Goal: Contribute content: Contribute content

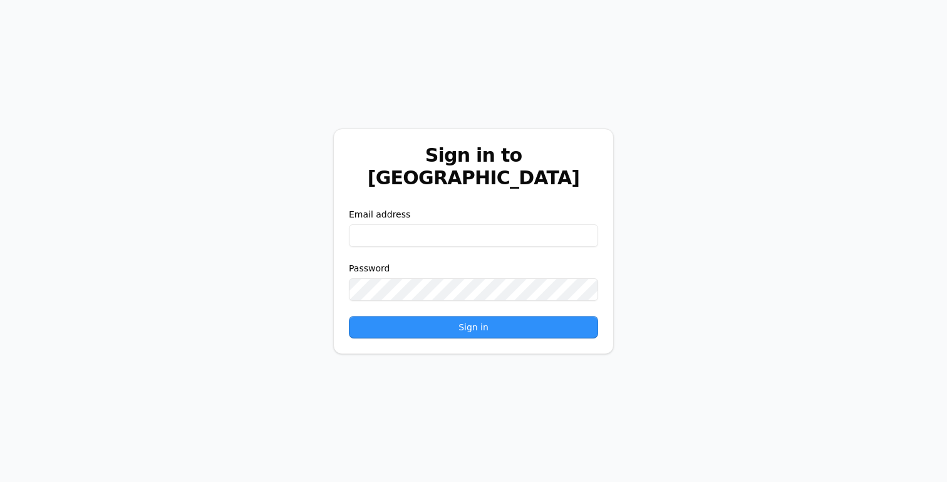
click at [502, 211] on div "Email address" at bounding box center [473, 227] width 249 height 39
click at [501, 224] on input "email" at bounding box center [473, 235] width 249 height 23
paste input "**********"
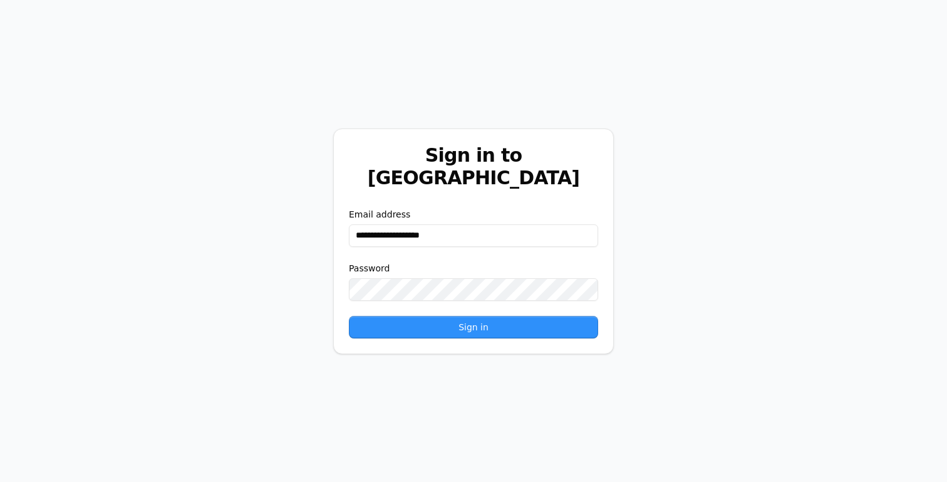
type input "**********"
click at [8, 306] on div "**********" at bounding box center [473, 241] width 947 height 482
click at [421, 324] on button "Sign in" at bounding box center [473, 327] width 249 height 23
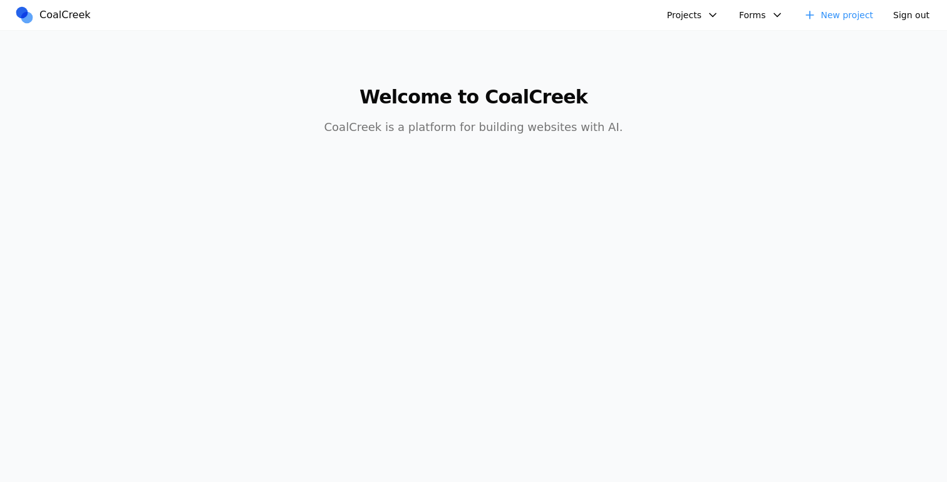
click at [703, 19] on button "Projects" at bounding box center [693, 15] width 67 height 20
click at [700, 44] on link "AIC - Coal Creek Version" at bounding box center [726, 43] width 117 height 21
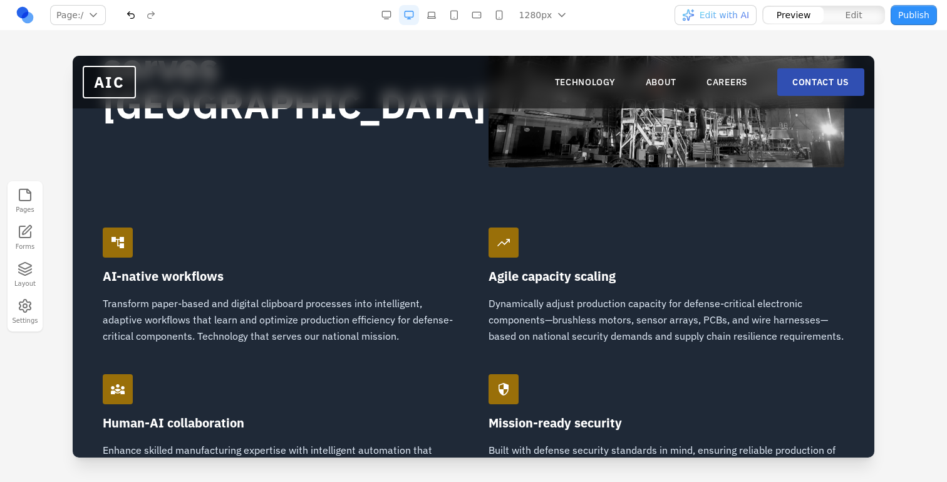
click at [763, 285] on div "trending_up Agile capacity scaling Dynamically adjust production capacity for d…" at bounding box center [667, 285] width 356 height 117
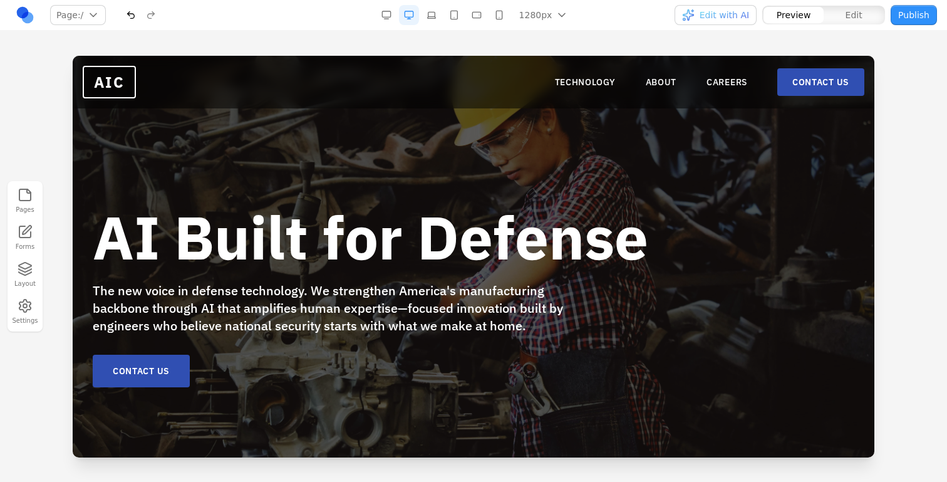
click at [834, 8] on button "Edit" at bounding box center [854, 15] width 60 height 16
click at [734, 21] on button "Edit with AI" at bounding box center [716, 15] width 82 height 20
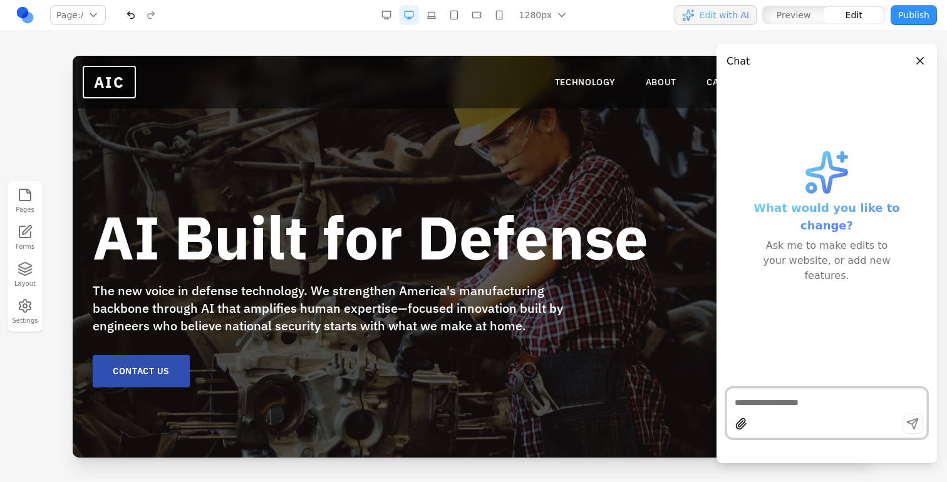
click at [800, 399] on textarea at bounding box center [827, 402] width 184 height 13
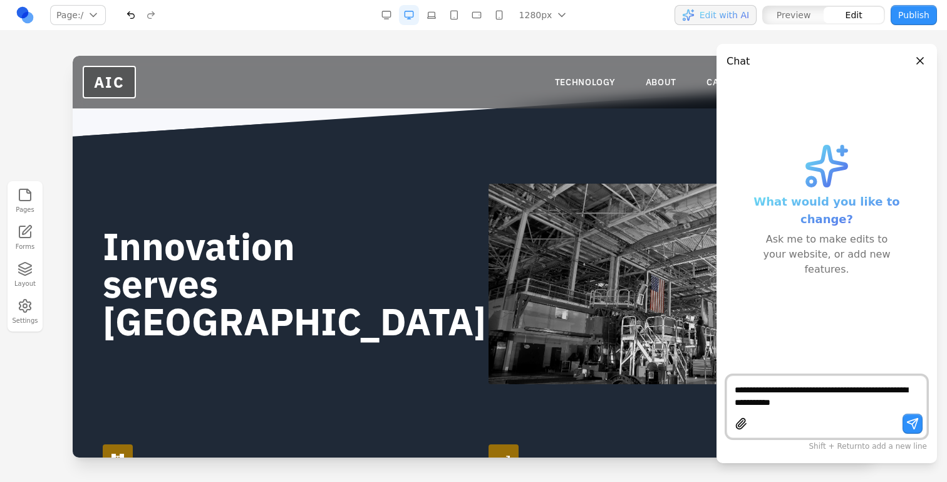
scroll to position [820, 0]
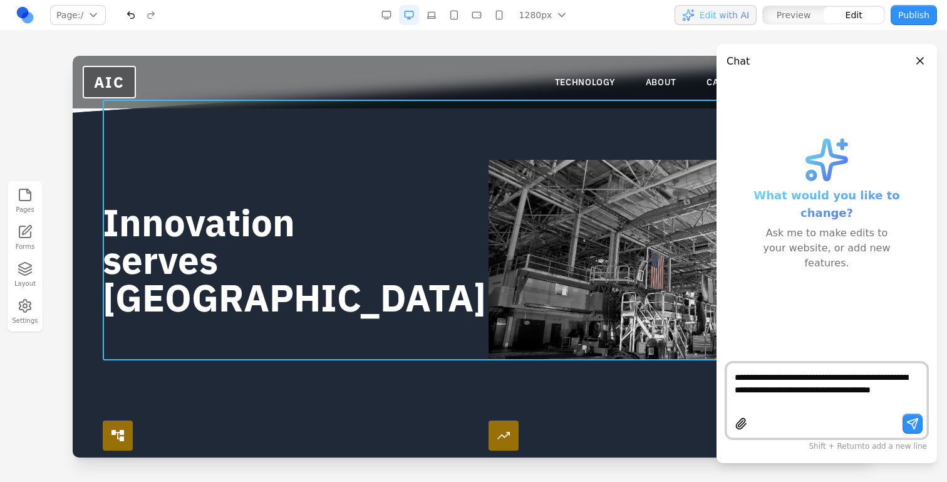
type textarea "**********"
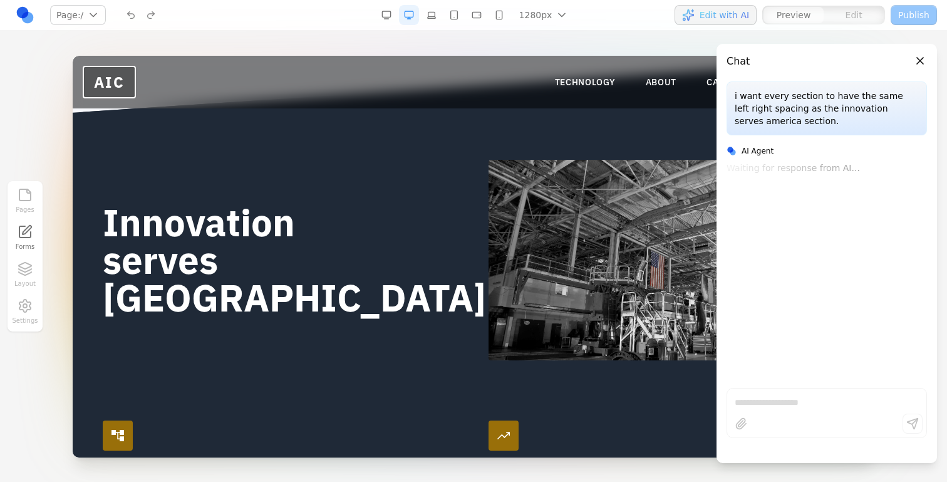
click at [382, 192] on div "Innovation serves [GEOGRAPHIC_DATA]" at bounding box center [474, 230] width 742 height 261
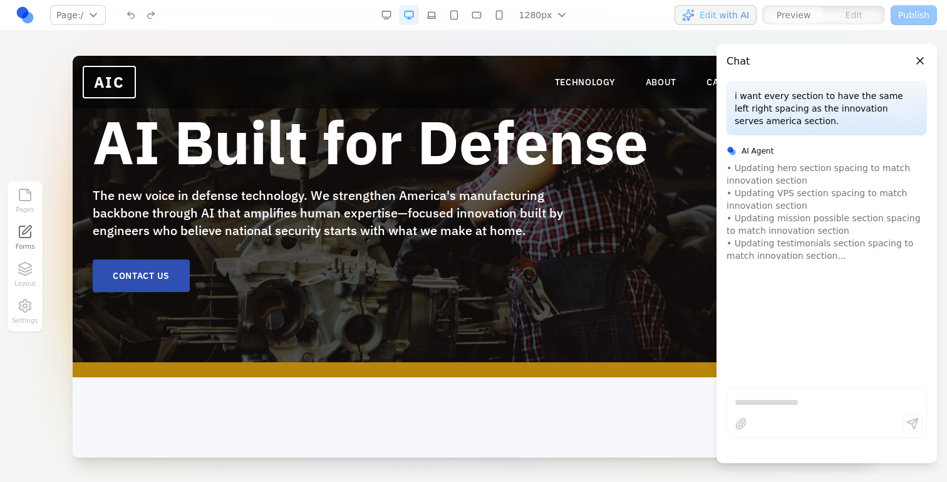
scroll to position [0, 0]
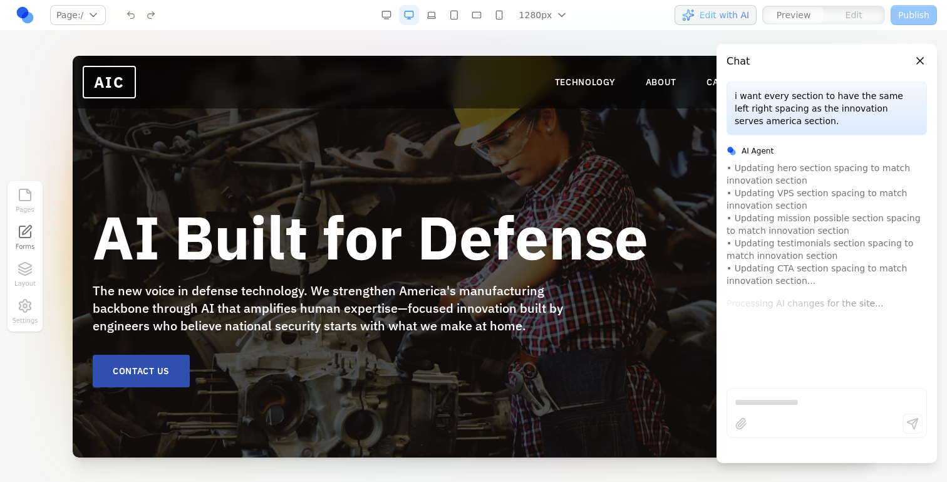
click at [912, 63] on header "Chat" at bounding box center [827, 56] width 221 height 25
click at [919, 63] on button "Close panel" at bounding box center [920, 61] width 14 height 14
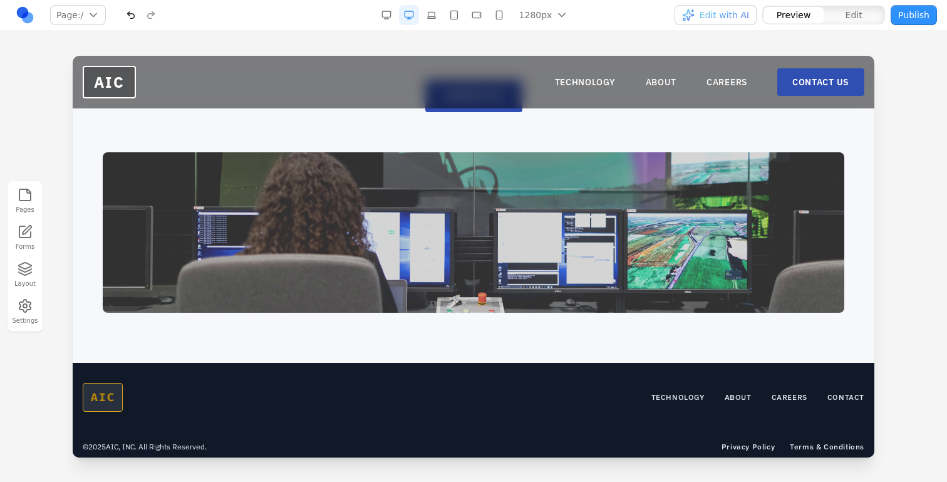
scroll to position [2713, 0]
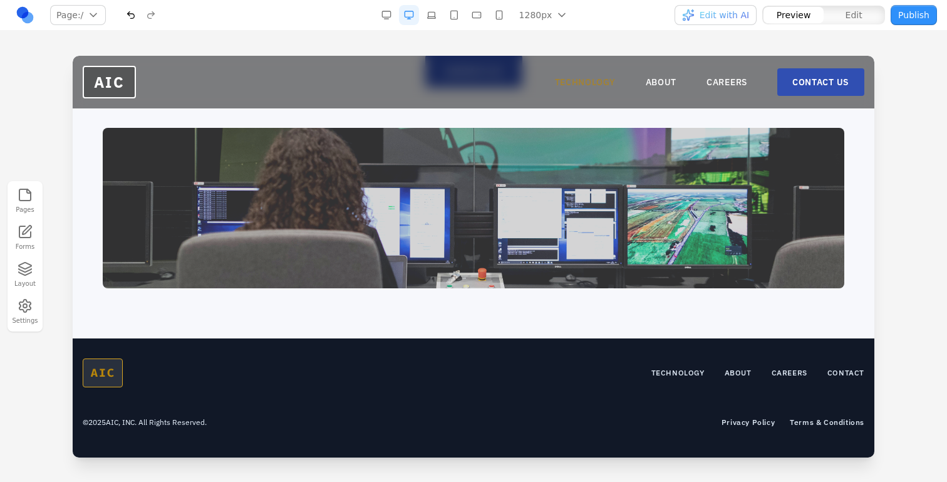
click at [572, 81] on link "TECHNOLOGY" at bounding box center [585, 82] width 61 height 13
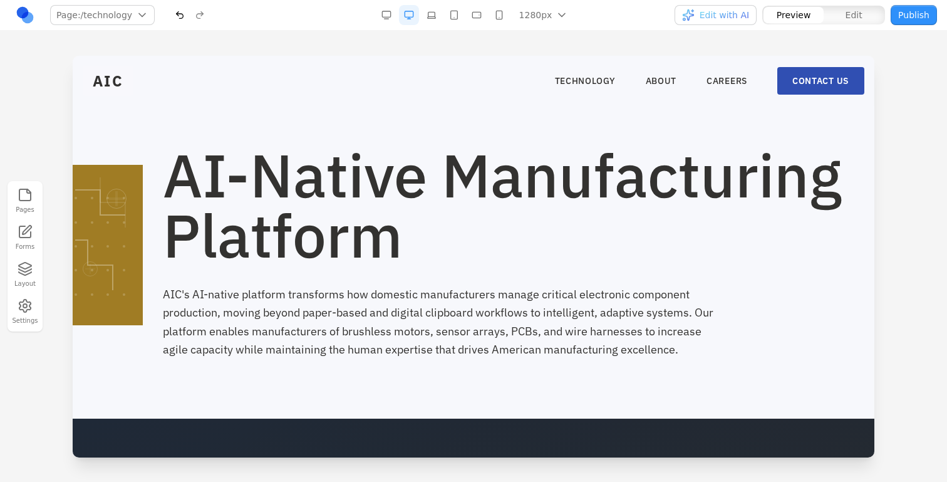
scroll to position [0, 0]
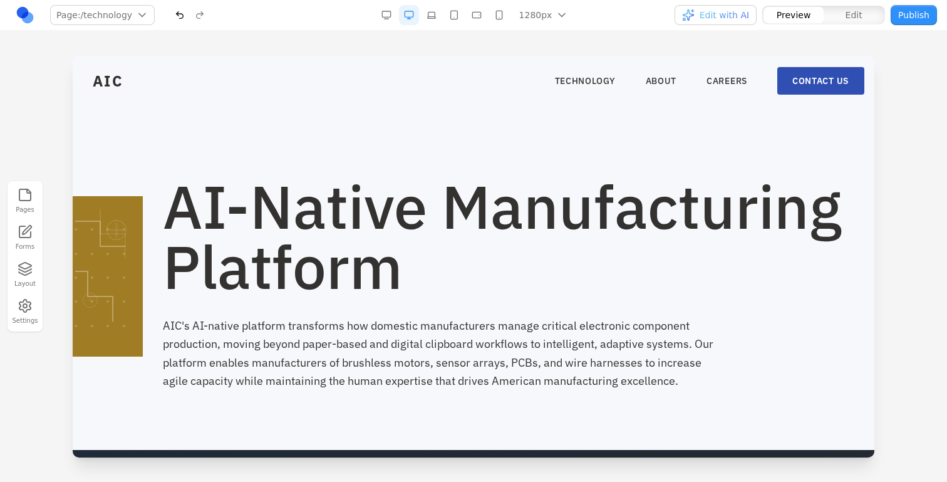
click at [715, 20] on span "Edit with AI" at bounding box center [724, 15] width 49 height 13
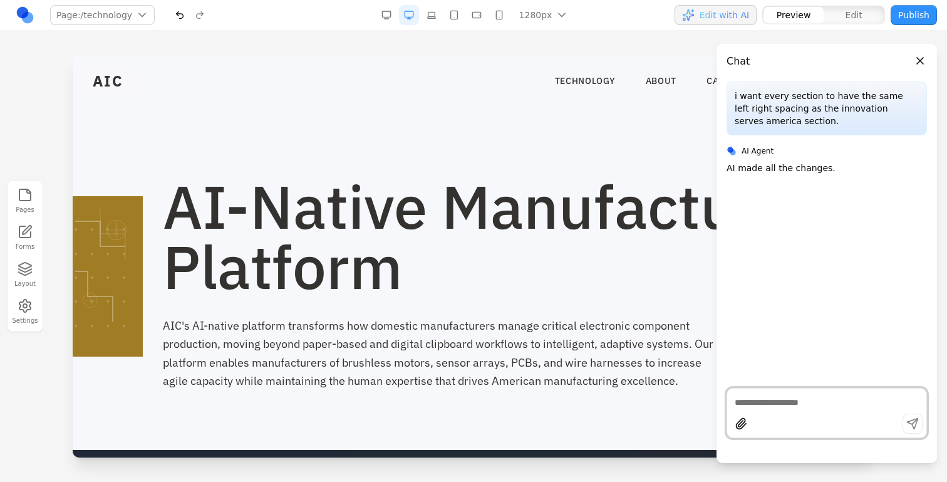
click at [782, 396] on textarea at bounding box center [827, 402] width 184 height 13
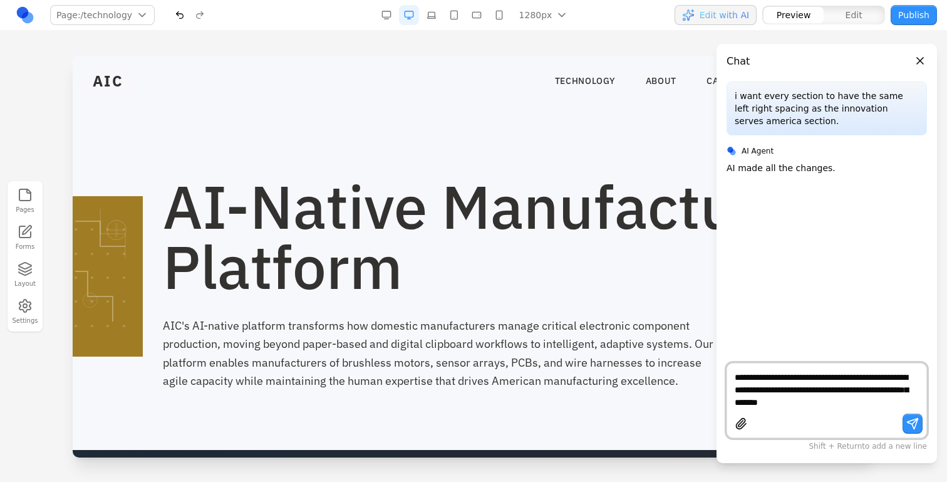
type textarea "**********"
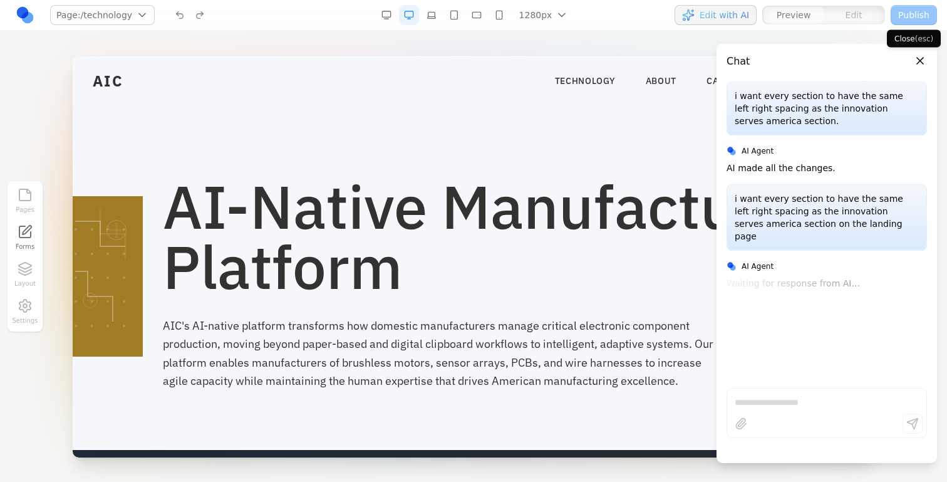
click at [921, 58] on button "Close panel" at bounding box center [920, 61] width 14 height 14
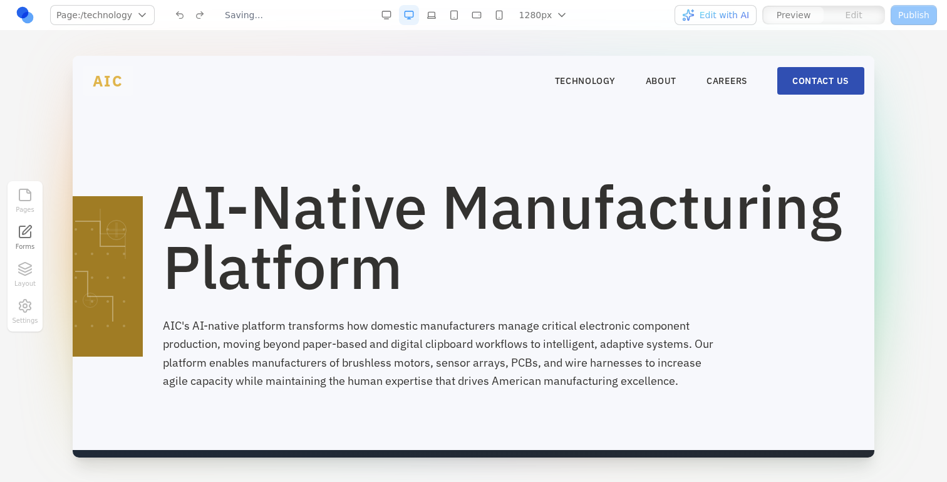
click at [123, 92] on span "AIC" at bounding box center [108, 81] width 51 height 30
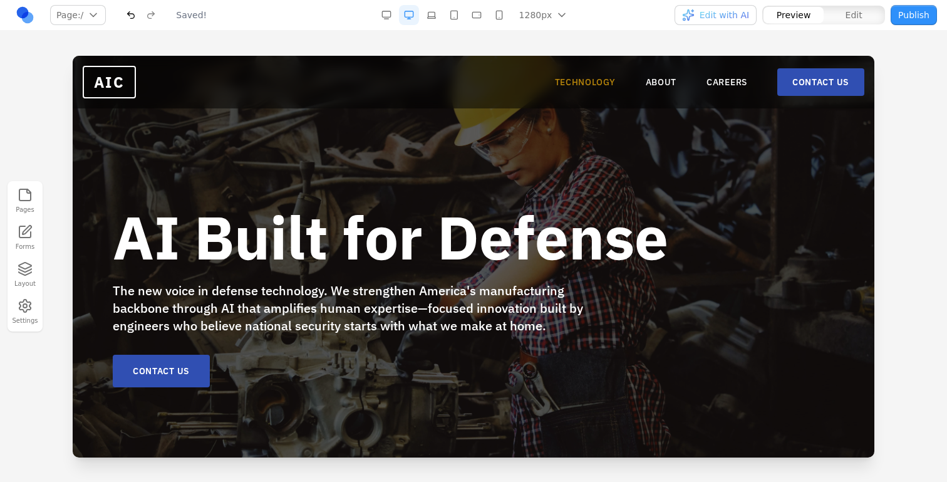
click at [610, 88] on link "TECHNOLOGY" at bounding box center [585, 82] width 61 height 13
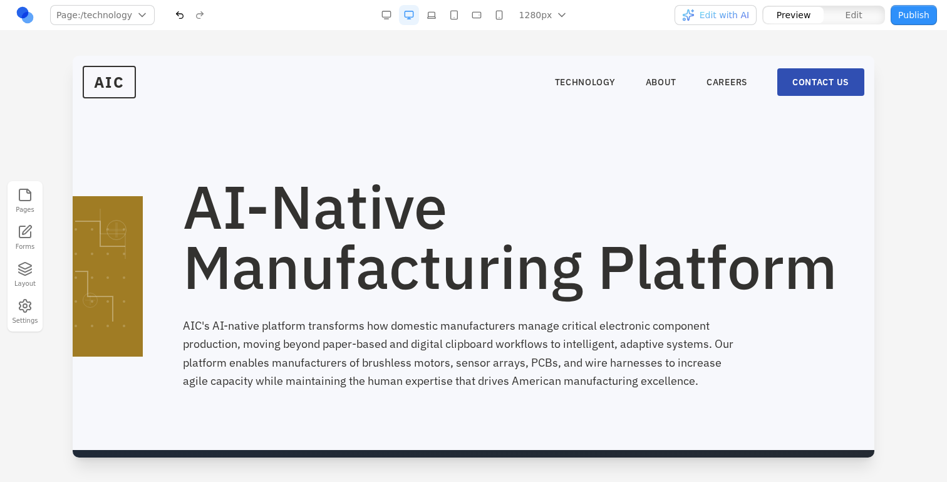
click at [827, 10] on button "Edit" at bounding box center [854, 15] width 60 height 16
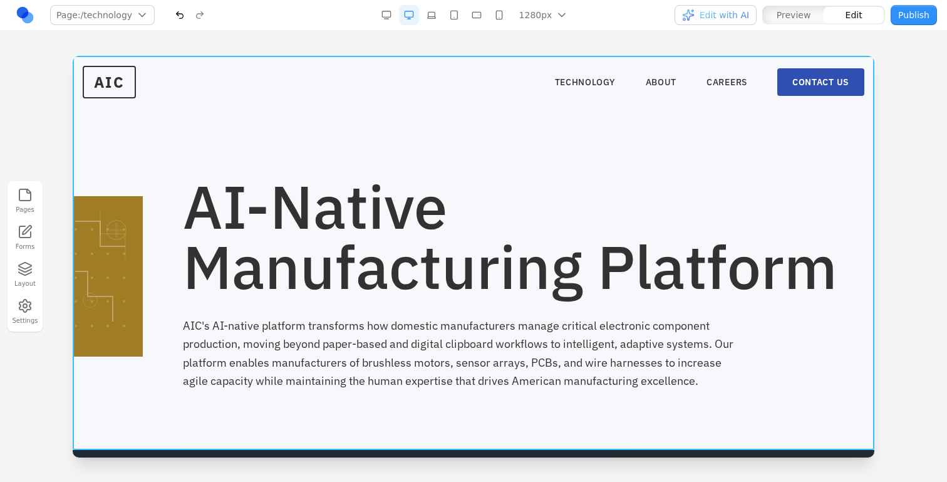
click at [132, 152] on section "AI-Native Manufacturing Platform AIC's AI-native platform transforms how domest…" at bounding box center [474, 253] width 802 height 394
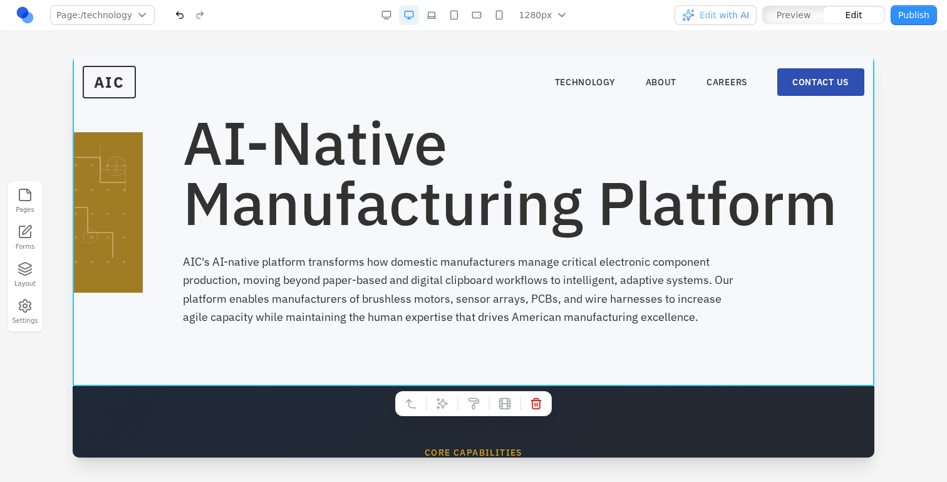
scroll to position [96, 0]
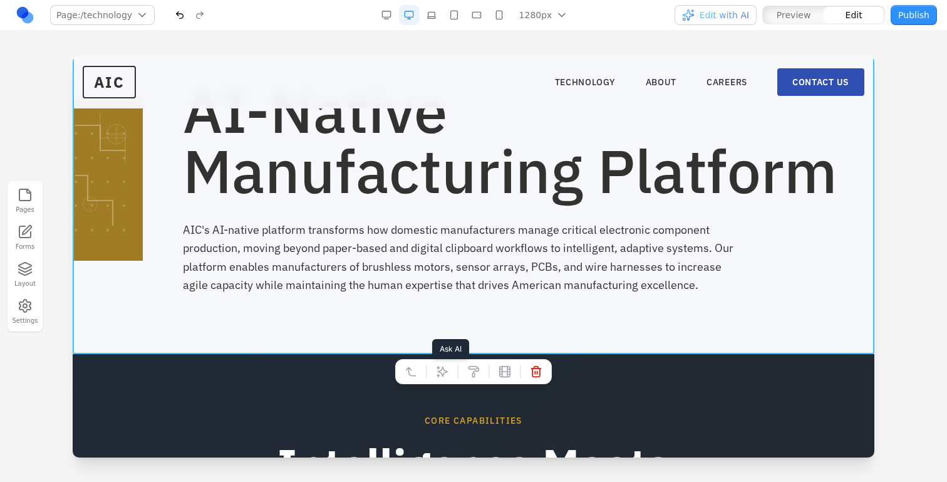
click at [441, 370] on icon at bounding box center [442, 371] width 11 height 11
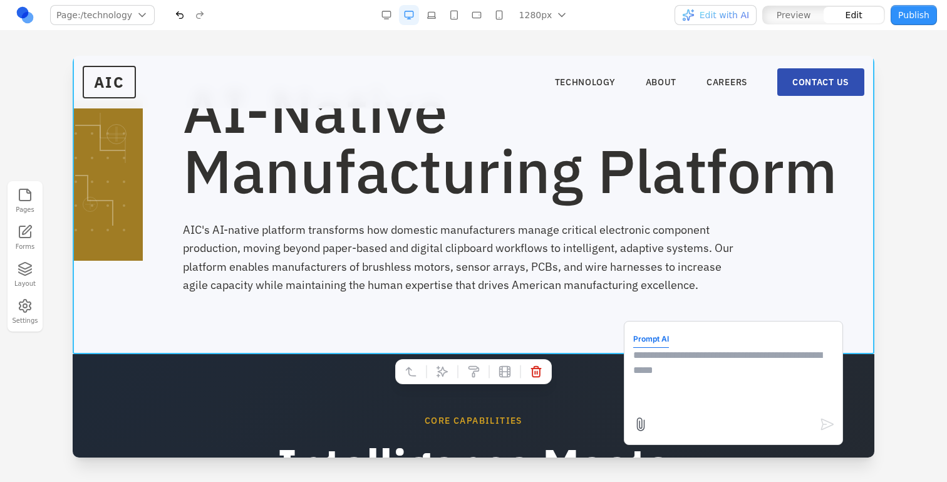
click at [633, 397] on div "Prompt AI" at bounding box center [733, 383] width 219 height 124
click at [650, 383] on textarea at bounding box center [733, 379] width 200 height 63
type textarea "*"
type textarea "**********"
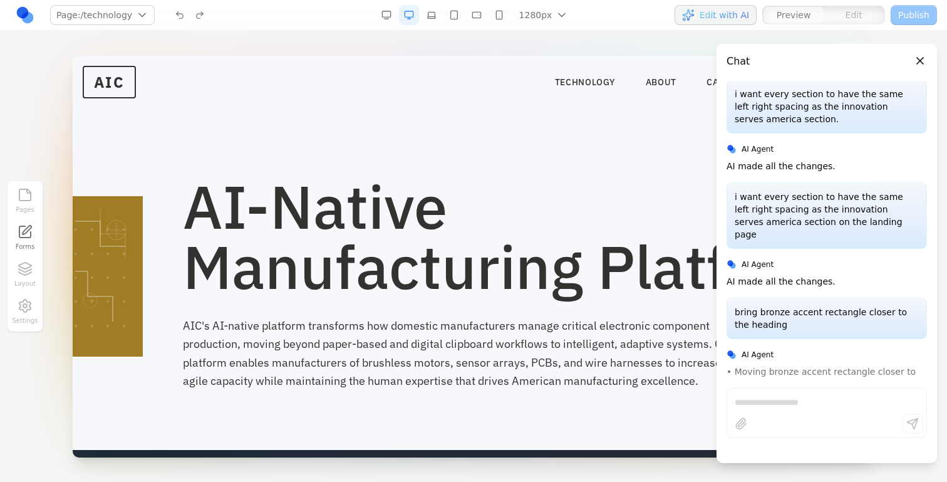
scroll to position [24, 0]
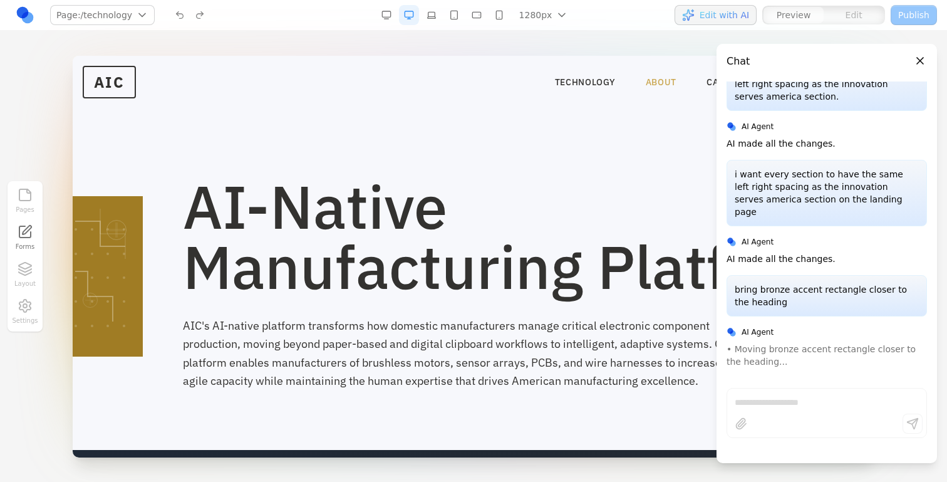
click at [662, 83] on link "ABOUT" at bounding box center [661, 82] width 31 height 13
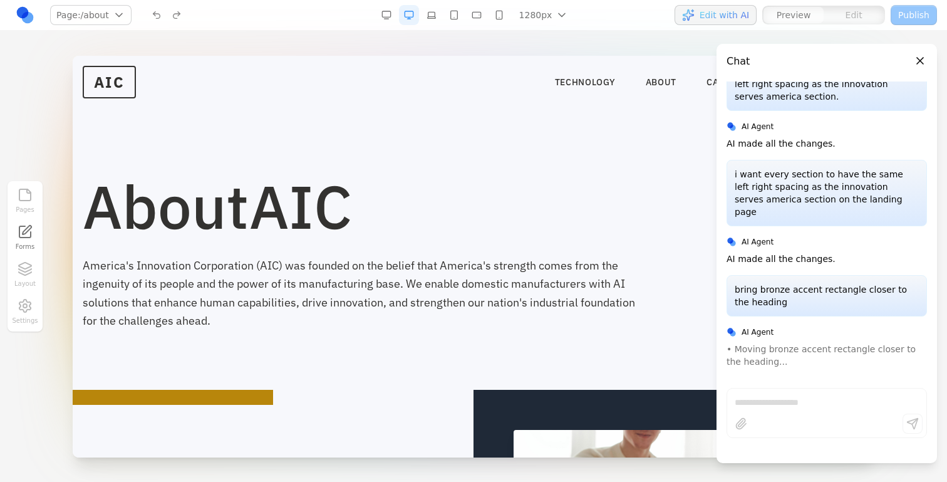
click at [756, 184] on p "i want every section to have the same left right spacing as the innovation serv…" at bounding box center [827, 193] width 184 height 50
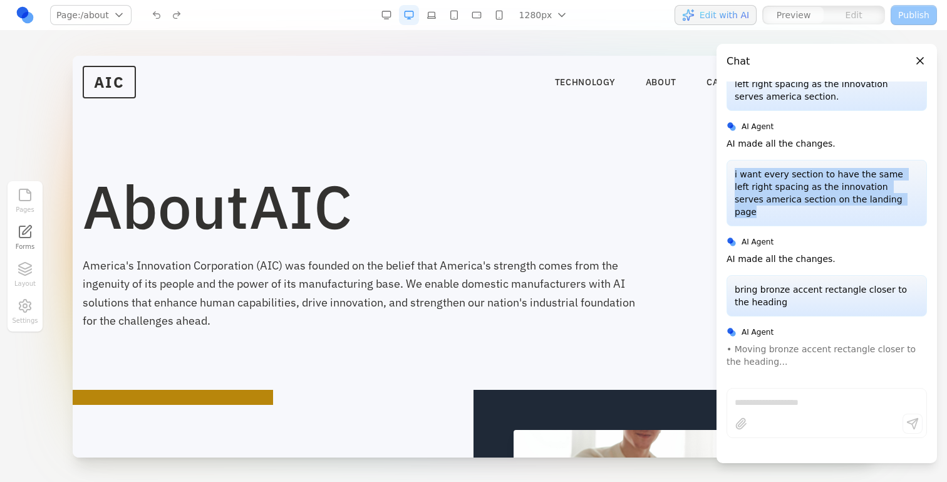
click at [756, 184] on p "i want every section to have the same left right spacing as the innovation serv…" at bounding box center [827, 193] width 184 height 50
copy p "i want every section to have the same left right spacing as the innovation serv…"
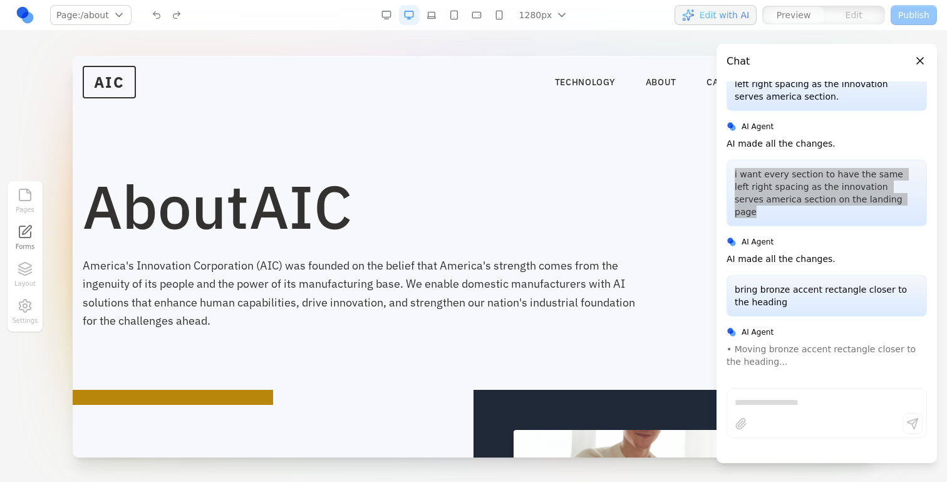
click at [649, 195] on h1 "About AIC" at bounding box center [434, 206] width 702 height 60
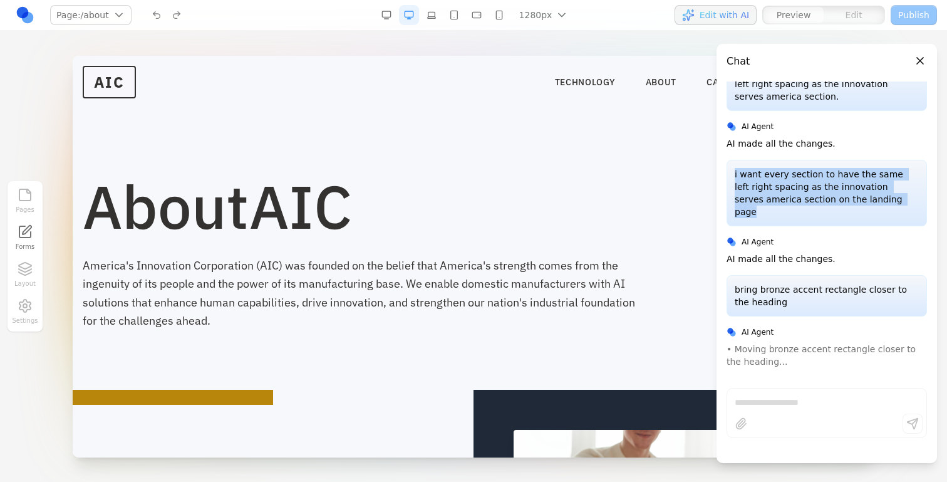
click at [925, 53] on header "Chat" at bounding box center [827, 56] width 221 height 25
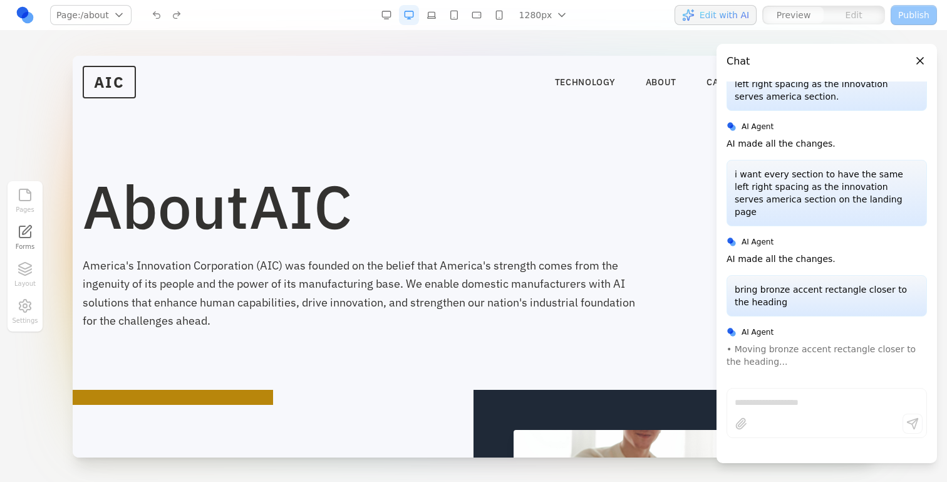
click at [917, 63] on button "Close panel" at bounding box center [920, 61] width 14 height 14
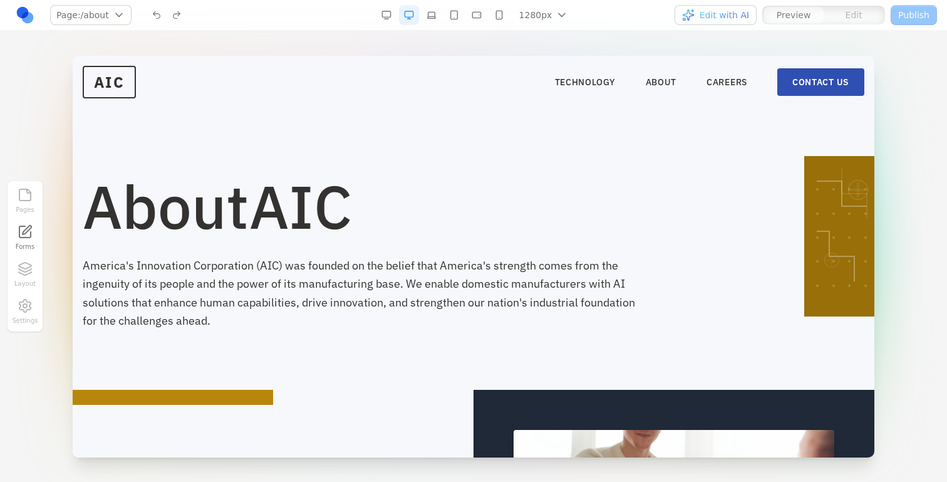
click at [767, 203] on h1 "About AIC" at bounding box center [434, 206] width 702 height 60
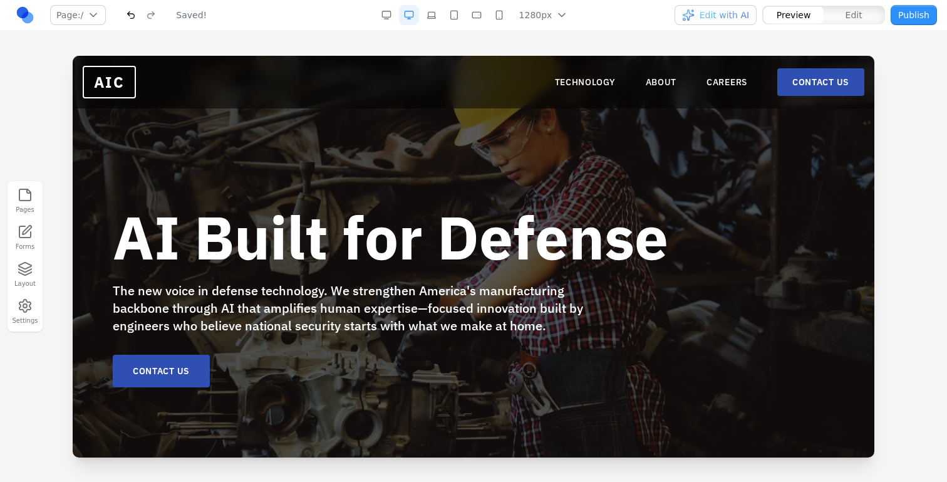
scroll to position [0, 0]
click at [608, 78] on link "TECHNOLOGY" at bounding box center [585, 82] width 61 height 13
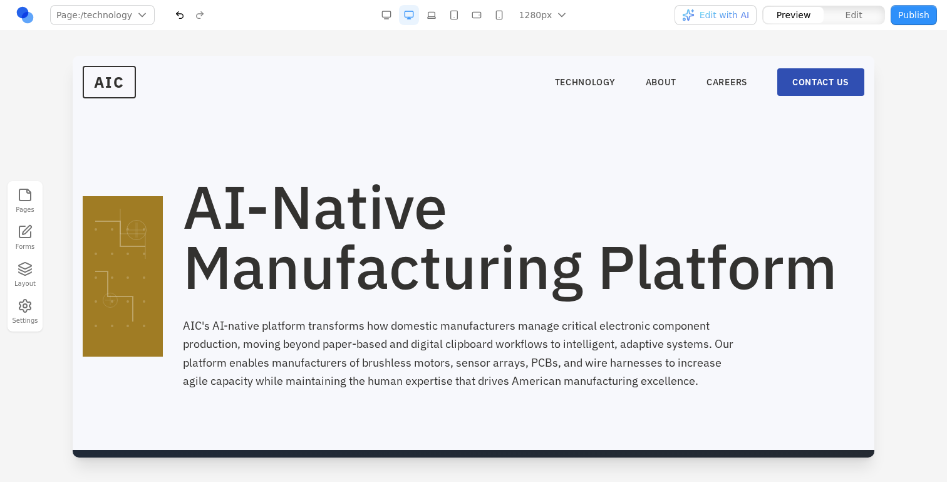
scroll to position [8, 0]
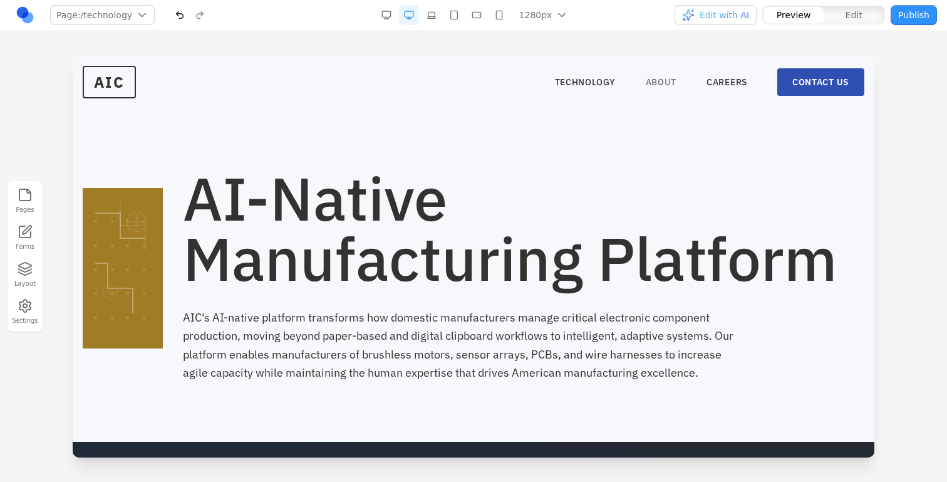
click at [667, 86] on link "ABOUT" at bounding box center [661, 82] width 31 height 13
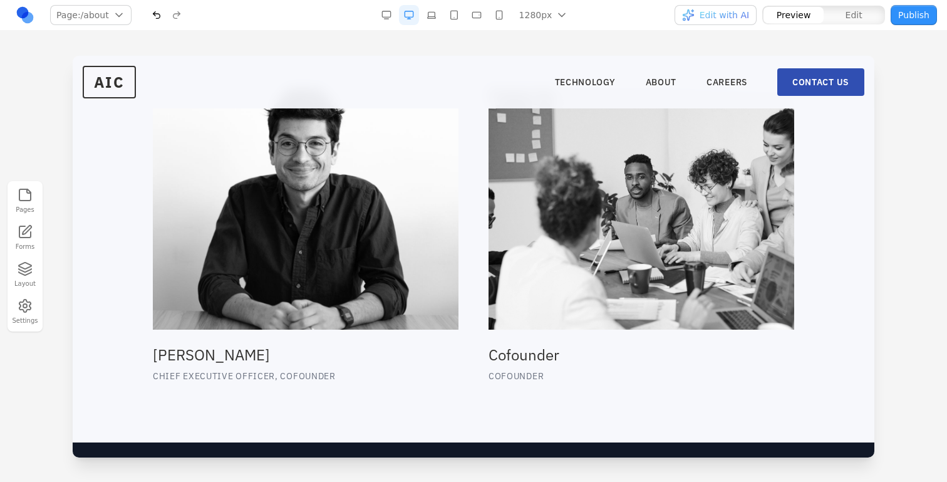
scroll to position [1313, 0]
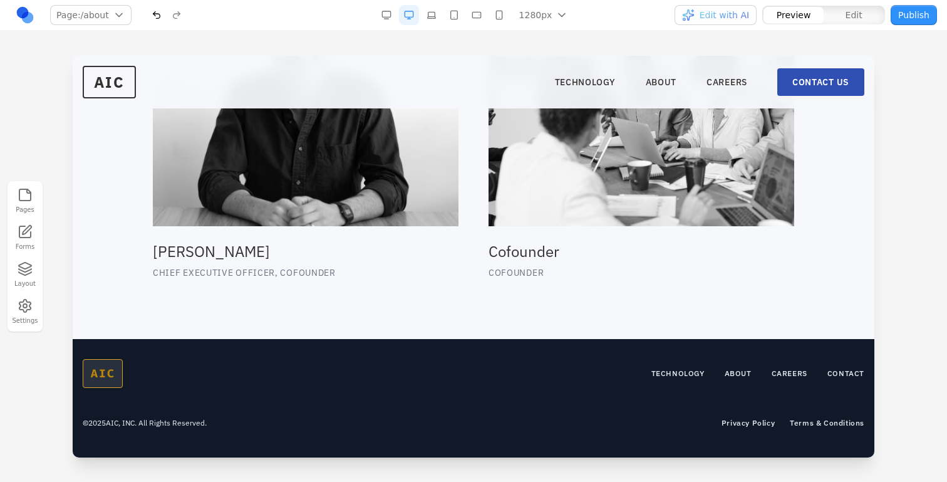
click at [722, 21] on span "Edit with AI" at bounding box center [724, 15] width 49 height 13
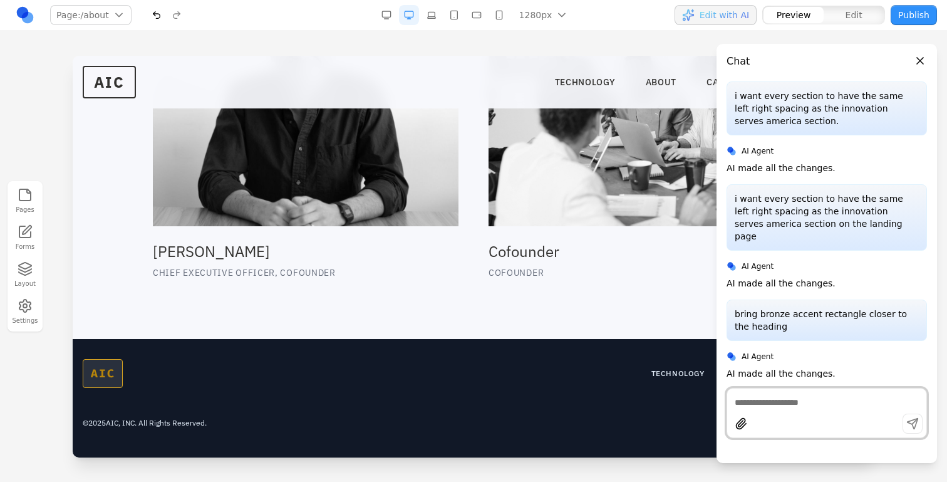
click at [748, 405] on textarea at bounding box center [827, 402] width 184 height 13
paste textarea "**********"
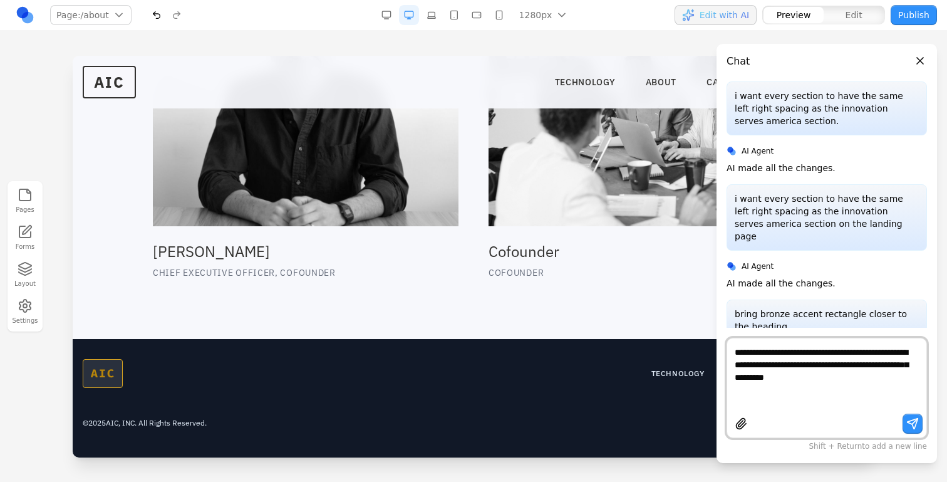
type textarea "**********"
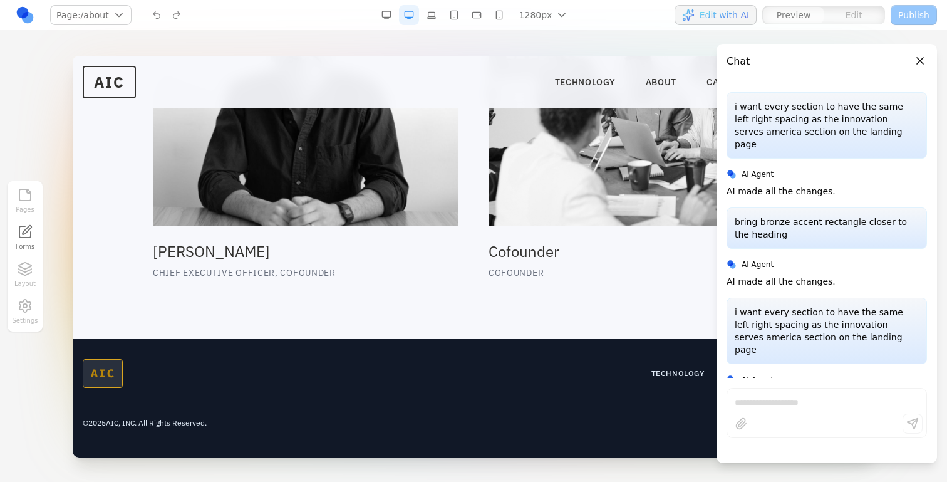
click at [501, 266] on p "Cofounder" at bounding box center [642, 272] width 306 height 13
click at [918, 61] on button "Close panel" at bounding box center [920, 61] width 14 height 14
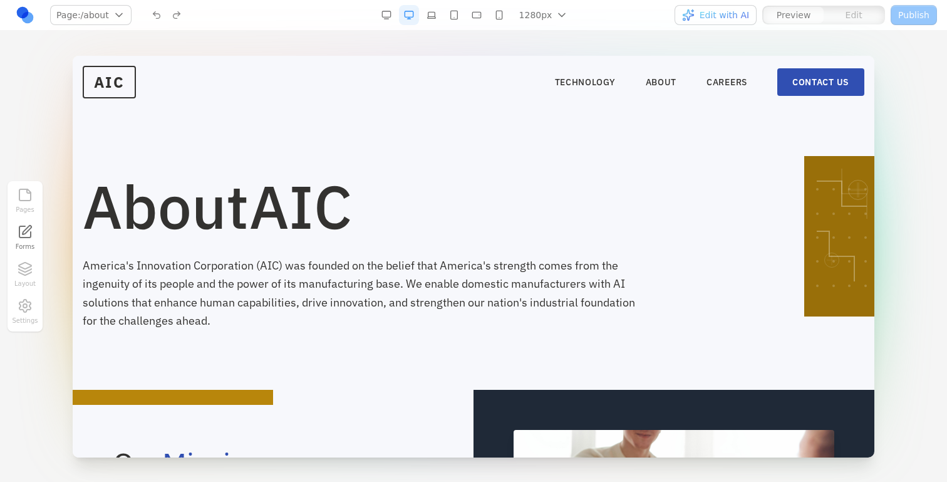
scroll to position [152, 0]
click at [721, 78] on link "CAREERS" at bounding box center [727, 82] width 41 height 13
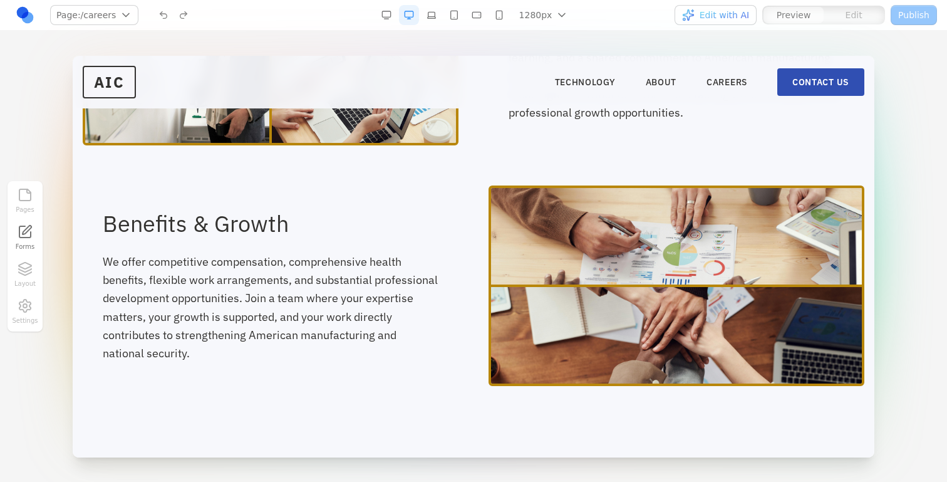
scroll to position [1147, 0]
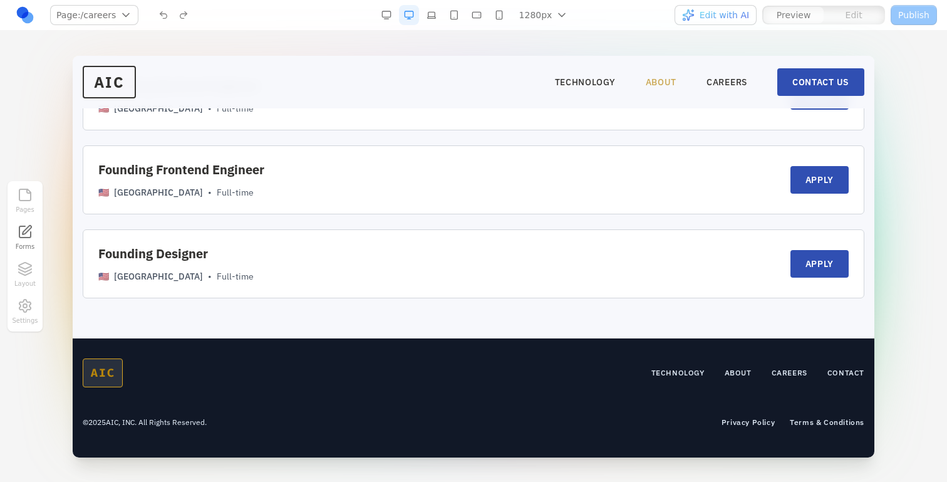
click at [646, 78] on link "ABOUT" at bounding box center [661, 82] width 31 height 13
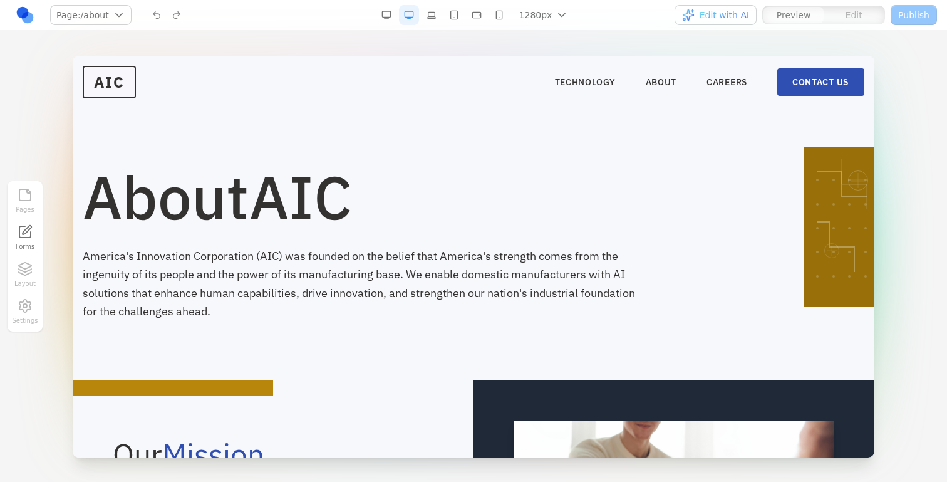
scroll to position [0, 0]
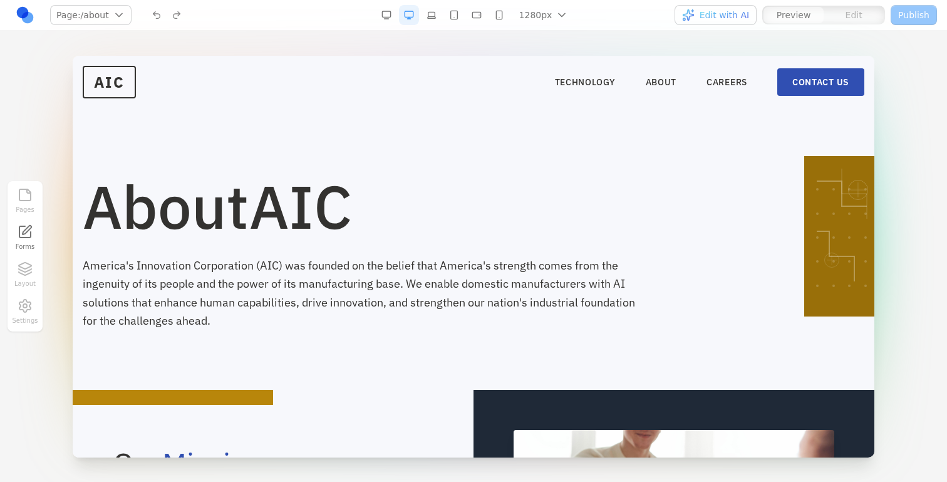
click at [617, 80] on nav "TECHNOLOGY ABOUT CAREERS CONTACT US" at bounding box center [709, 82] width 309 height 28
click at [651, 77] on link "ABOUT" at bounding box center [661, 82] width 31 height 13
click at [786, 80] on link "CONTACT US" at bounding box center [820, 82] width 87 height 28
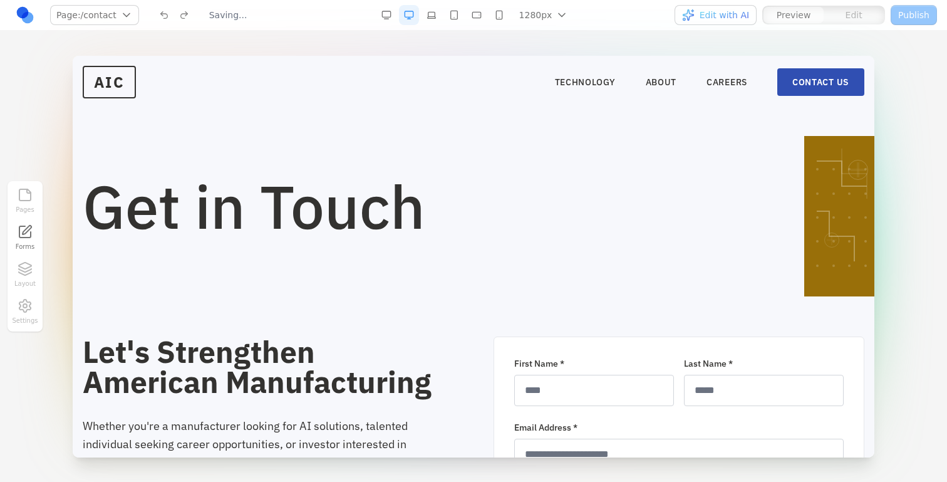
click at [653, 88] on nav "TECHNOLOGY ABOUT CAREERS CONTACT US" at bounding box center [709, 82] width 309 height 28
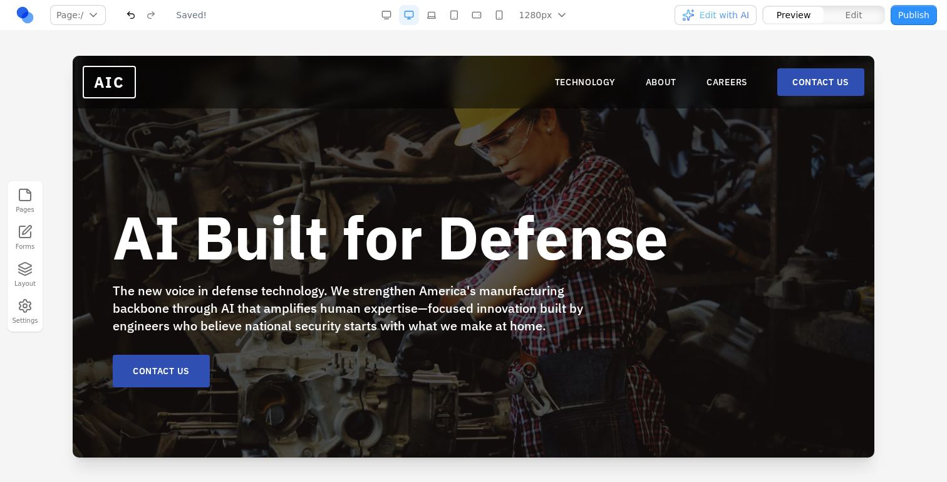
click at [650, 88] on nav "TECHNOLOGY ABOUT CAREERS CONTACT US" at bounding box center [709, 82] width 309 height 28
click at [655, 81] on link "ABOUT" at bounding box center [661, 82] width 31 height 13
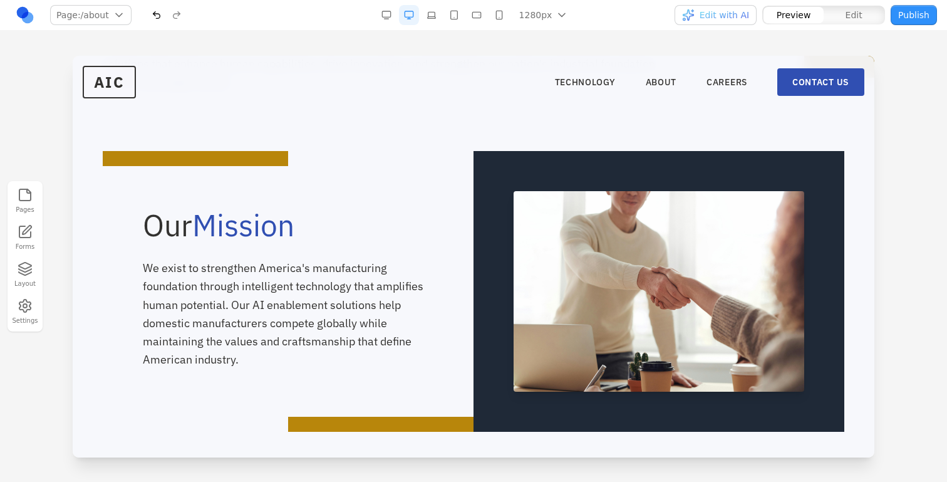
scroll to position [229, 0]
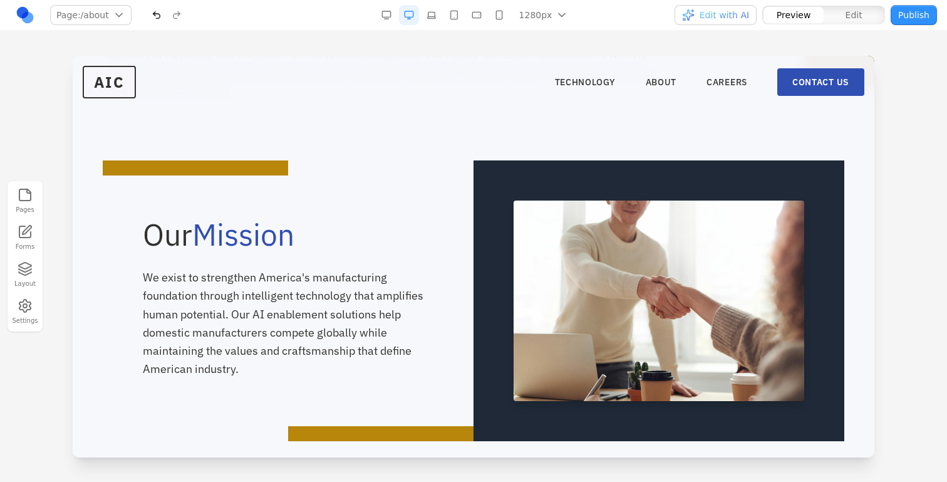
click at [863, 21] on button "Edit" at bounding box center [854, 15] width 60 height 16
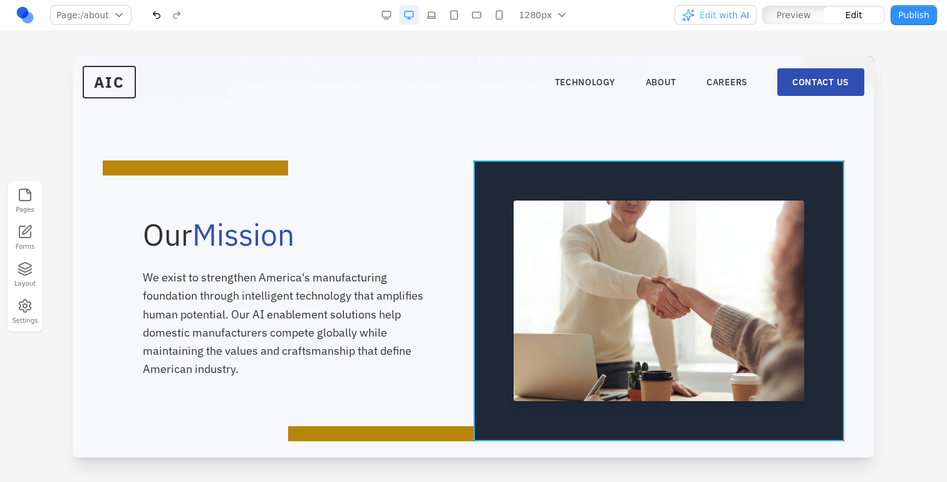
click at [499, 164] on div at bounding box center [659, 300] width 371 height 281
click at [588, 139] on button at bounding box center [596, 140] width 20 height 20
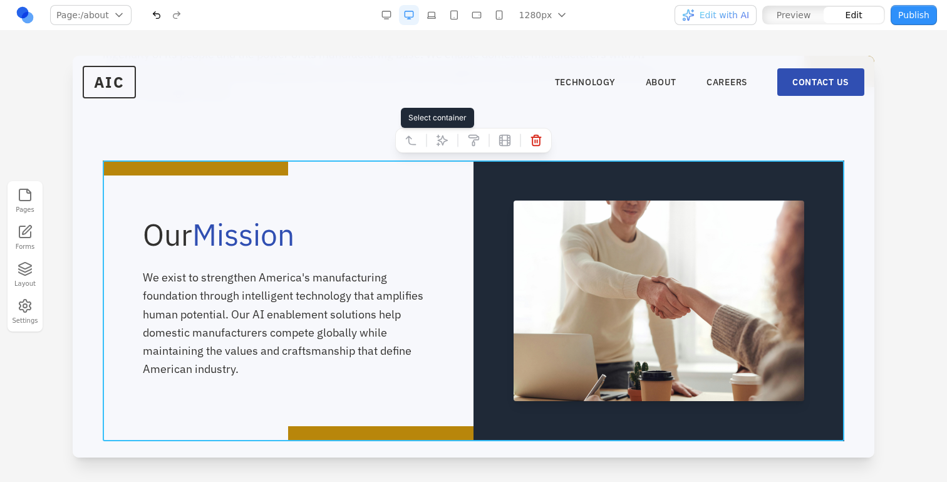
click at [411, 147] on button at bounding box center [411, 140] width 20 height 20
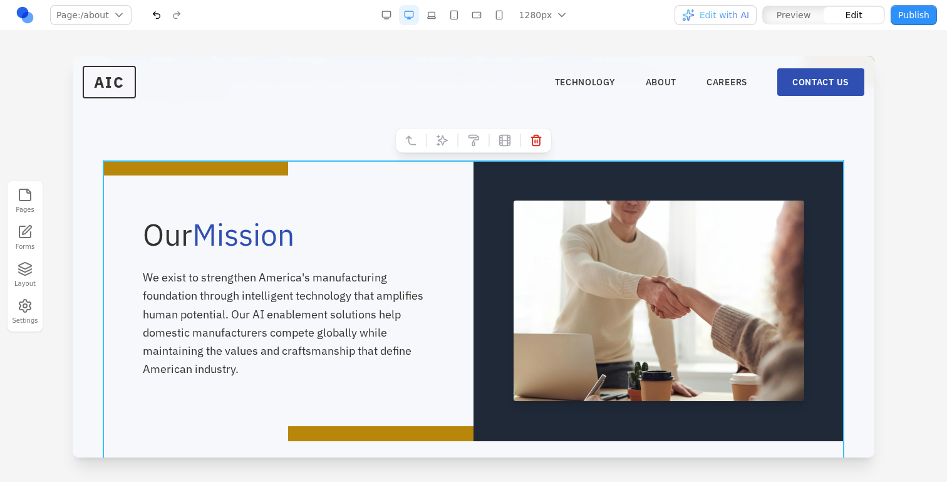
click at [440, 142] on icon at bounding box center [442, 140] width 13 height 13
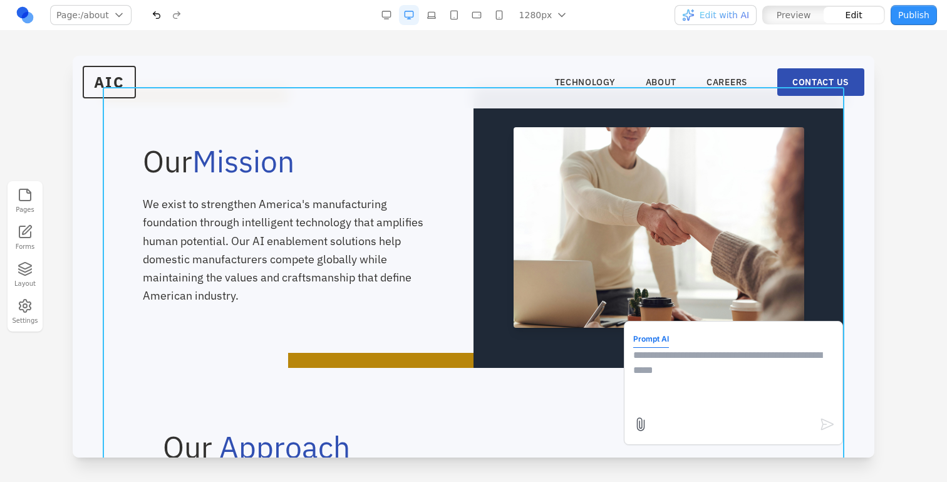
scroll to position [237, 0]
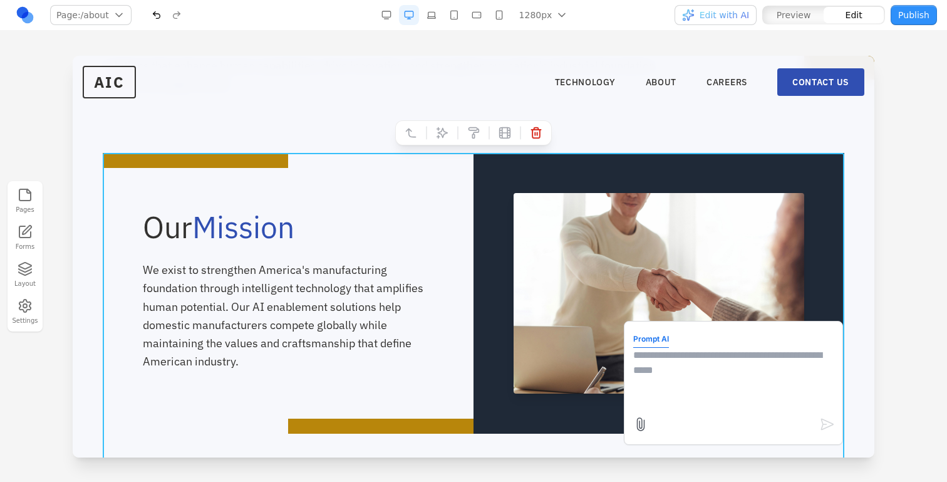
click at [655, 367] on textarea at bounding box center [733, 379] width 200 height 63
type textarea "**********"
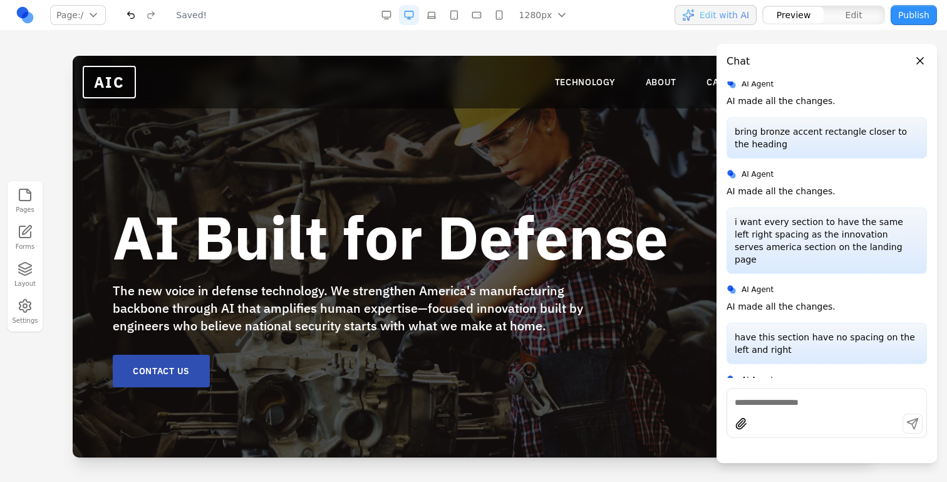
scroll to position [0, 0]
click at [657, 86] on link "ABOUT" at bounding box center [661, 82] width 31 height 13
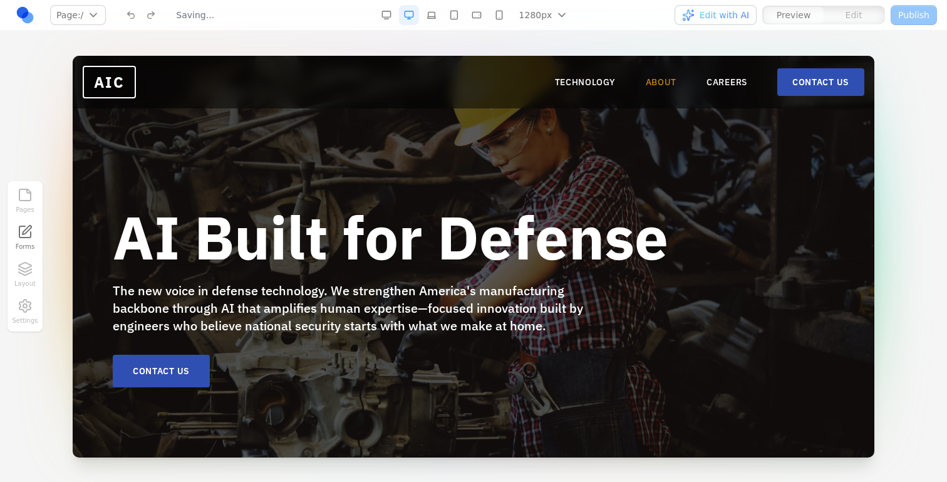
click at [653, 82] on link "ABOUT" at bounding box center [661, 82] width 31 height 13
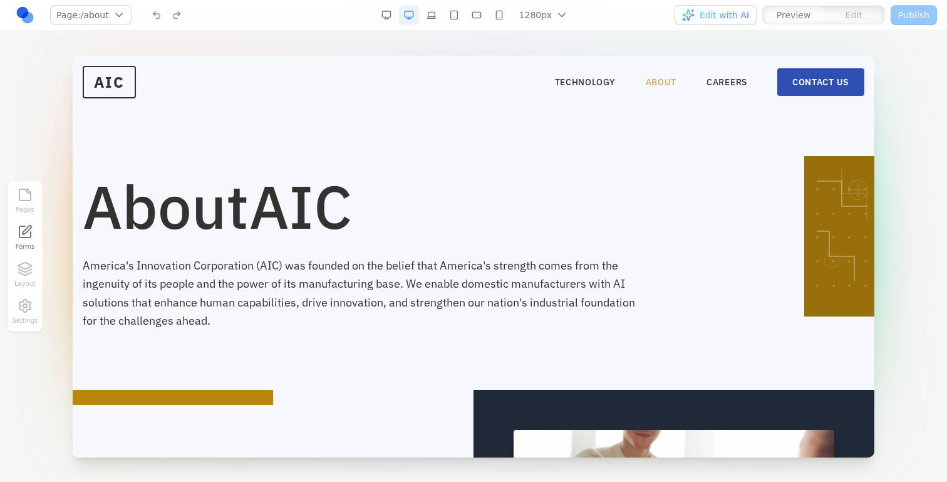
scroll to position [182, 0]
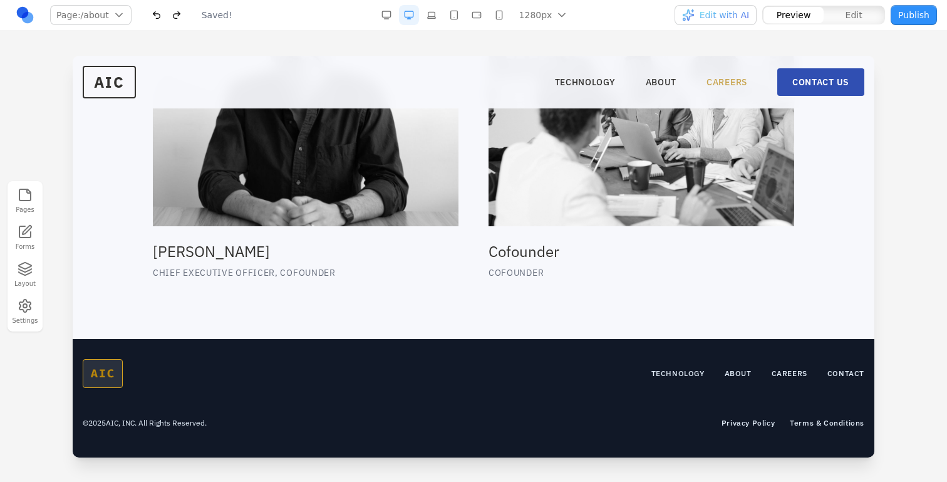
click at [732, 81] on link "CAREERS" at bounding box center [727, 82] width 41 height 13
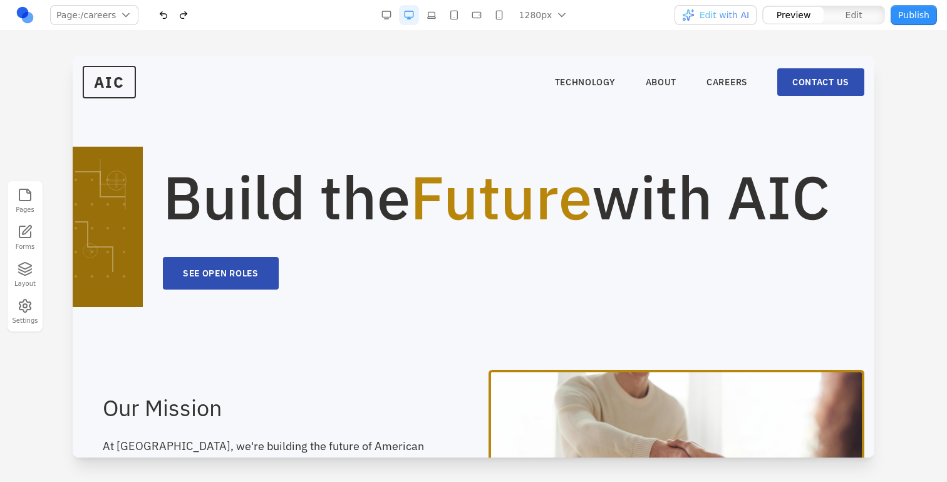
scroll to position [0, 0]
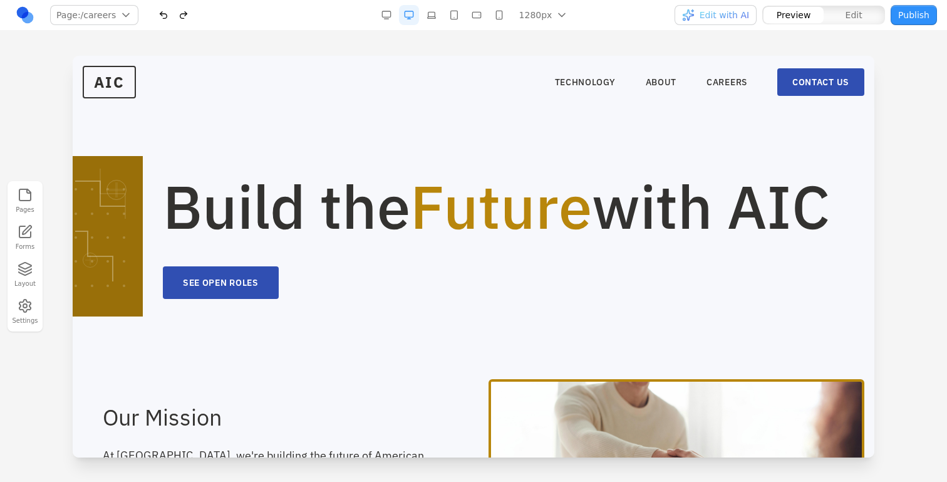
click at [720, 20] on span "Edit with AI" at bounding box center [724, 15] width 49 height 13
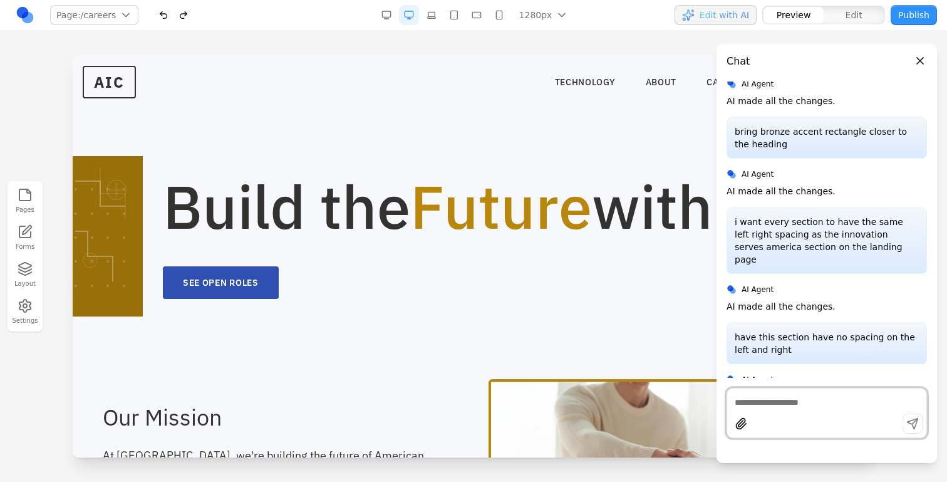
click at [776, 413] on div at bounding box center [826, 425] width 199 height 24
paste textarea "**********"
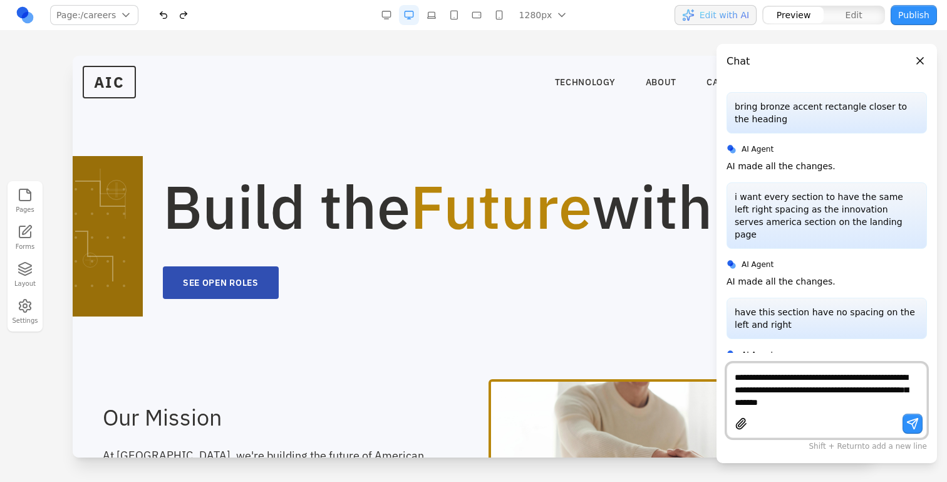
type textarea "**********"
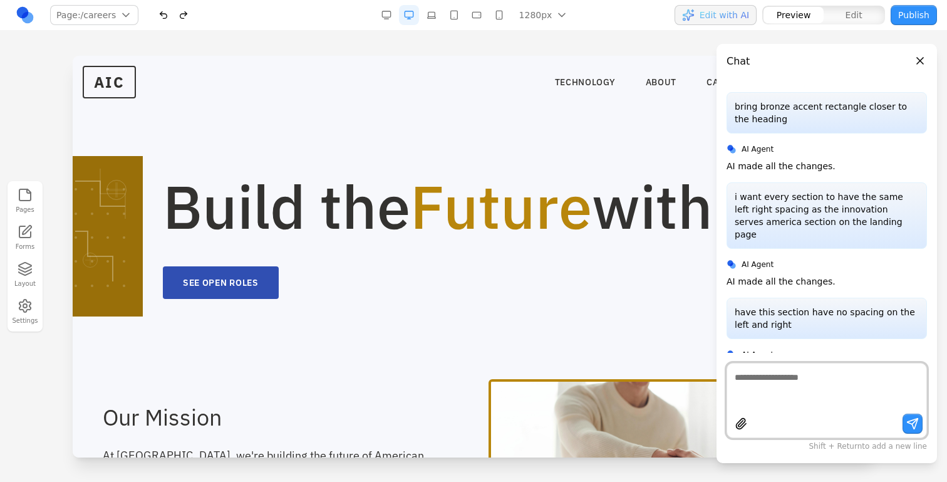
scroll to position [285, 0]
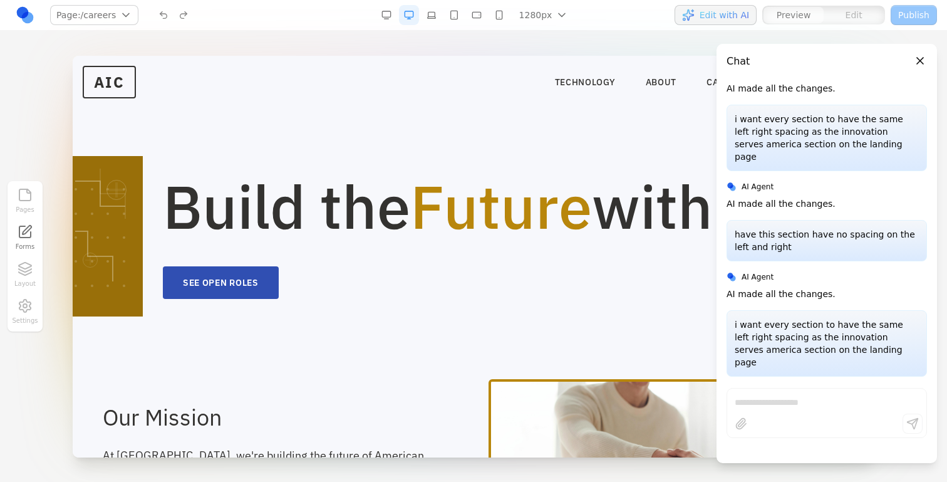
click at [917, 60] on button "Close panel" at bounding box center [920, 61] width 14 height 14
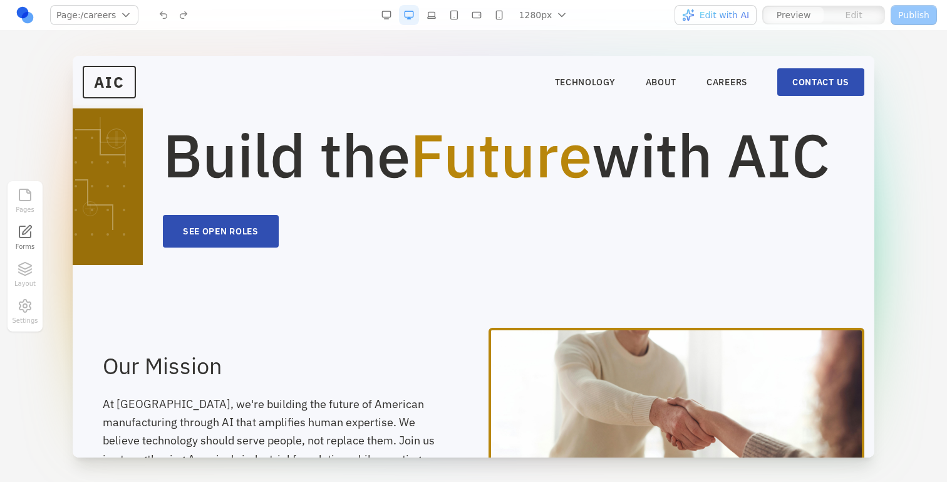
scroll to position [0, 0]
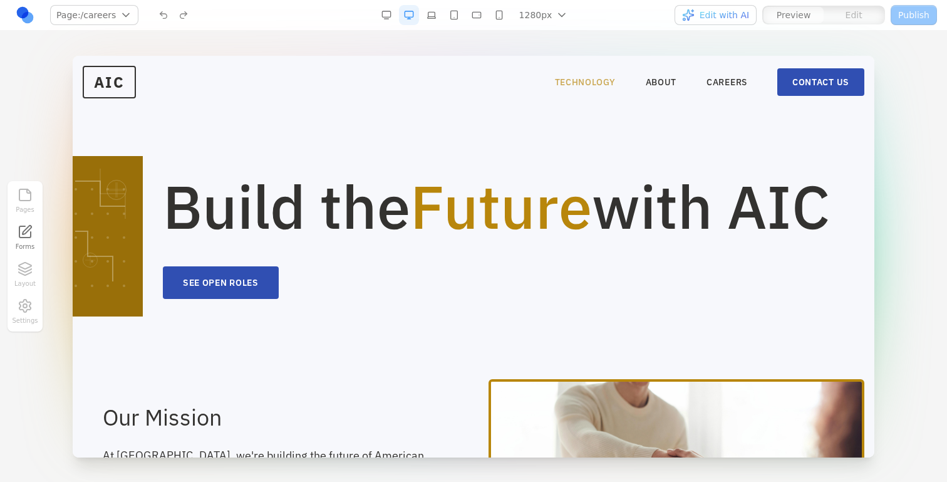
click at [600, 87] on link "TECHNOLOGY" at bounding box center [585, 82] width 61 height 13
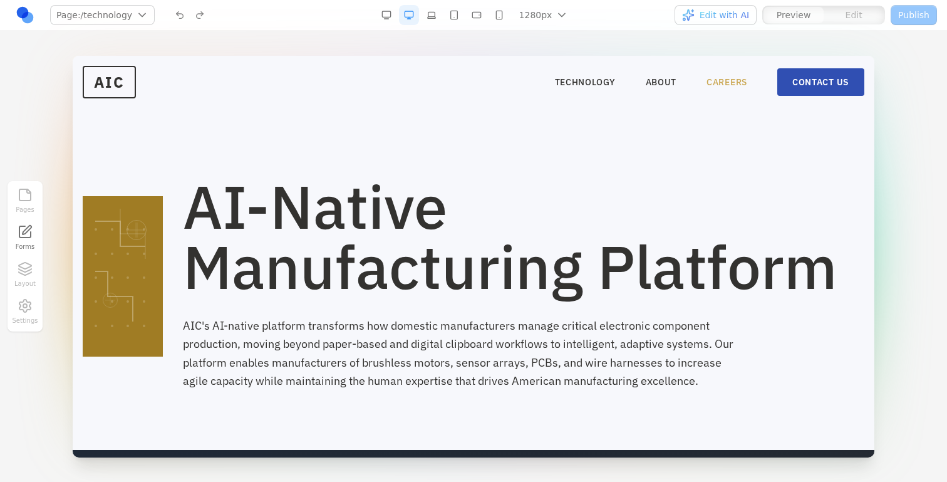
click at [722, 82] on link "CAREERS" at bounding box center [727, 82] width 41 height 13
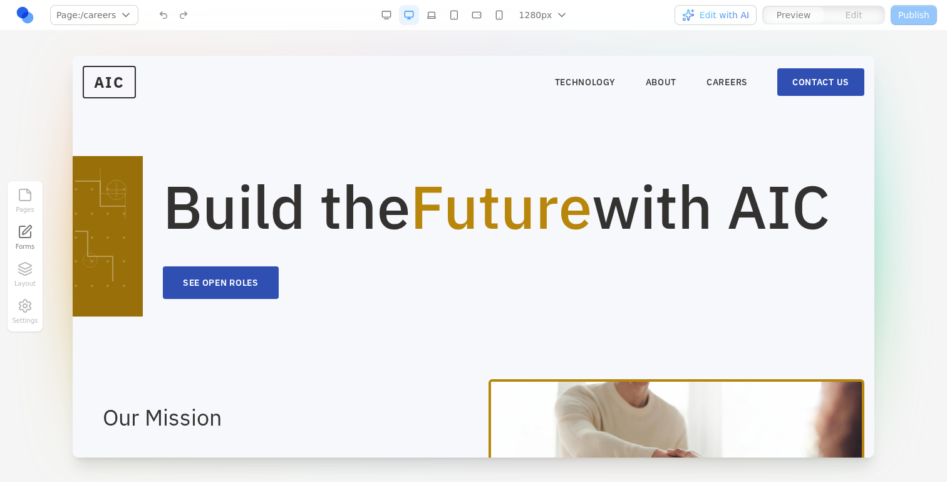
click at [578, 89] on nav "TECHNOLOGY ABOUT CAREERS CONTACT US" at bounding box center [709, 82] width 309 height 28
click at [578, 83] on link "TECHNOLOGY" at bounding box center [585, 82] width 61 height 13
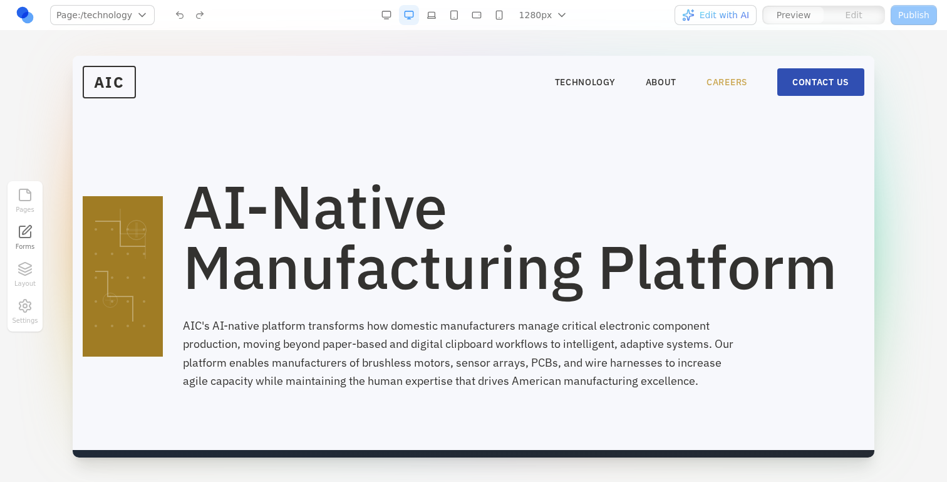
click at [709, 80] on link "CAREERS" at bounding box center [727, 82] width 41 height 13
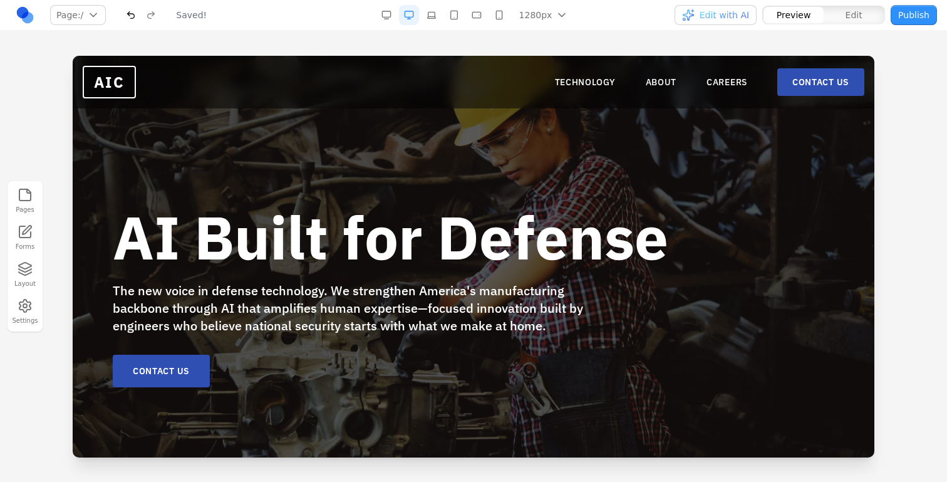
click at [725, 90] on nav "TECHNOLOGY ABOUT CAREERS CONTACT US" at bounding box center [709, 82] width 309 height 28
click at [725, 87] on link "CAREERS" at bounding box center [727, 82] width 41 height 13
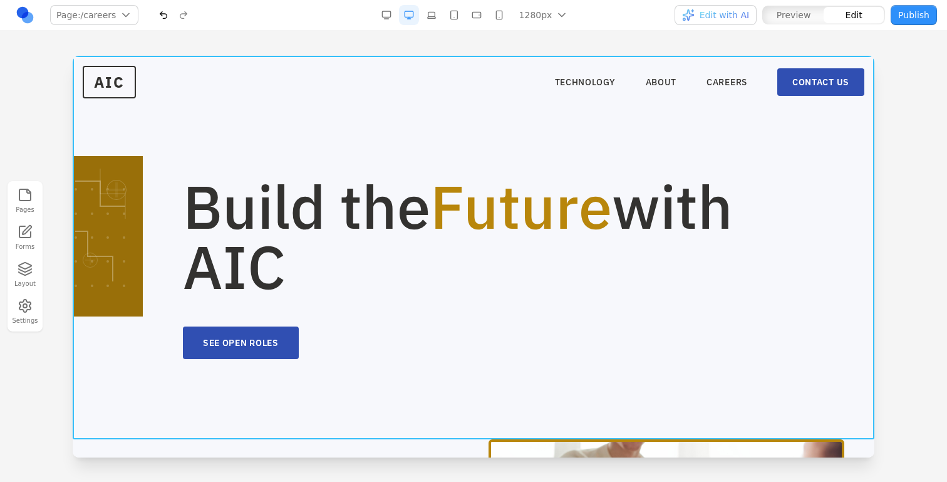
click at [202, 155] on section "Build the Future with AIC SEE OPEN ROLES" at bounding box center [474, 247] width 802 height 383
click at [444, 447] on button at bounding box center [442, 457] width 20 height 20
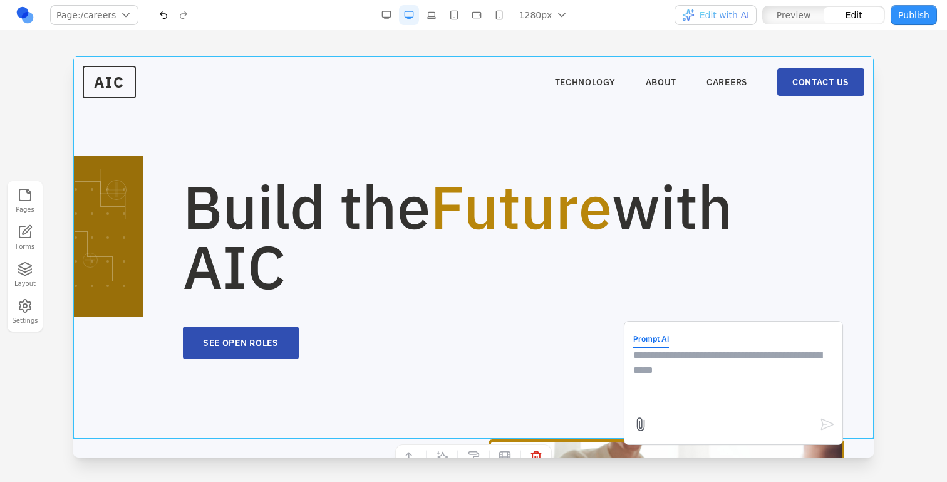
click at [662, 396] on textarea at bounding box center [733, 379] width 200 height 63
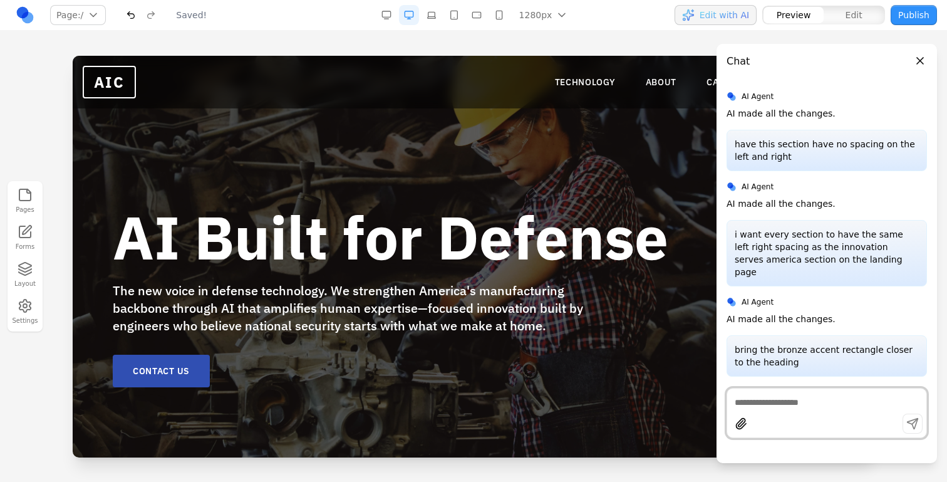
click at [918, 59] on button "Close panel" at bounding box center [920, 61] width 14 height 14
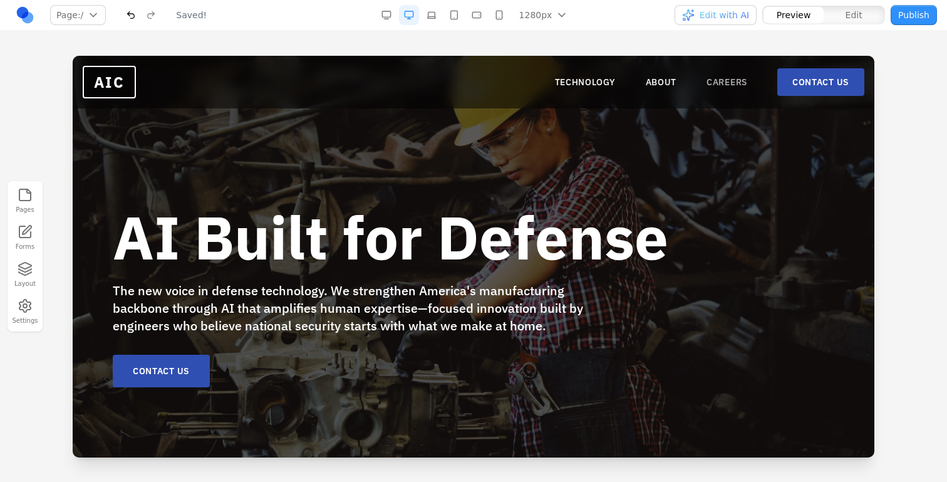
click at [732, 83] on link "CAREERS" at bounding box center [727, 82] width 41 height 13
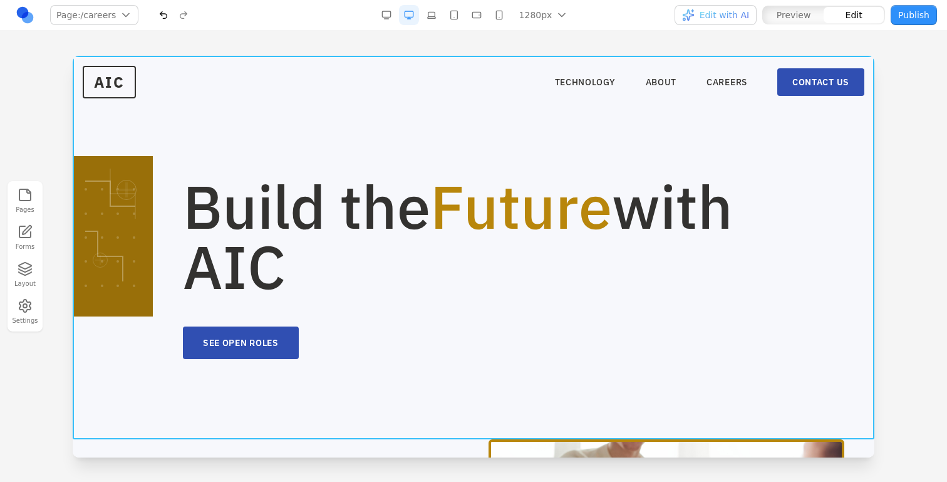
click at [177, 144] on section "Build the Future with AIC SEE OPEN ROLES" at bounding box center [474, 247] width 802 height 383
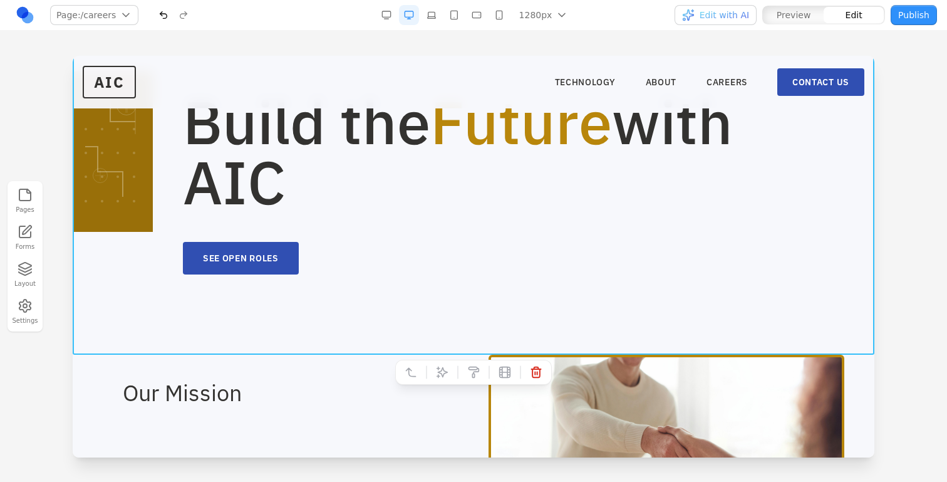
scroll to position [96, 0]
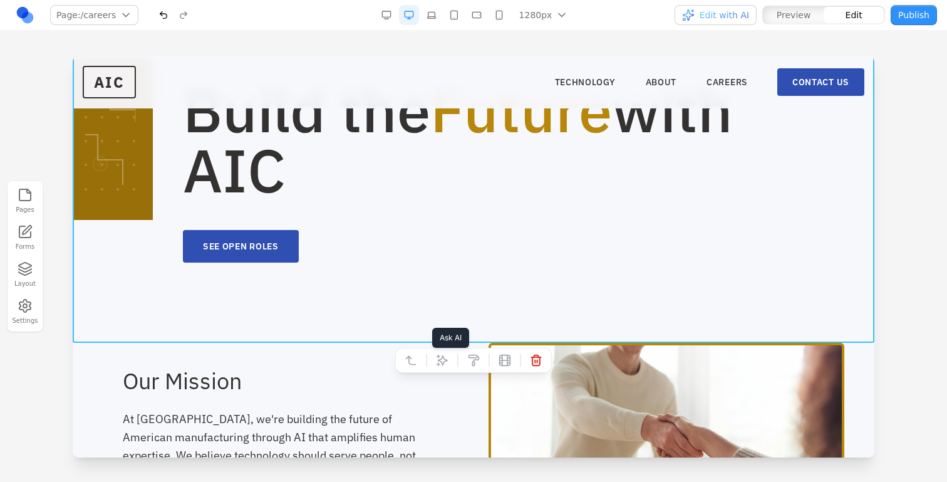
click at [440, 358] on icon at bounding box center [442, 360] width 13 height 13
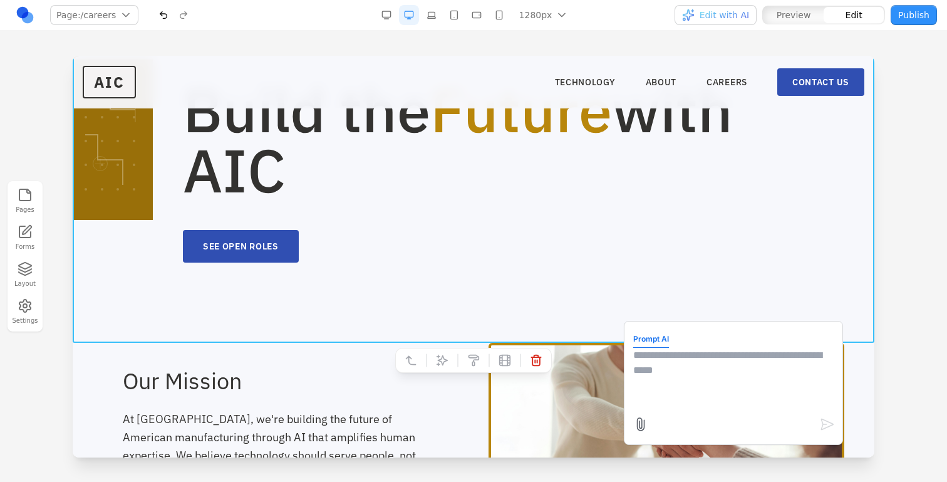
click at [747, 403] on textarea at bounding box center [733, 379] width 200 height 63
type textarea "**********"
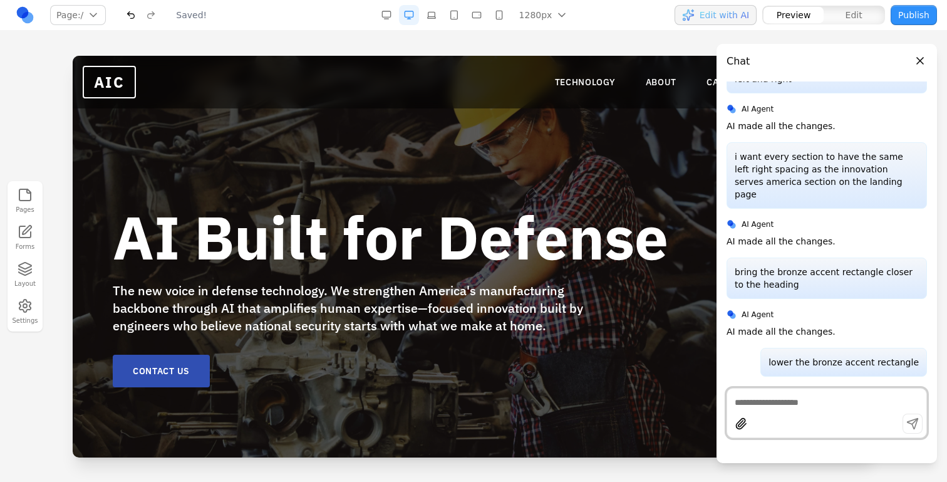
scroll to position [0, 0]
click at [917, 64] on button "Close panel" at bounding box center [920, 61] width 14 height 14
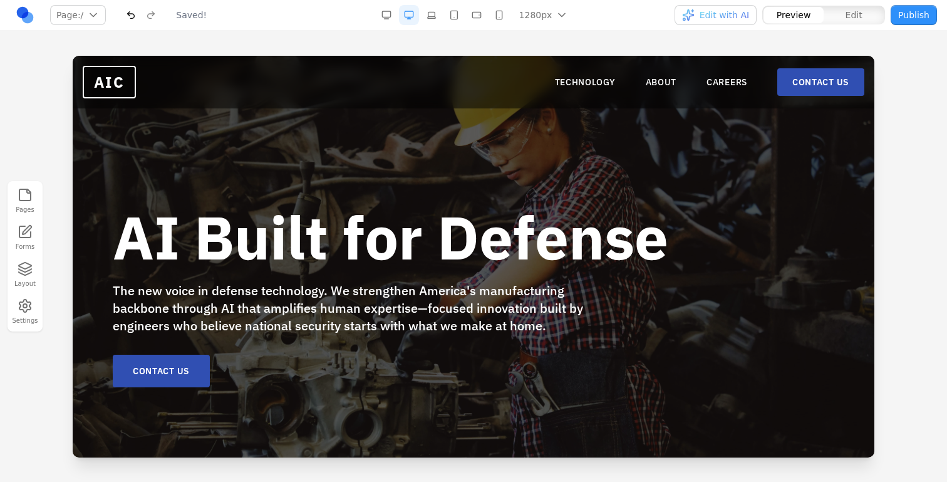
click at [737, 74] on nav "TECHNOLOGY ABOUT CAREERS CONTACT US" at bounding box center [709, 82] width 309 height 28
click at [734, 82] on link "CAREERS" at bounding box center [727, 82] width 41 height 13
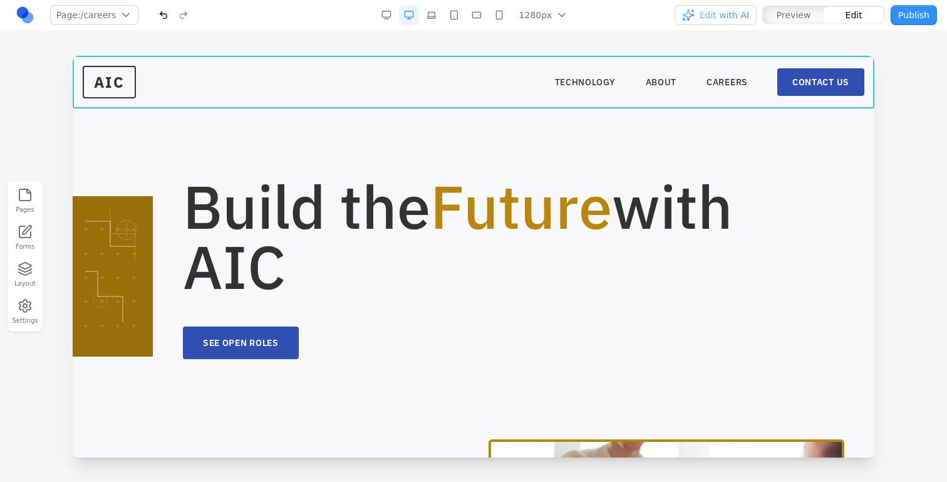
click at [421, 106] on header "AIC TECHNOLOGY ABOUT CAREERS CONTACT US TECHNOLOGY ABOUT CAREERS CONTACT US" at bounding box center [474, 82] width 802 height 53
click at [345, 142] on section "Build the Future with AIC SEE OPEN ROLES" at bounding box center [474, 247] width 802 height 383
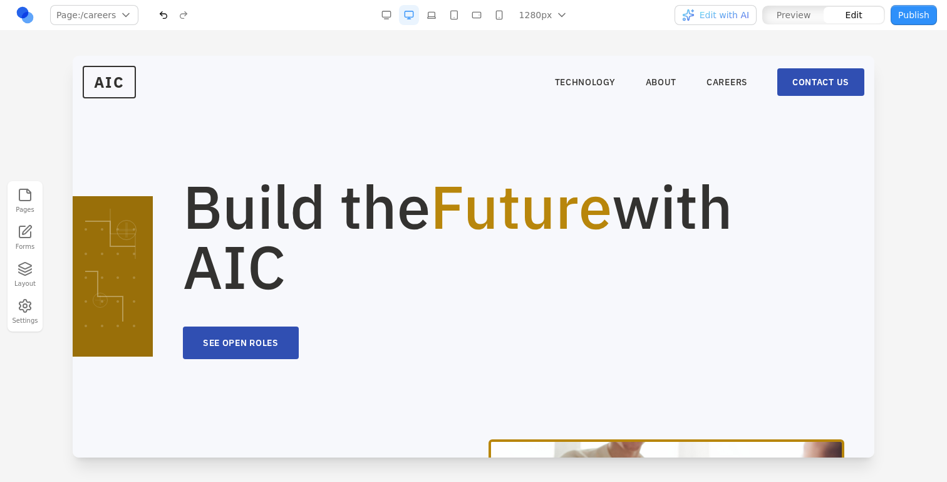
click at [345, 142] on section "Build the Future with AIC SEE OPEN ROLES" at bounding box center [474, 247] width 802 height 383
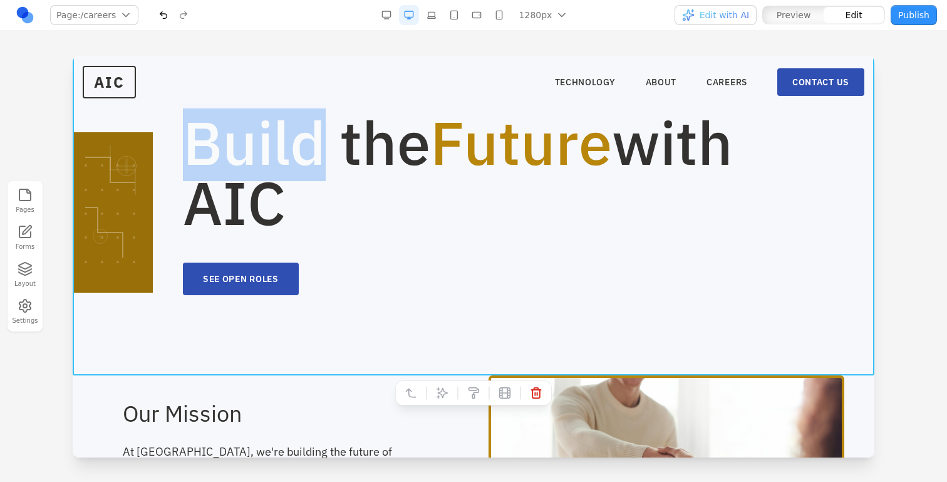
scroll to position [73, 0]
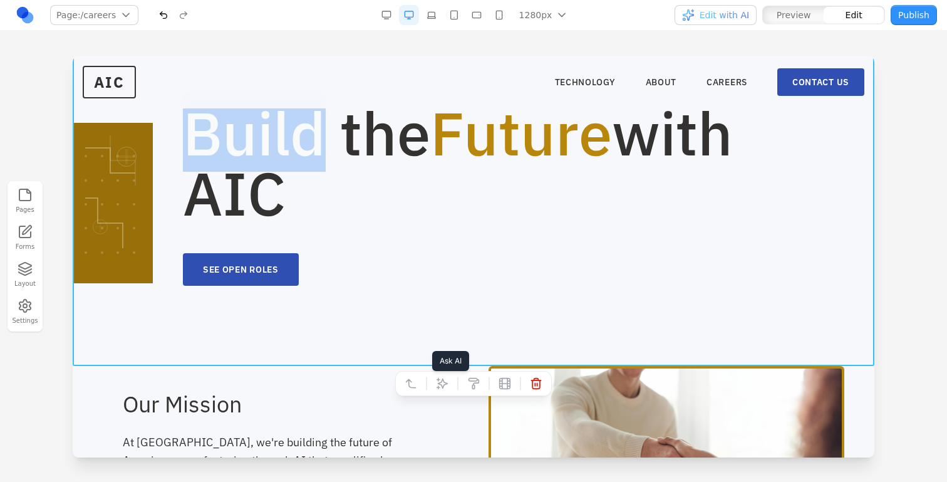
click at [446, 380] on icon at bounding box center [442, 383] width 13 height 13
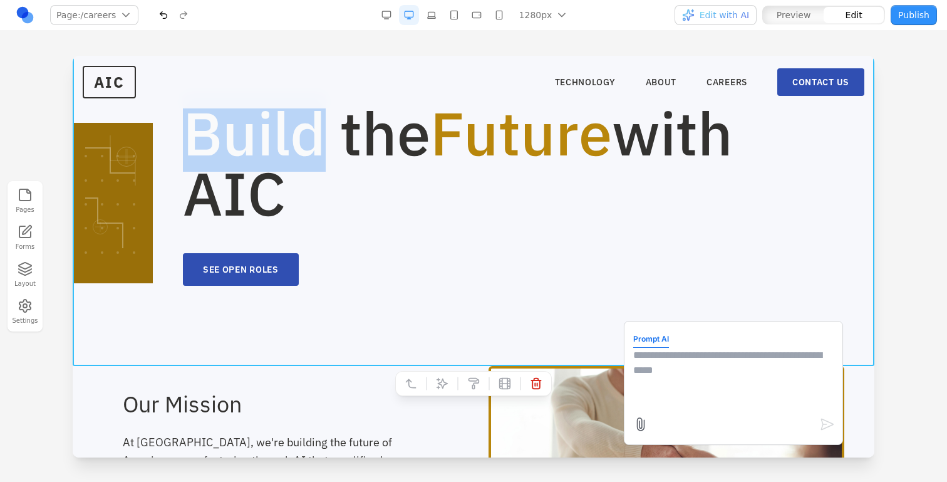
click at [712, 392] on textarea at bounding box center [733, 379] width 200 height 63
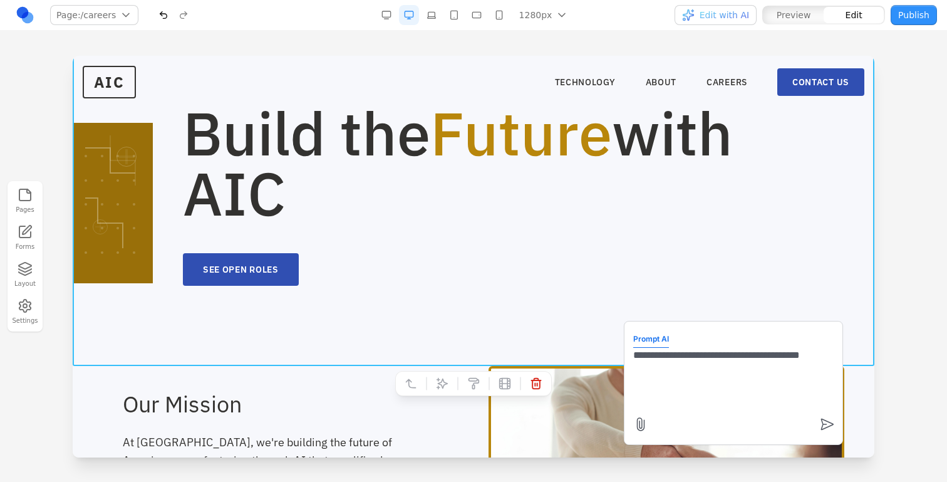
type textarea "**********"
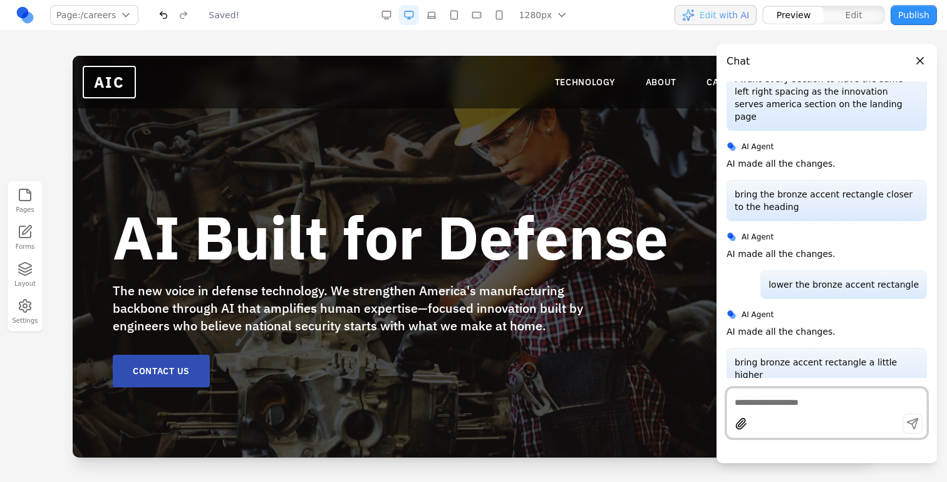
scroll to position [0, 0]
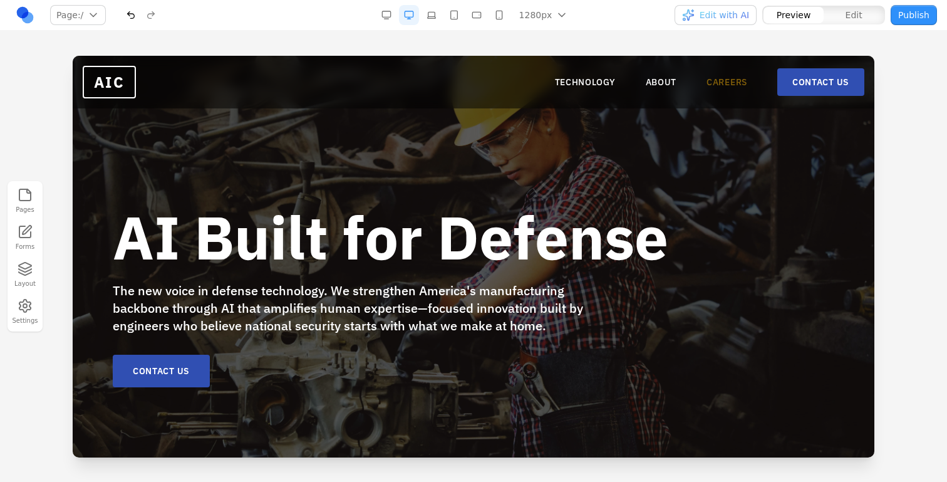
click at [736, 84] on link "CAREERS" at bounding box center [727, 82] width 41 height 13
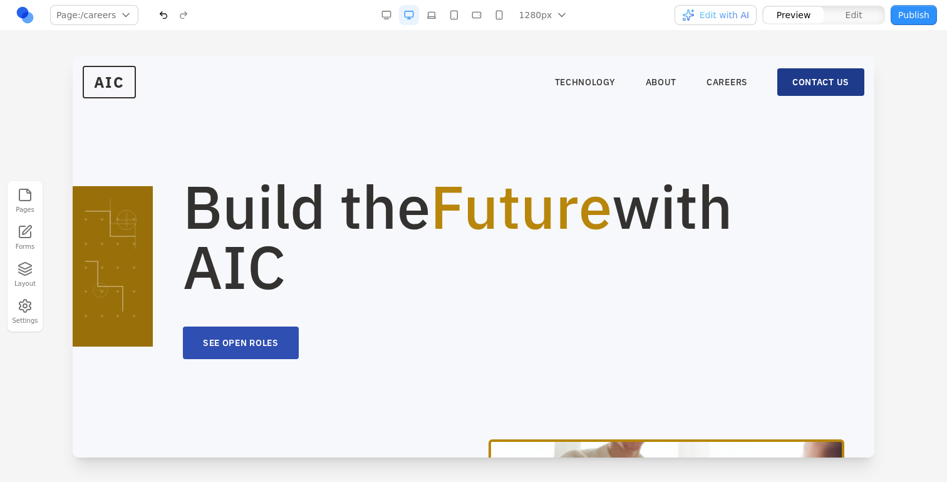
click at [796, 75] on link "CONTACT US" at bounding box center [820, 82] width 87 height 28
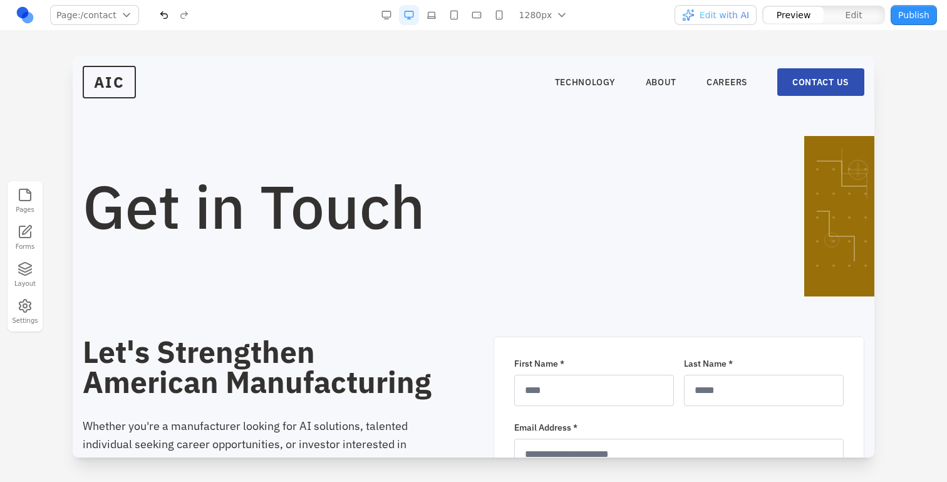
click at [714, 16] on span "Edit with AI" at bounding box center [724, 15] width 49 height 13
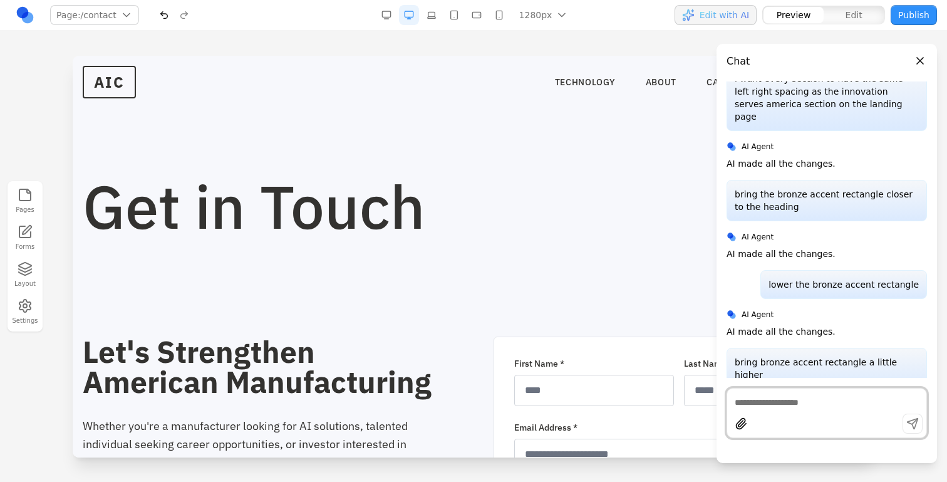
click at [791, 398] on textarea at bounding box center [827, 402] width 184 height 13
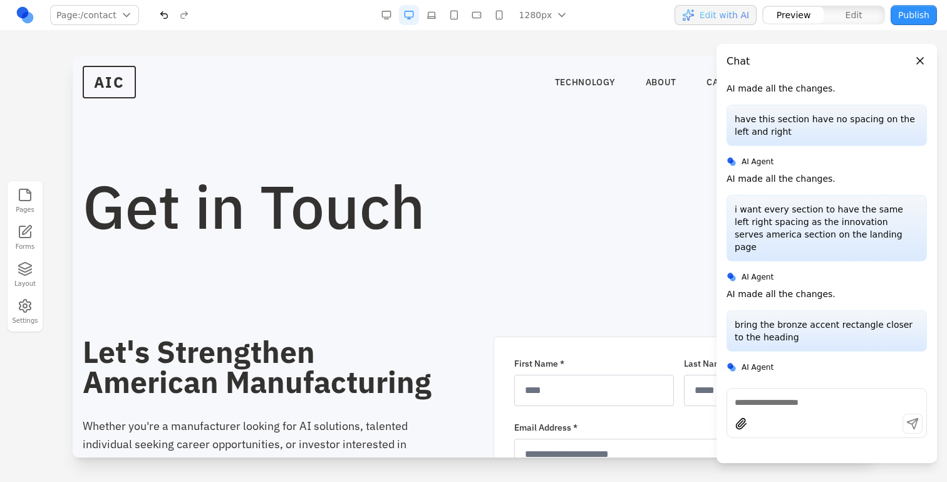
click at [838, 203] on p "i want every section to have the same left right spacing as the innovation serv…" at bounding box center [827, 228] width 184 height 50
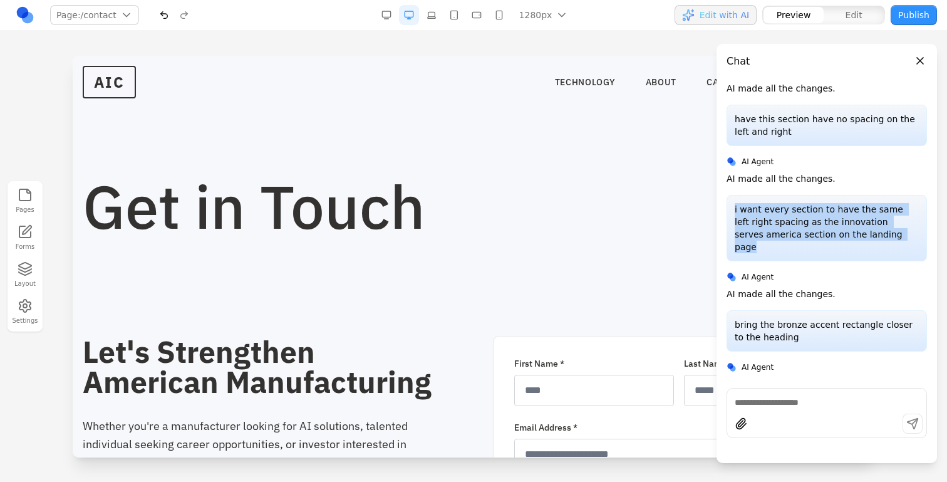
click at [838, 203] on p "i want every section to have the same left right spacing as the innovation serv…" at bounding box center [827, 228] width 184 height 50
copy p "i want every section to have the same left right spacing as the innovation serv…"
click at [781, 398] on textarea at bounding box center [827, 402] width 184 height 13
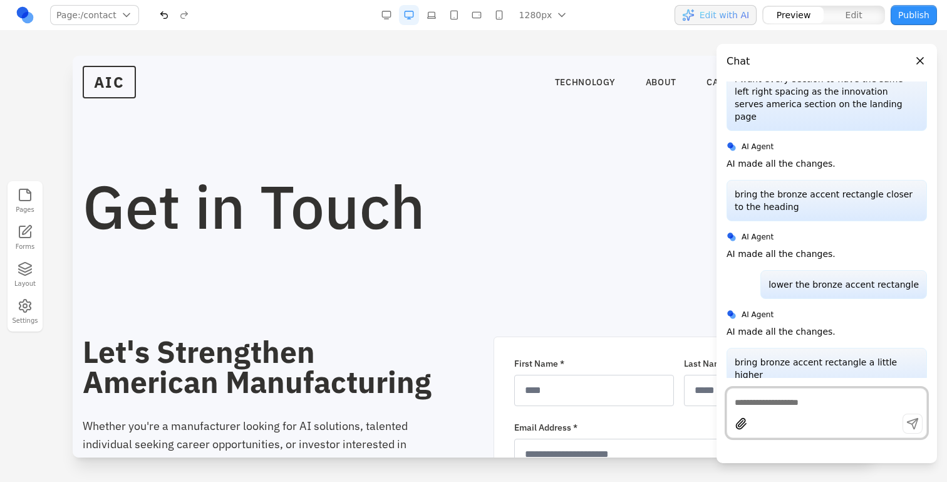
paste textarea "**********"
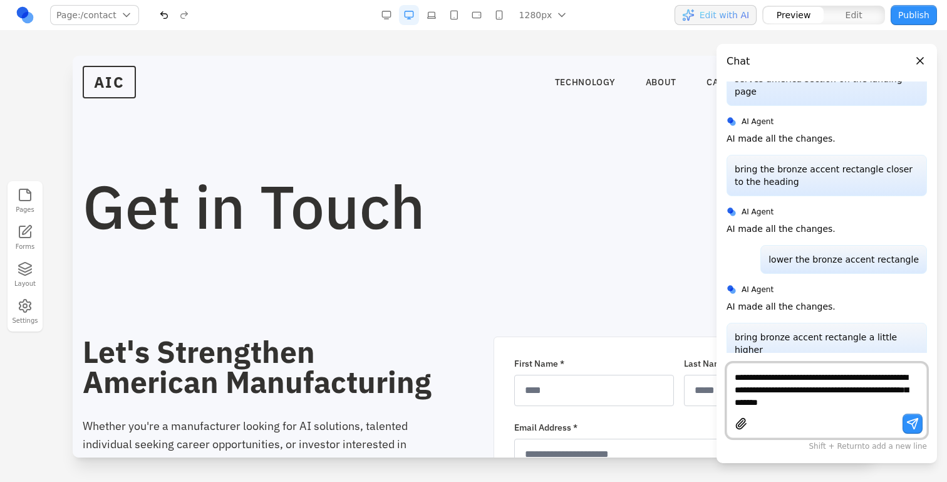
type textarea "**********"
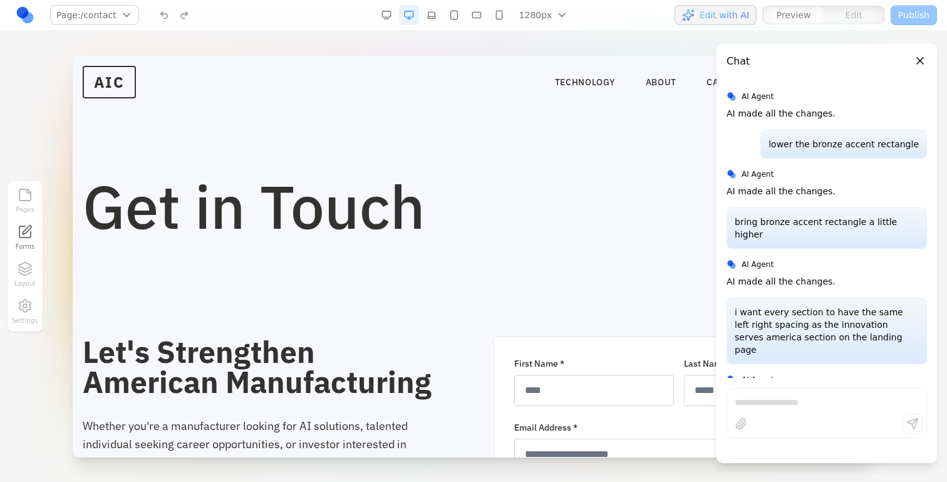
scroll to position [693, 0]
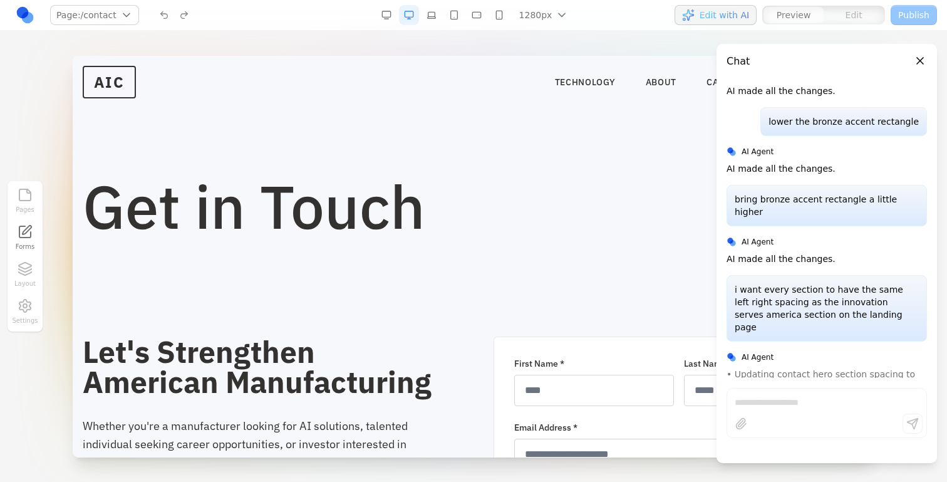
click at [922, 63] on button "Close panel" at bounding box center [920, 61] width 14 height 14
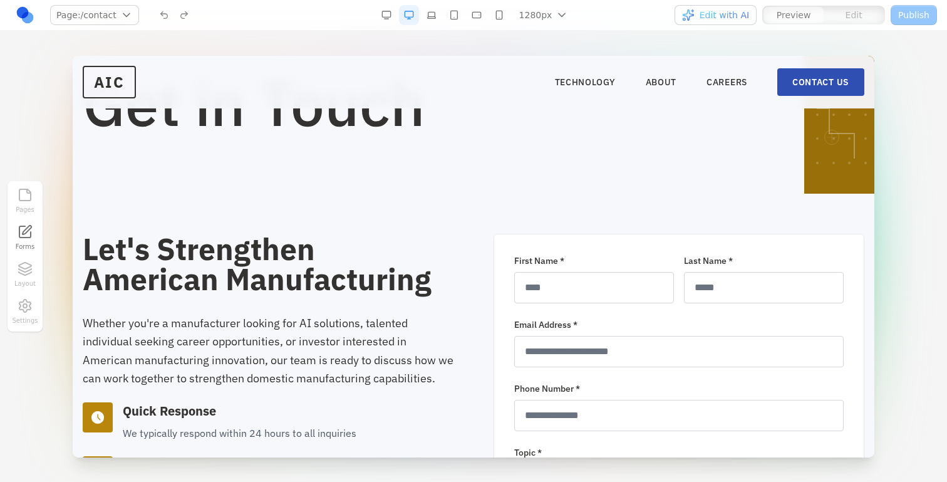
scroll to position [0, 0]
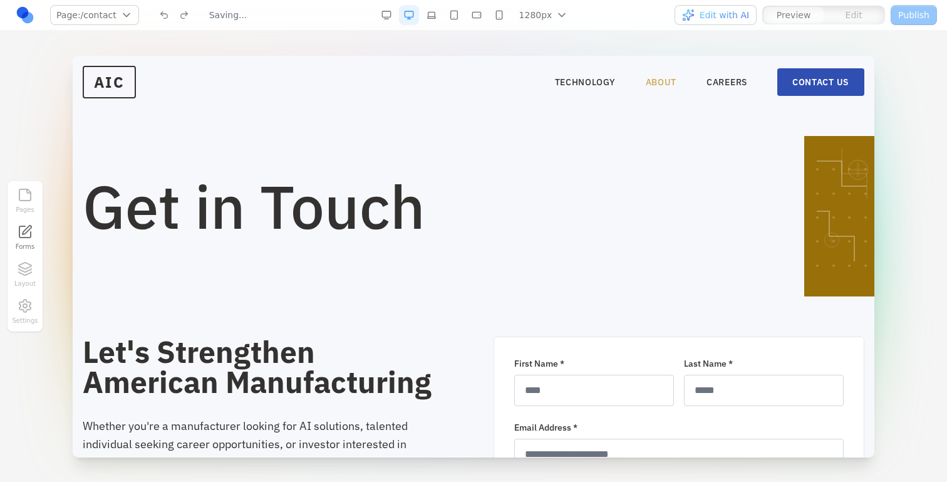
click at [660, 77] on link "ABOUT" at bounding box center [661, 82] width 31 height 13
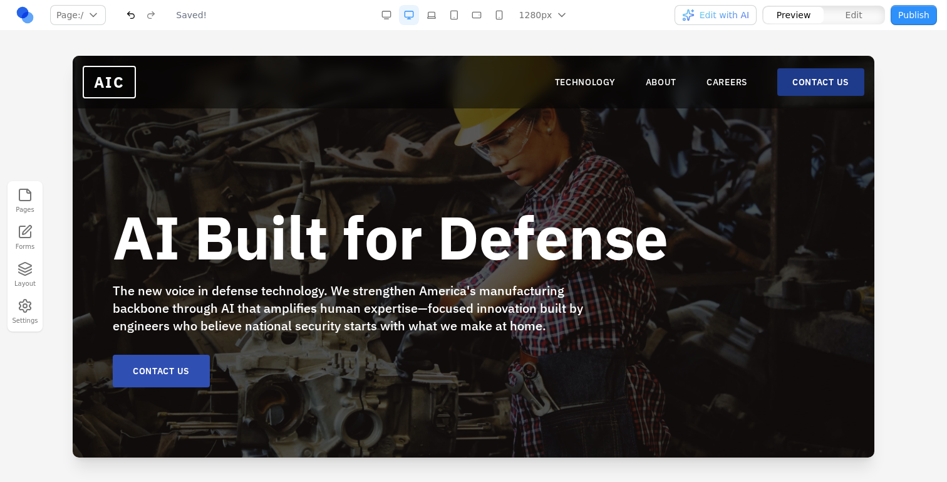
click at [795, 74] on link "CONTACT US" at bounding box center [820, 82] width 87 height 28
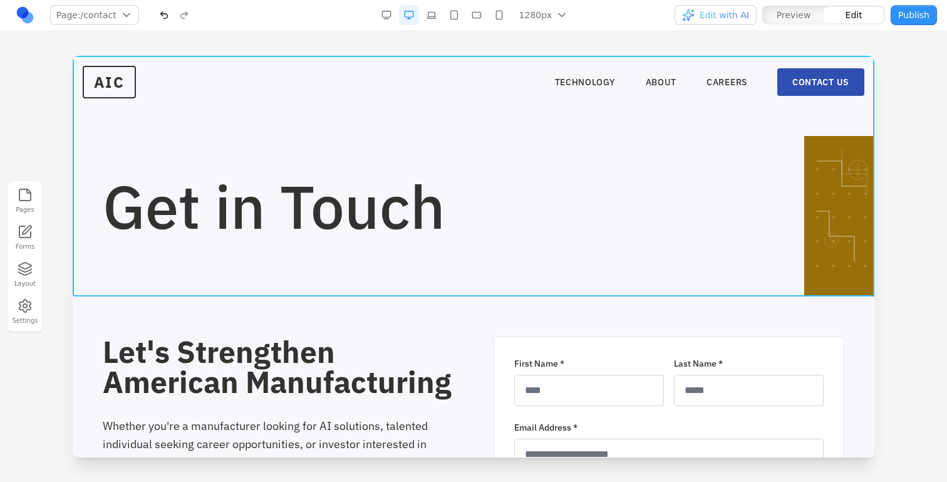
click at [511, 123] on section "Get in Touch" at bounding box center [474, 176] width 802 height 241
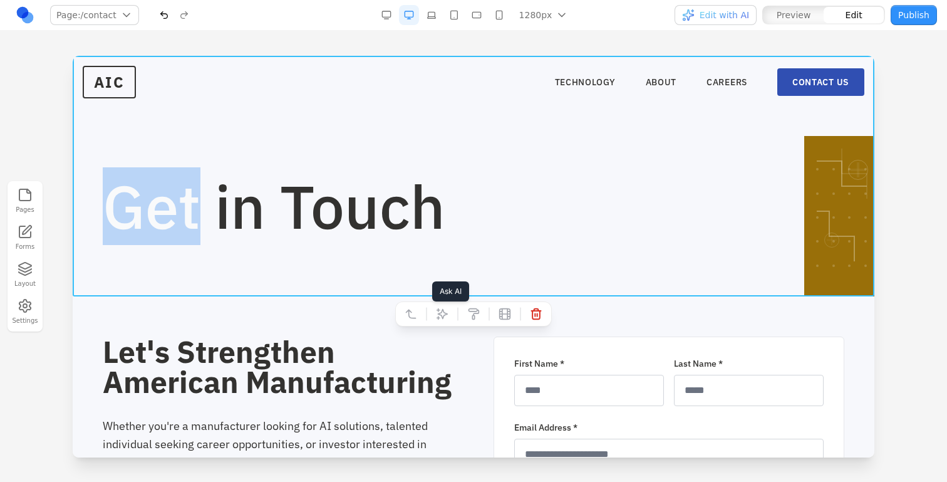
click at [440, 311] on icon at bounding box center [442, 314] width 13 height 13
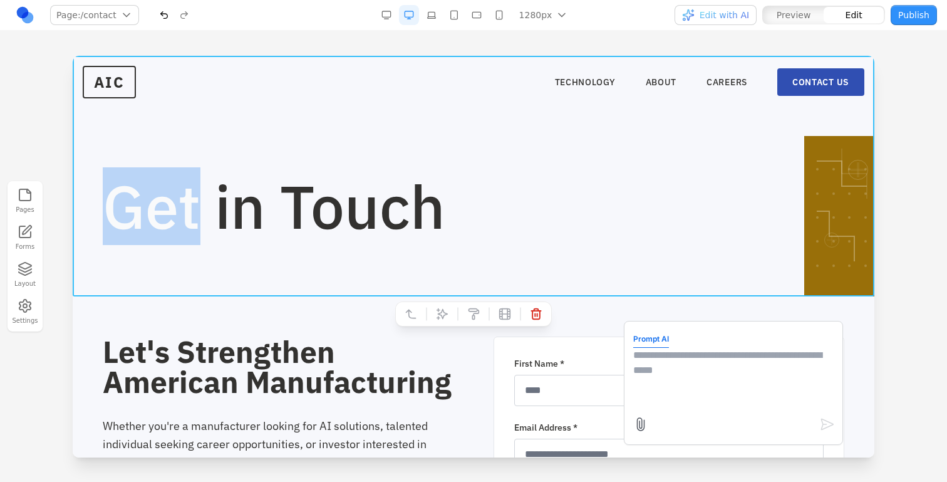
click at [683, 348] on textarea at bounding box center [733, 379] width 200 height 63
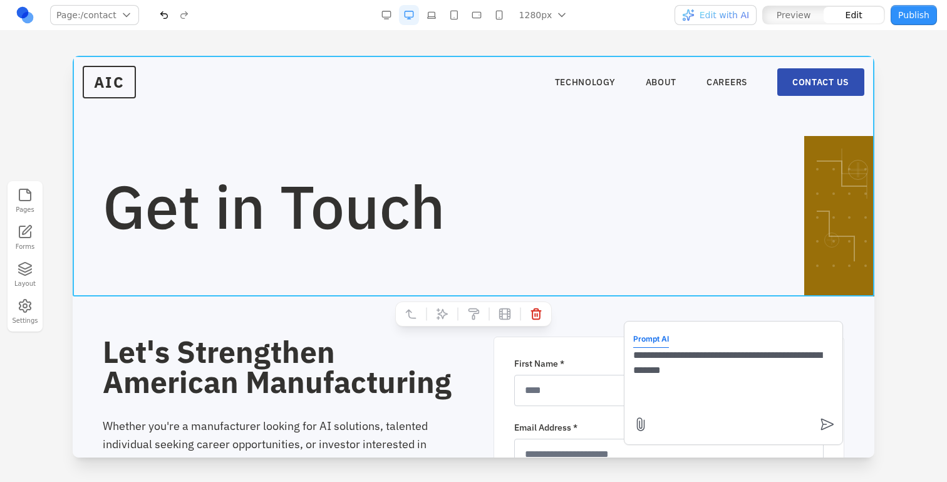
type textarea "**********"
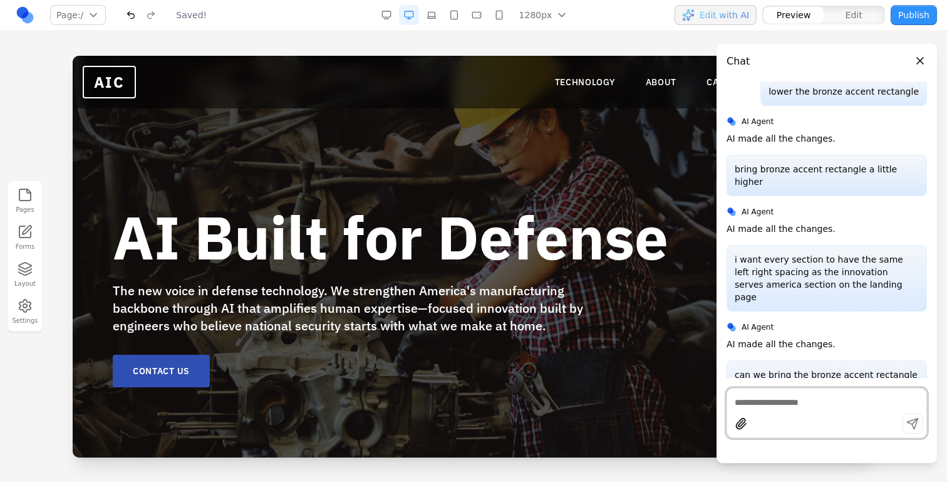
click at [923, 56] on button "Close panel" at bounding box center [920, 61] width 14 height 14
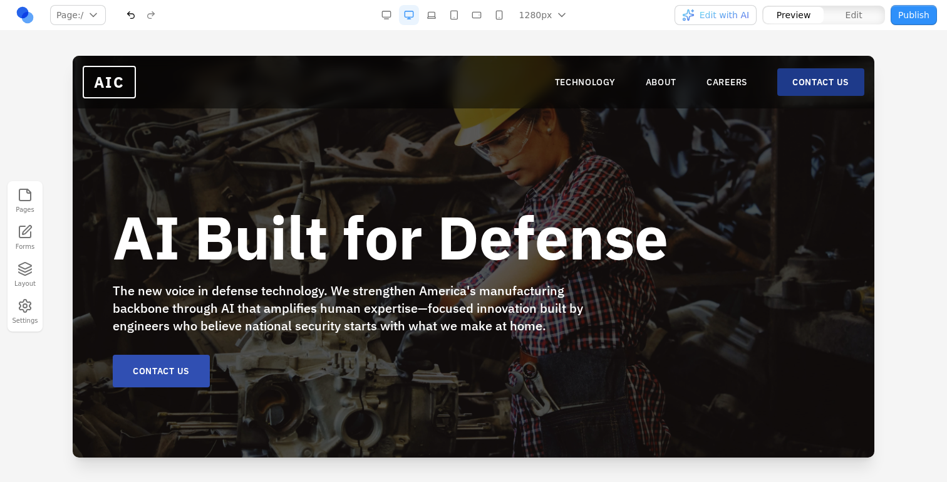
click at [778, 82] on link "CONTACT US" at bounding box center [820, 82] width 87 height 28
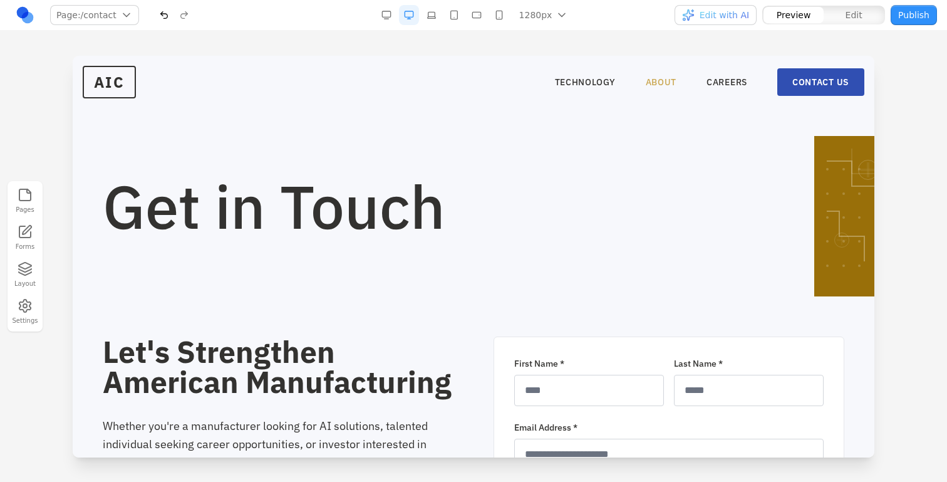
click at [658, 86] on link "ABOUT" at bounding box center [661, 82] width 31 height 13
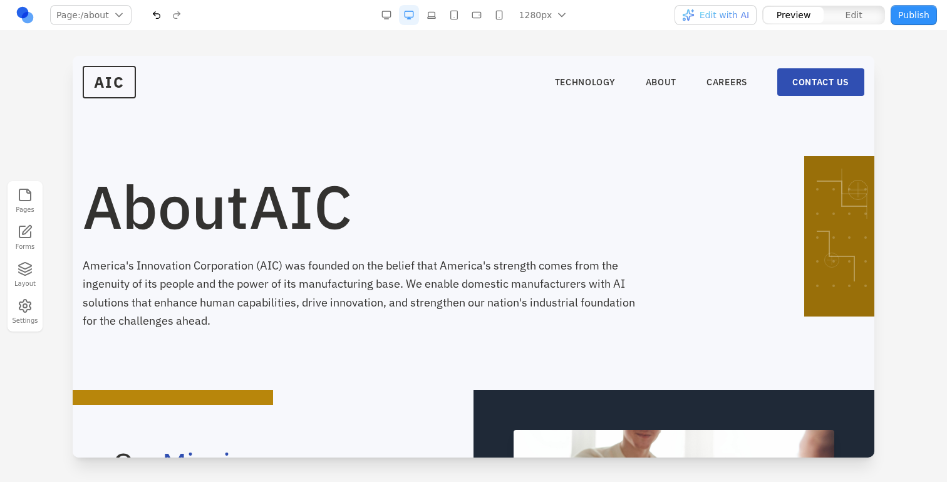
click at [729, 21] on span "Edit with AI" at bounding box center [724, 15] width 49 height 13
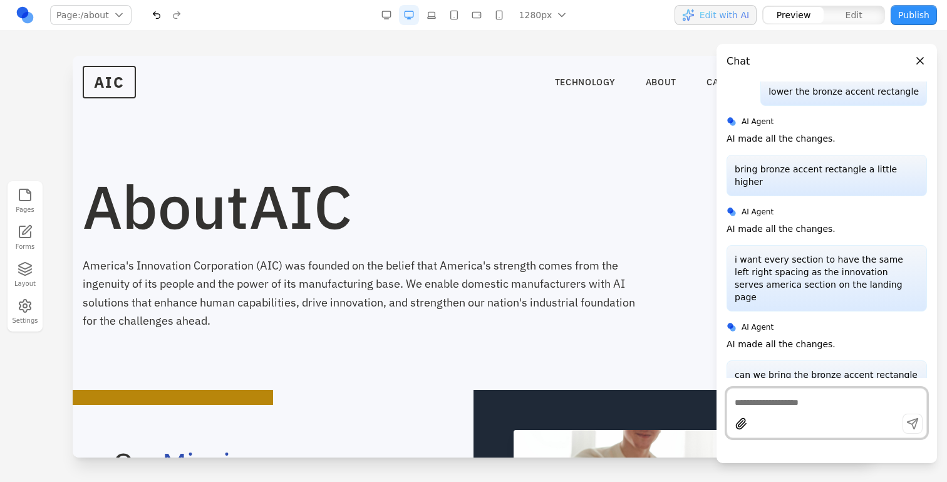
click at [739, 403] on textarea at bounding box center [827, 402] width 184 height 13
paste textarea
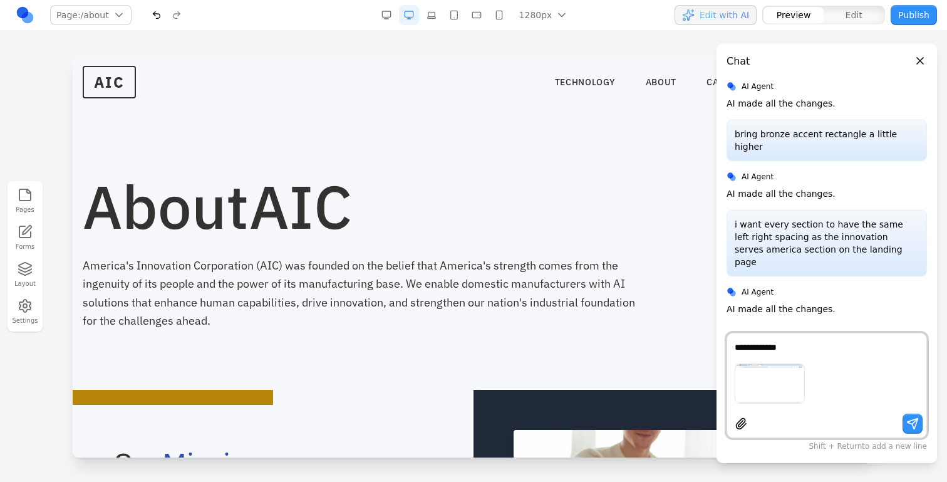
click at [801, 361] on icon "Remove image.png" at bounding box center [804, 365] width 8 height 8
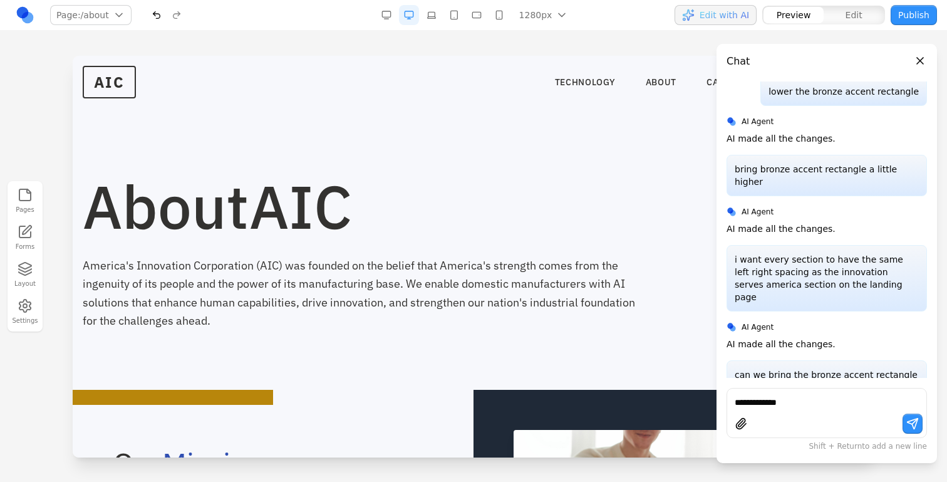
click at [787, 253] on p "i want every section to have the same left right spacing as the innovation serv…" at bounding box center [827, 278] width 184 height 50
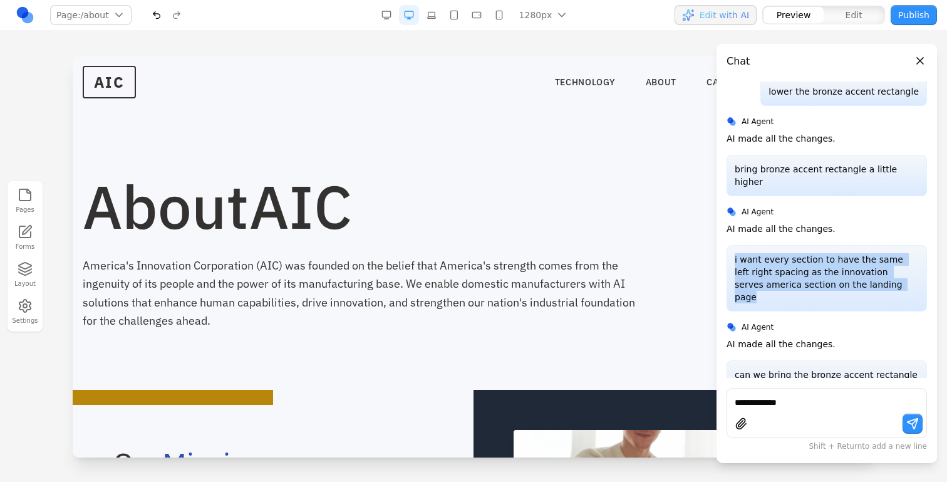
click at [787, 253] on p "i want every section to have the same left right spacing as the innovation serv…" at bounding box center [827, 278] width 184 height 50
copy p "i want every section to have the same left right spacing as the innovation serv…"
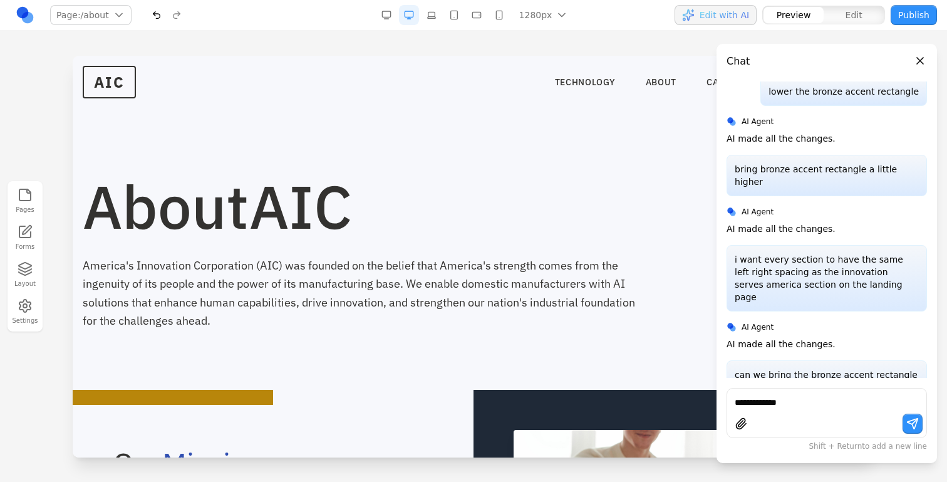
click at [781, 400] on textarea "**********" at bounding box center [827, 402] width 184 height 13
paste textarea "**********"
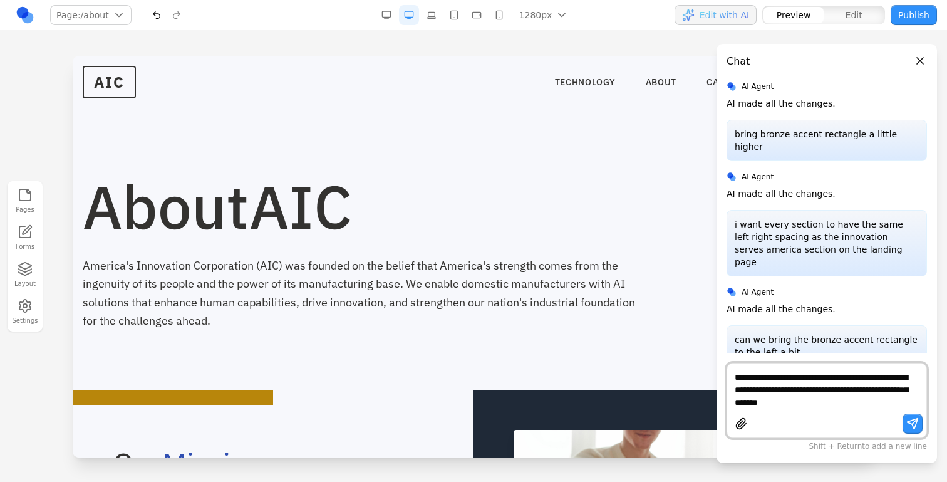
scroll to position [749, 0]
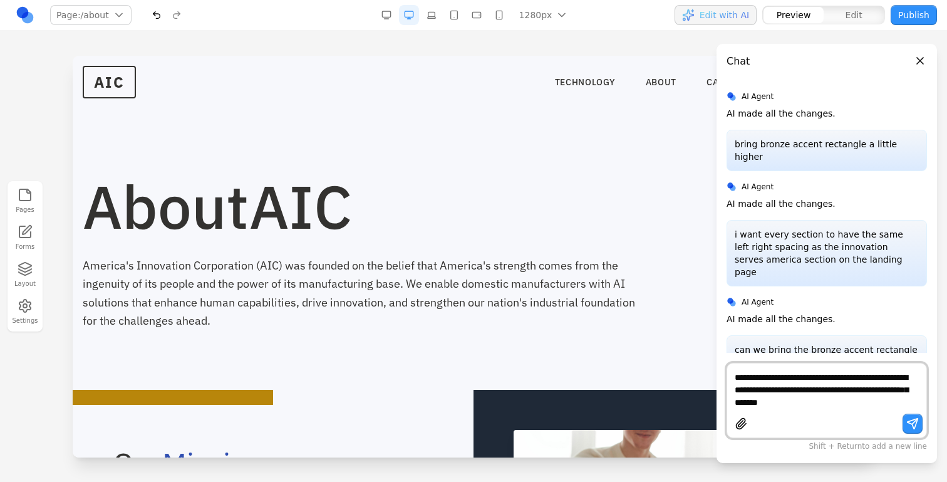
click at [782, 380] on textarea "**********" at bounding box center [827, 390] width 184 height 38
type textarea "**********"
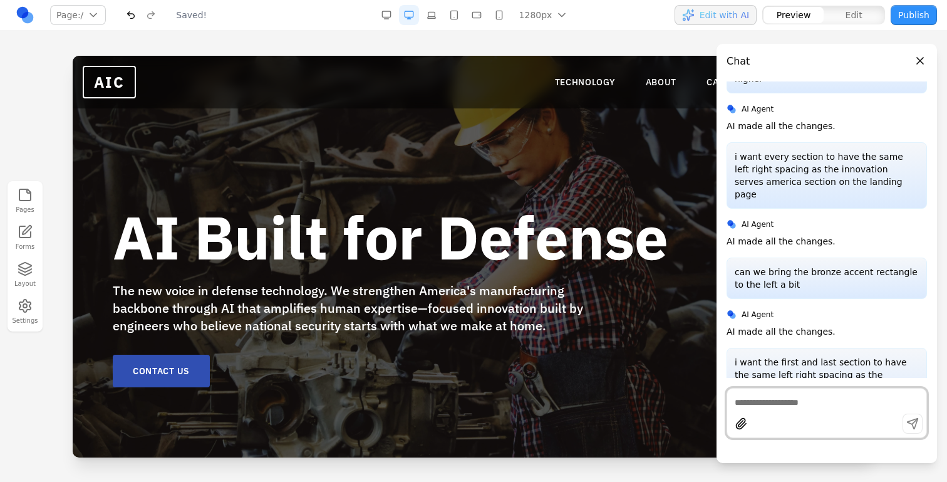
scroll to position [0, 0]
click at [920, 55] on button "Close panel" at bounding box center [920, 61] width 14 height 14
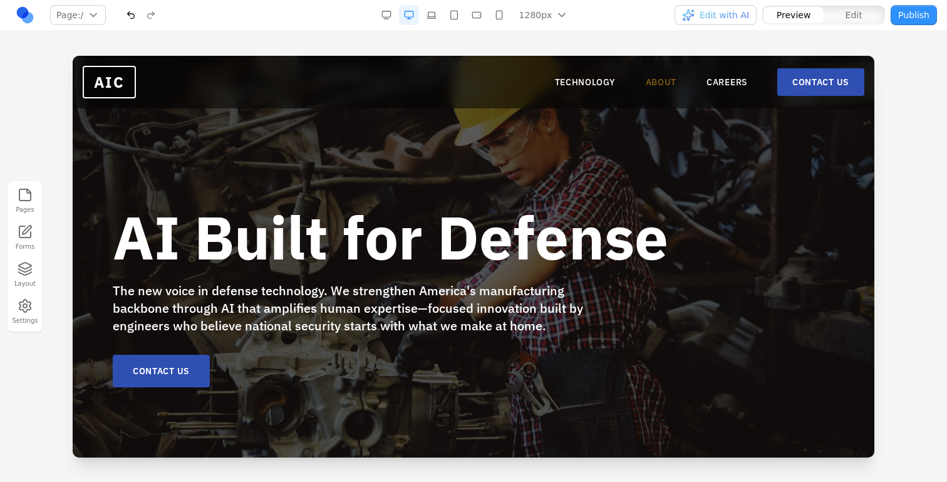
click at [660, 76] on link "ABOUT" at bounding box center [661, 82] width 31 height 13
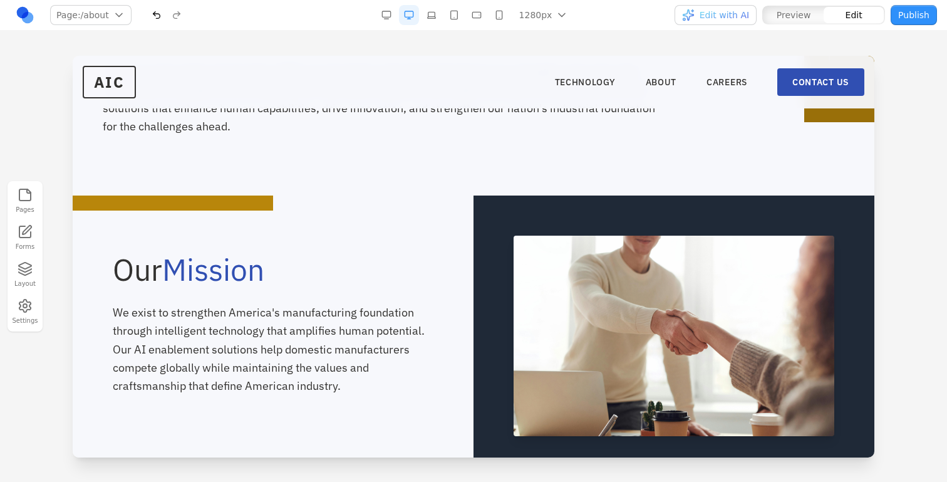
scroll to position [147, 0]
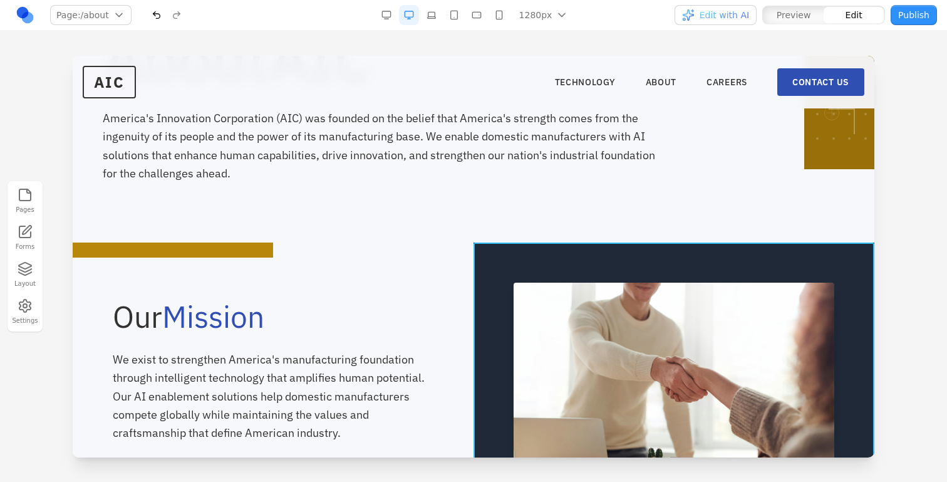
click at [493, 256] on div at bounding box center [674, 382] width 401 height 281
click at [614, 219] on icon at bounding box center [611, 222] width 13 height 13
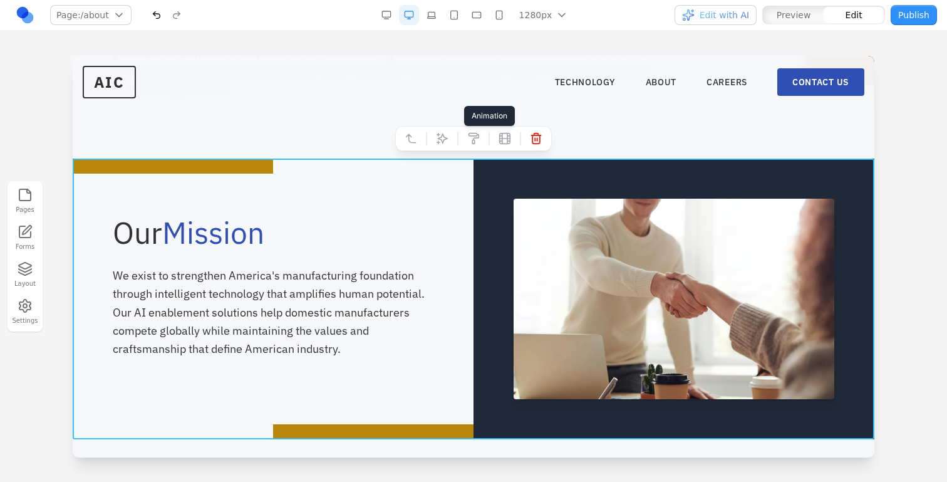
scroll to position [238, 0]
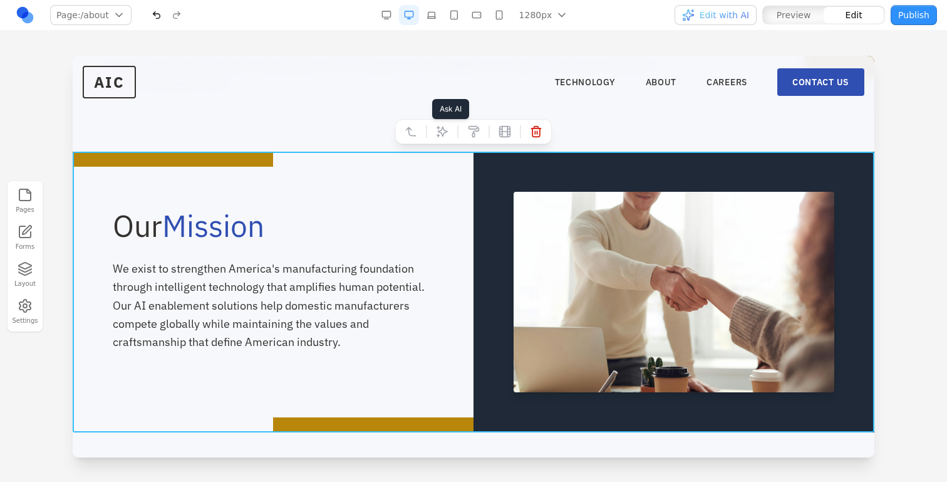
click at [435, 129] on button at bounding box center [442, 132] width 20 height 20
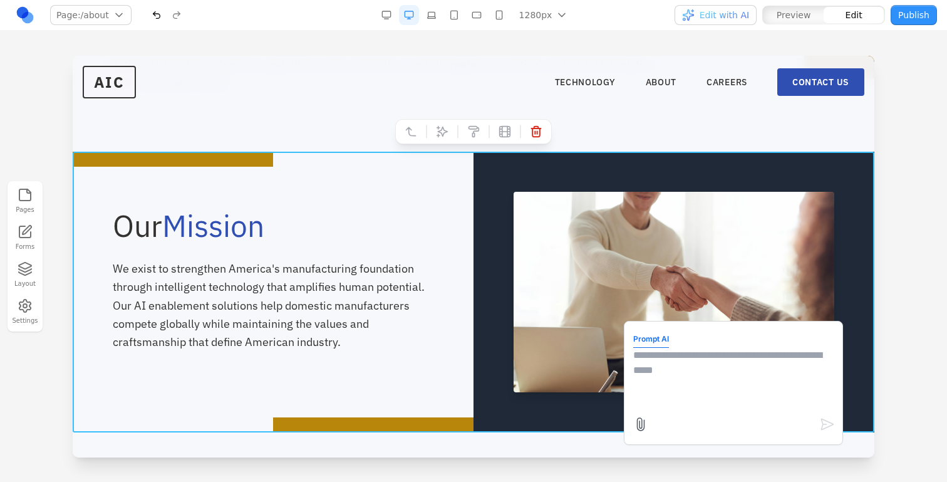
click at [670, 348] on textarea at bounding box center [733, 379] width 200 height 63
type textarea "**********"
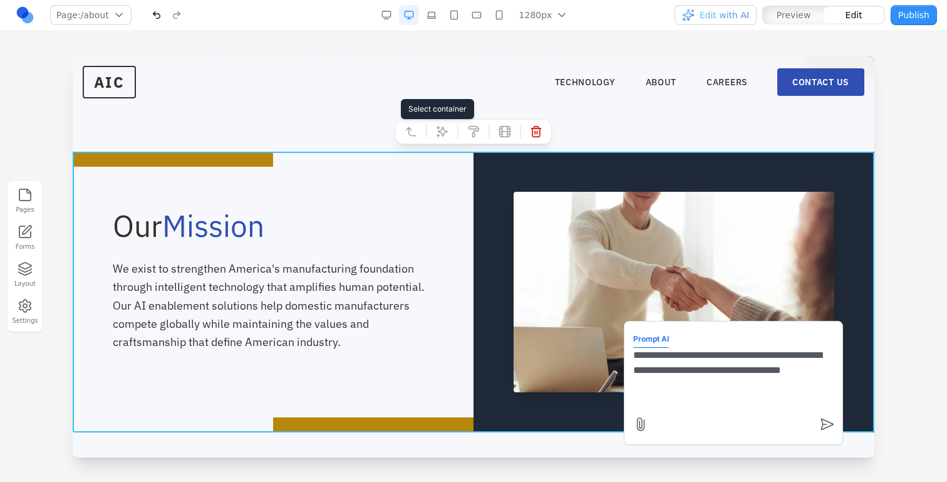
click at [417, 132] on icon at bounding box center [411, 131] width 13 height 13
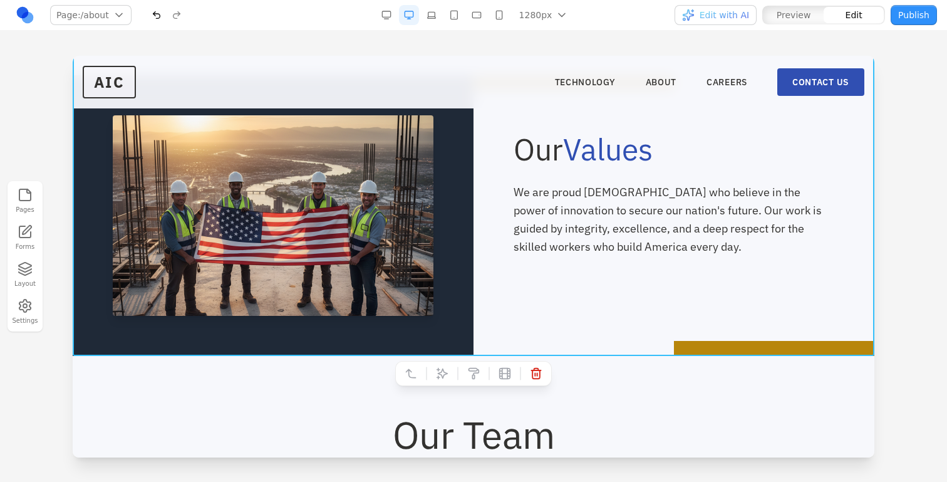
scroll to position [834, 0]
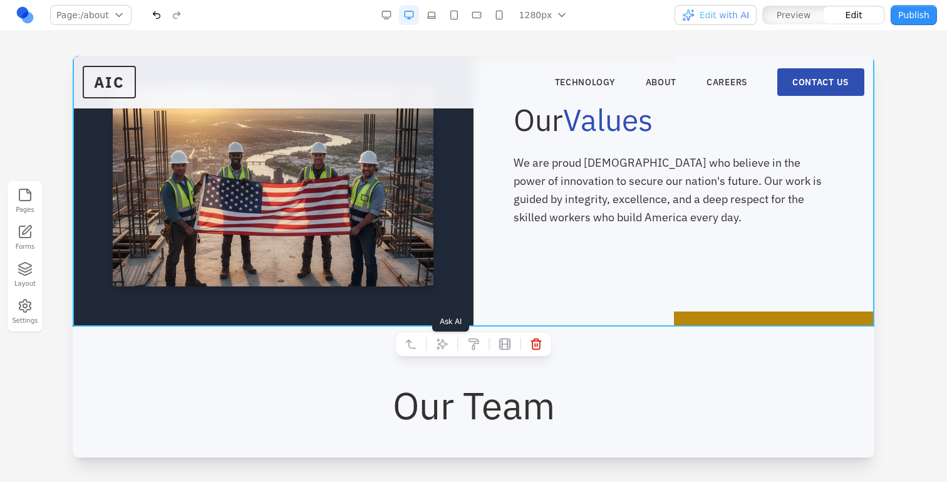
click at [447, 346] on icon at bounding box center [442, 344] width 13 height 13
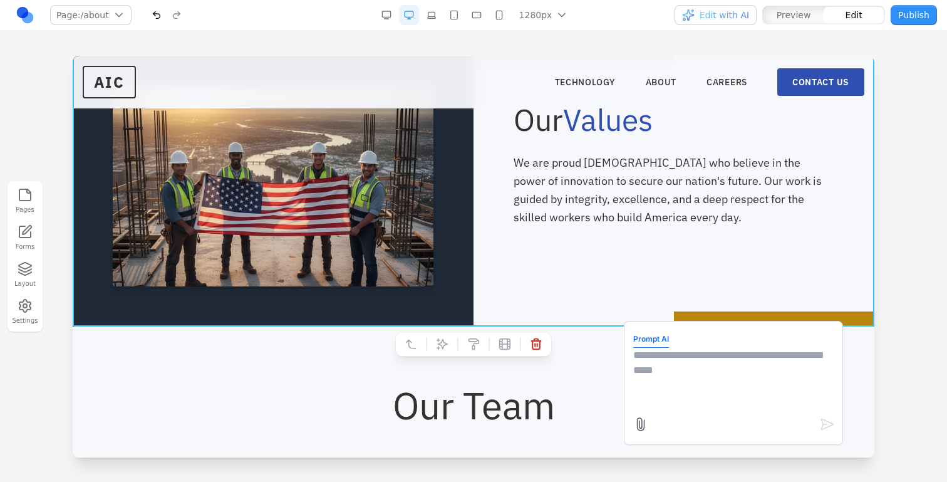
click at [652, 364] on textarea at bounding box center [733, 379] width 200 height 63
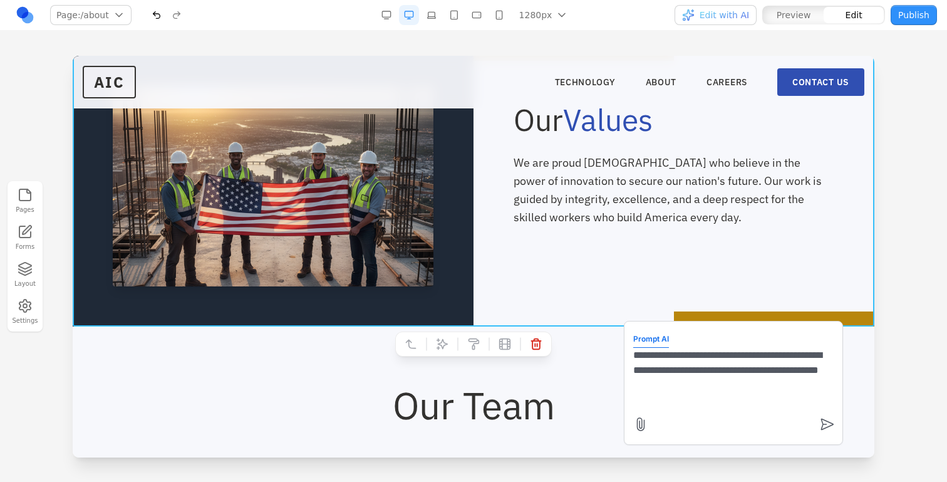
type textarea "**********"
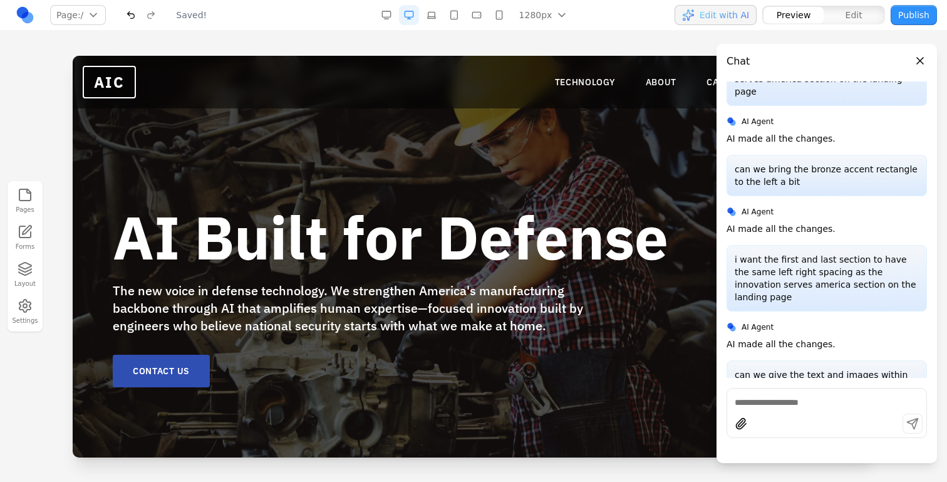
scroll to position [0, 0]
click at [643, 88] on nav "TECHNOLOGY ABOUT CAREERS CONTACT US" at bounding box center [709, 81] width 309 height 28
click at [646, 87] on link "ABOUT" at bounding box center [661, 81] width 31 height 13
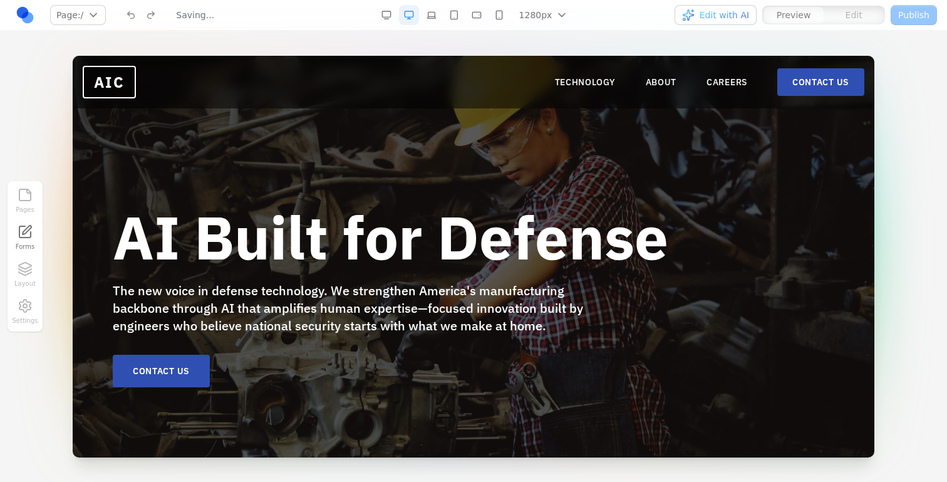
click at [660, 75] on nav "TECHNOLOGY ABOUT CAREERS CONTACT US" at bounding box center [709, 82] width 309 height 28
click at [660, 76] on link "ABOUT" at bounding box center [661, 82] width 31 height 13
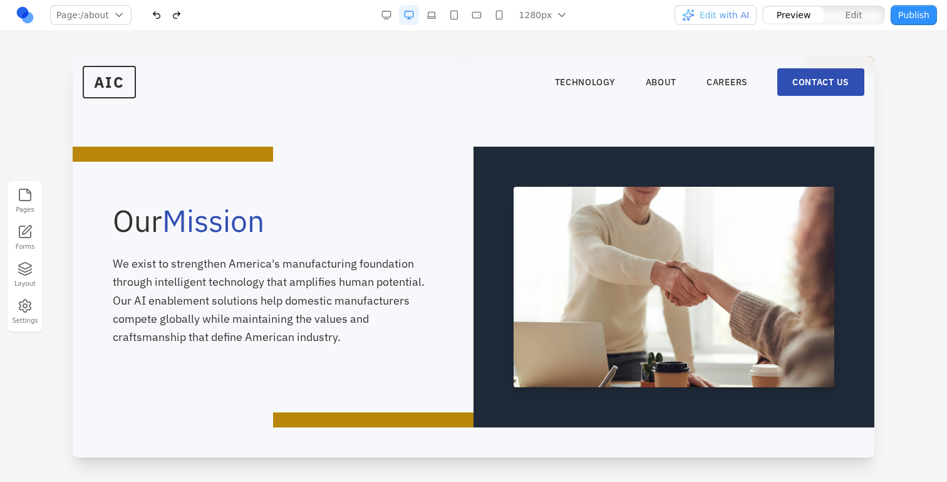
scroll to position [257, 0]
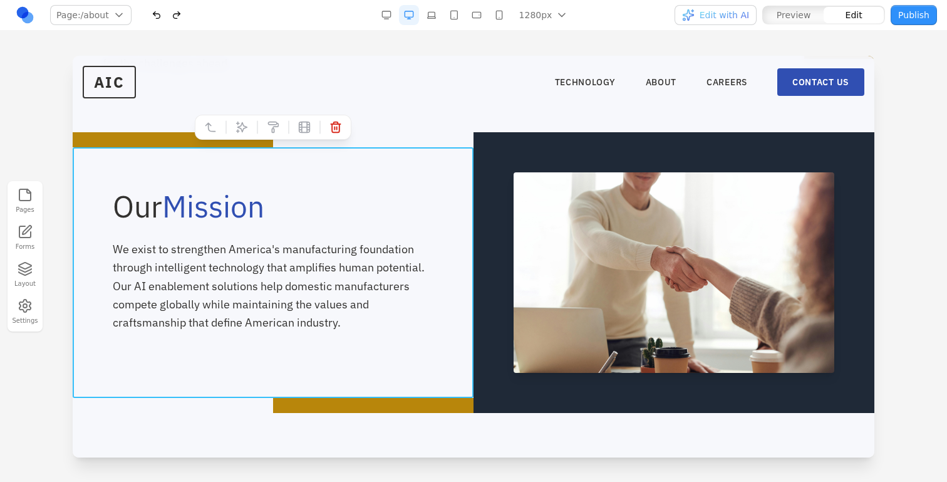
click at [462, 199] on div "Our Mission We exist to strengthen America's manufacturing foundation through i…" at bounding box center [273, 272] width 401 height 251
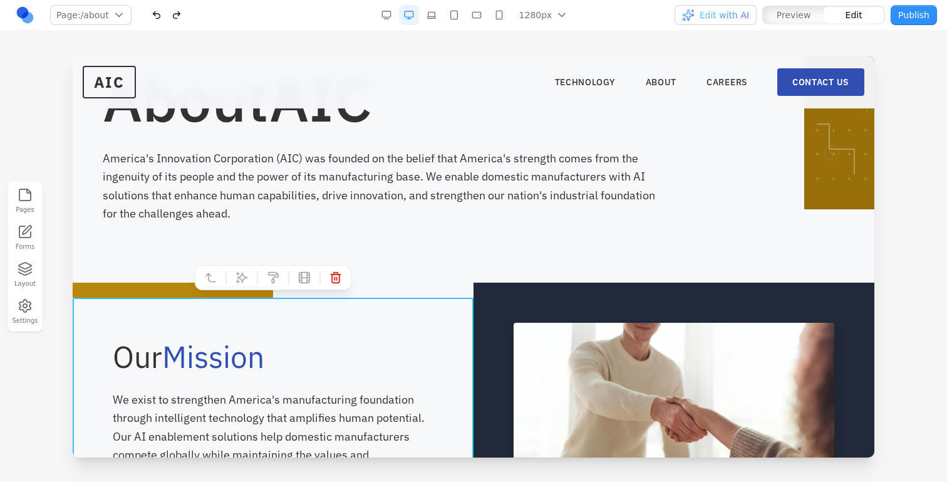
scroll to position [123, 0]
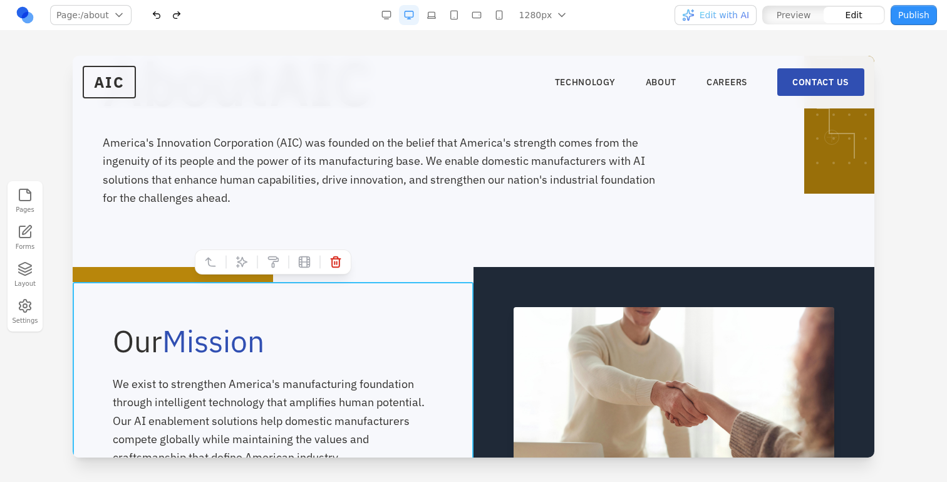
click at [229, 239] on section "About AIC America's Innovation Corporation (AIC) was founded on the belief that…" at bounding box center [474, 100] width 802 height 334
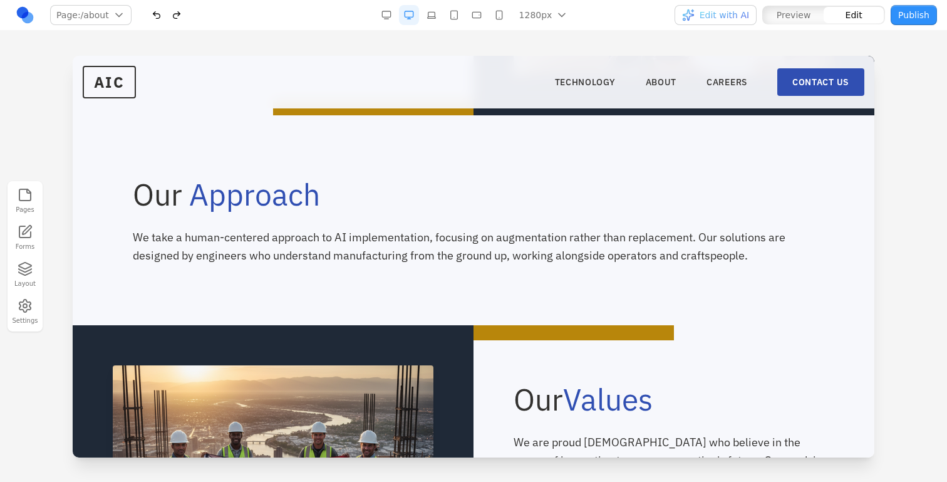
scroll to position [547, 0]
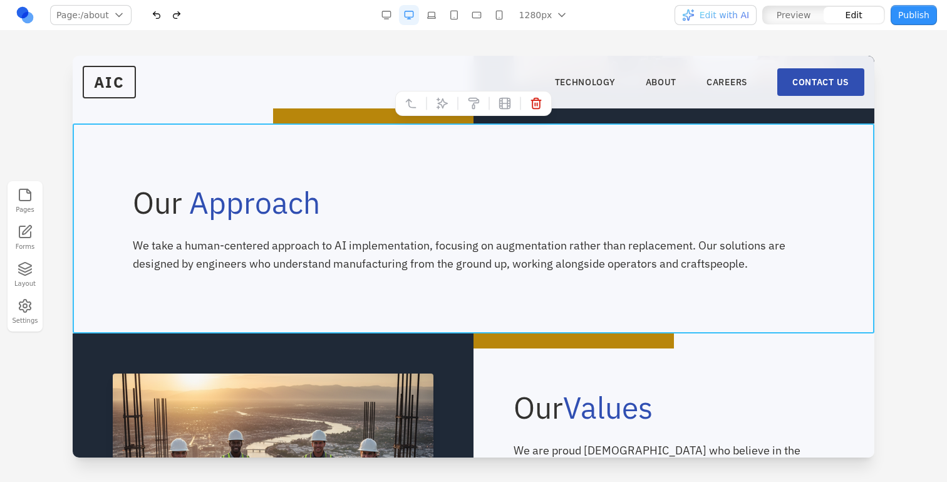
click at [340, 163] on div "Our Approach We take a human-centered approach to AI implementation, focusing o…" at bounding box center [474, 228] width 802 height 210
click at [442, 111] on button at bounding box center [442, 103] width 20 height 20
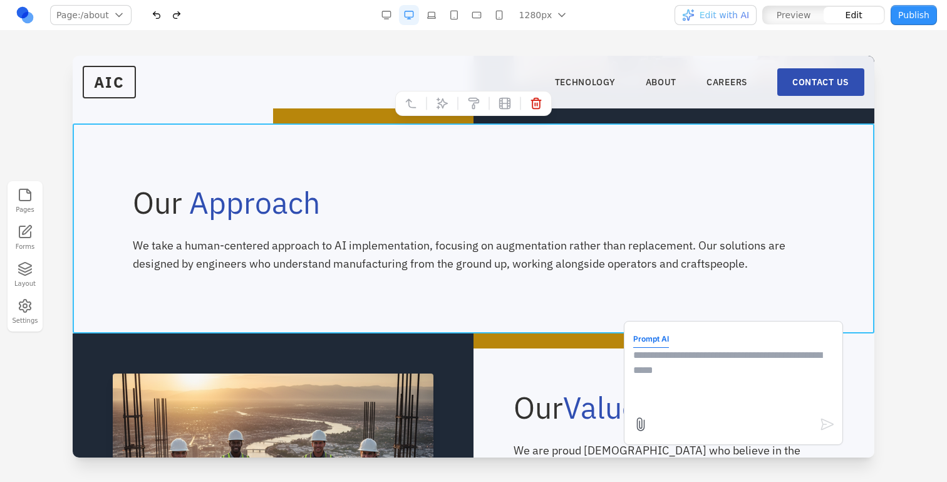
click at [666, 387] on textarea at bounding box center [733, 379] width 200 height 63
type textarea "**********"
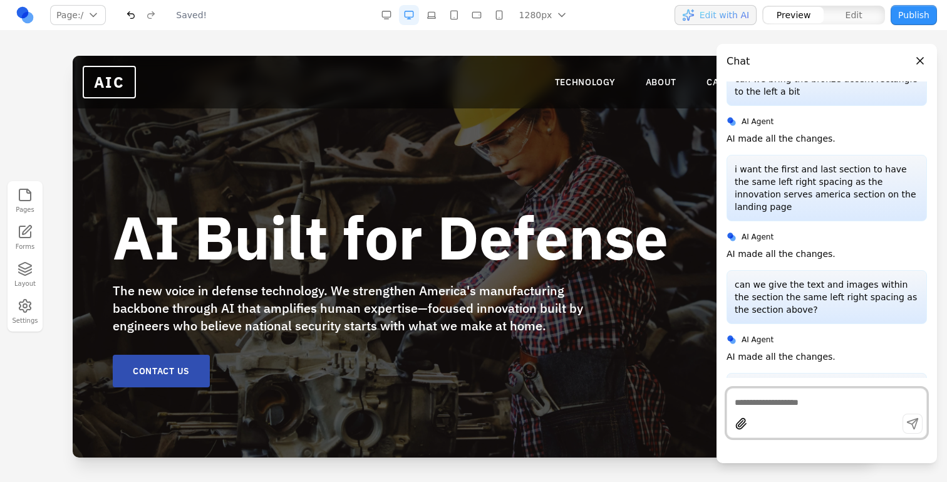
scroll to position [0, 0]
click at [439, 15] on button "button" at bounding box center [432, 15] width 20 height 20
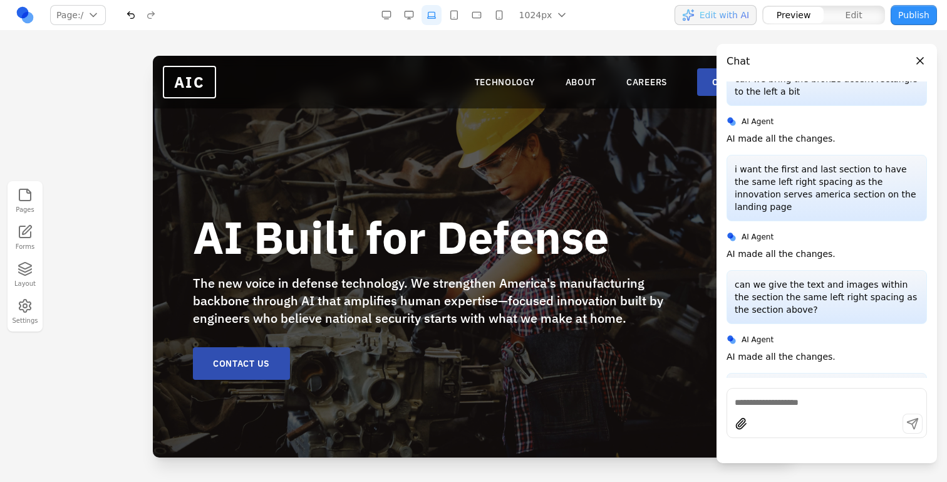
click at [407, 17] on button "button" at bounding box center [409, 15] width 20 height 20
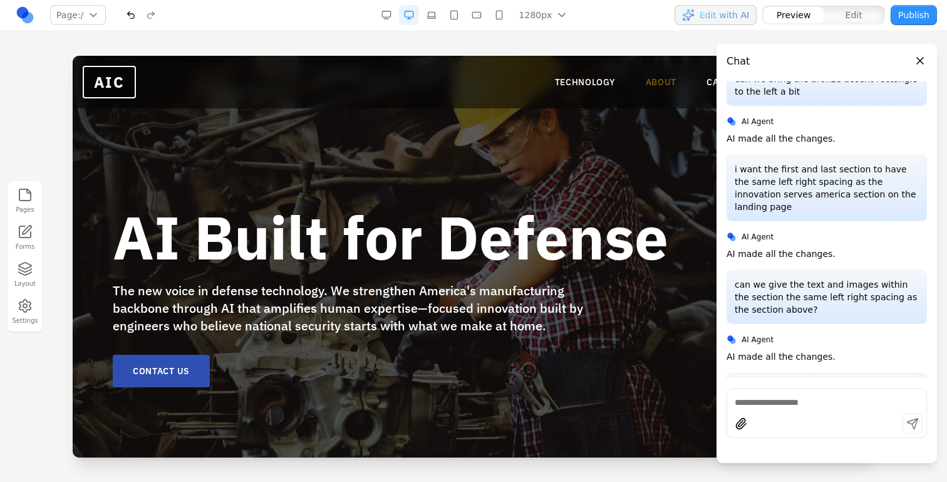
click at [648, 81] on link "ABOUT" at bounding box center [661, 82] width 31 height 13
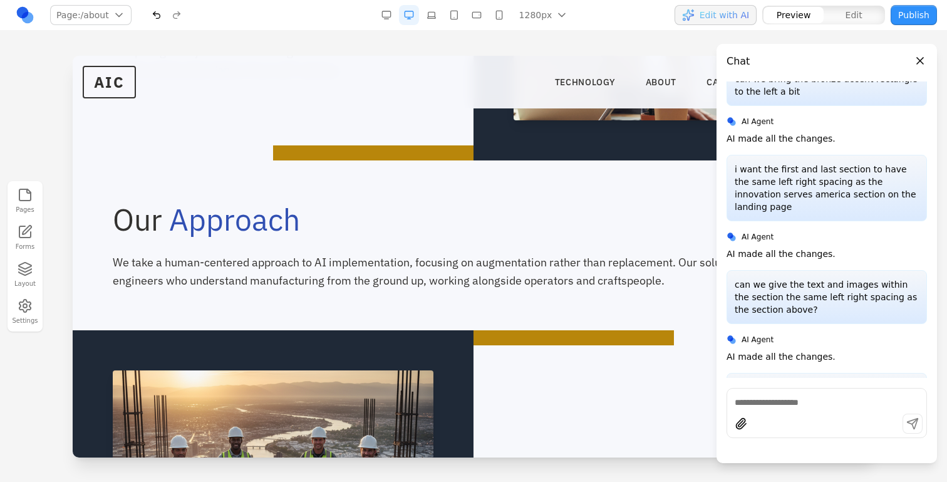
scroll to position [515, 0]
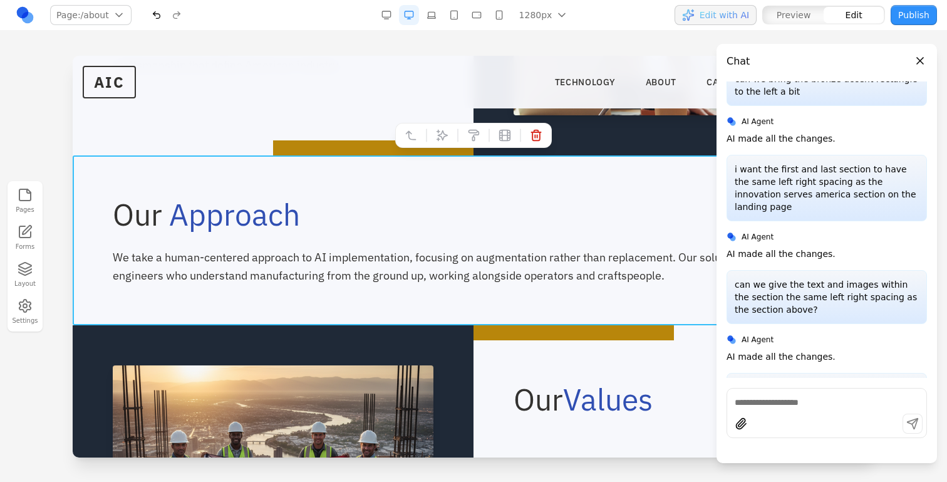
click at [427, 175] on div "Our Approach We take a human-centered approach to AI implementation, focusing o…" at bounding box center [474, 240] width 802 height 170
click at [444, 137] on icon at bounding box center [442, 135] width 11 height 11
click at [673, 368] on textarea at bounding box center [733, 379] width 200 height 63
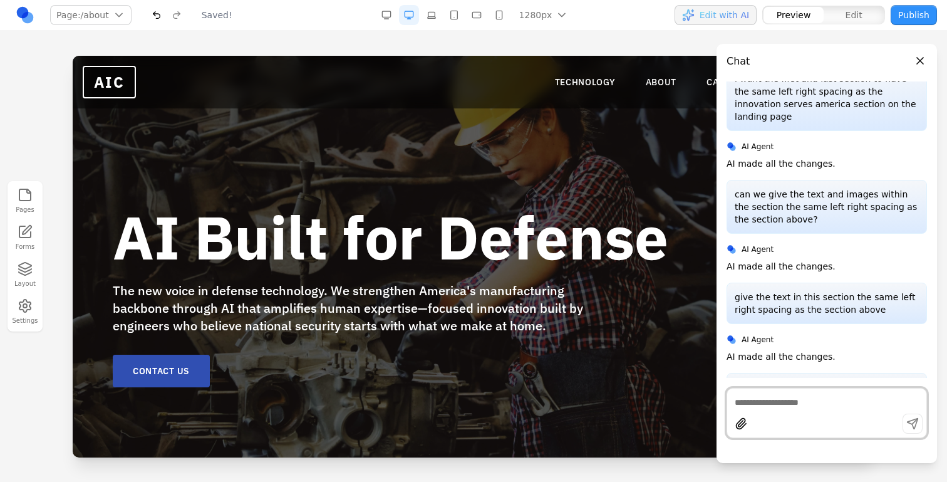
scroll to position [0, 0]
click at [665, 81] on link "ABOUT" at bounding box center [661, 82] width 31 height 13
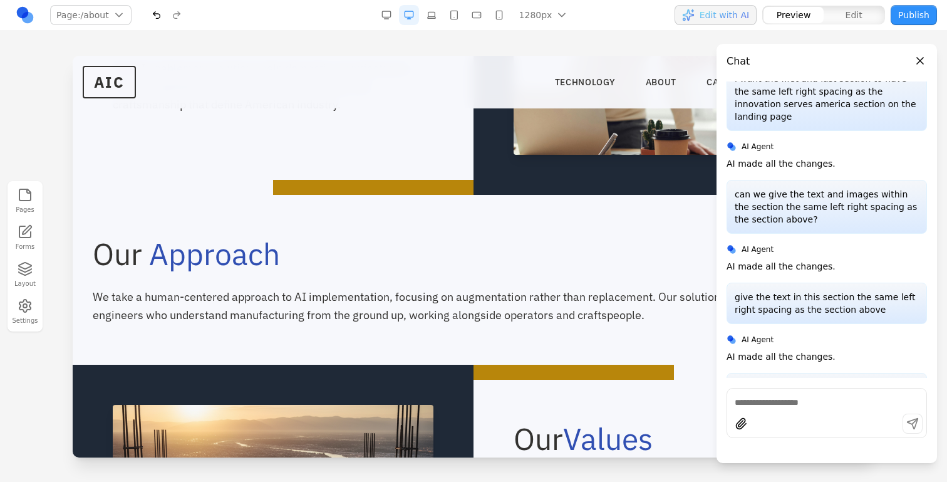
scroll to position [479, 0]
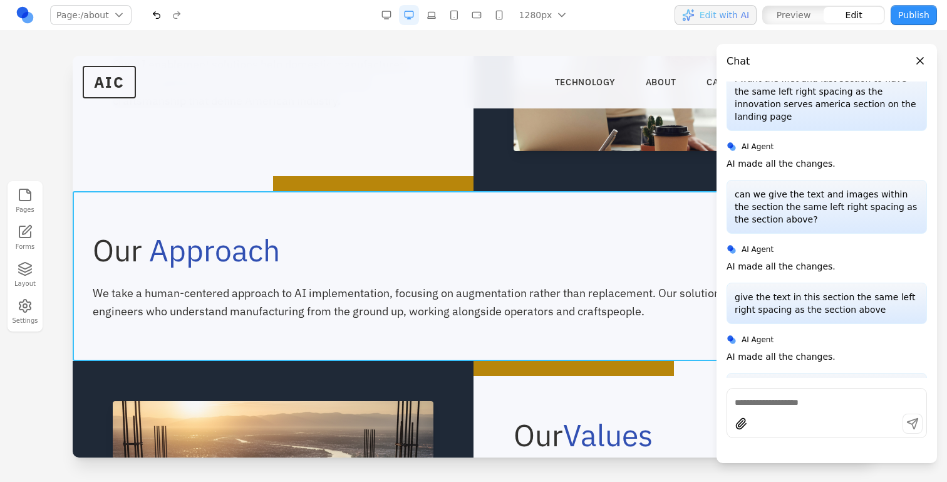
click at [525, 211] on div "Our Approach We take a human-centered approach to AI implementation, focusing o…" at bounding box center [474, 276] width 802 height 170
click at [437, 171] on icon at bounding box center [442, 171] width 11 height 11
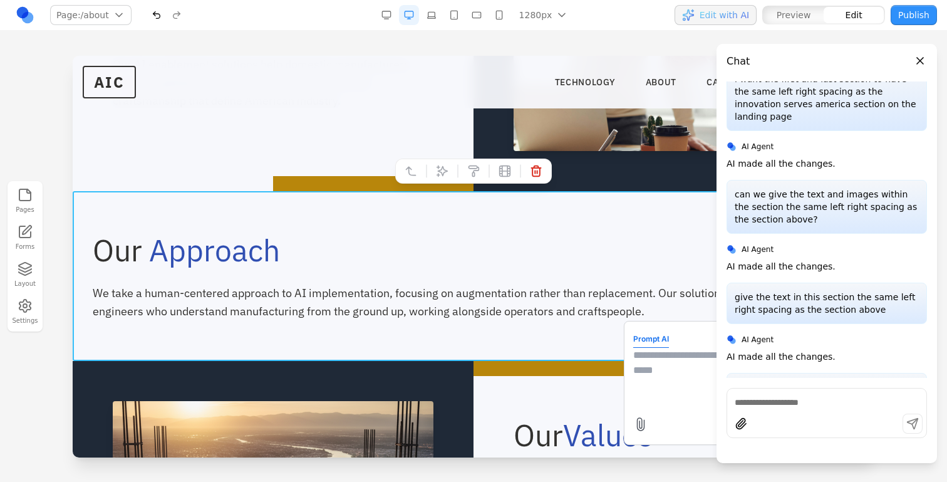
click at [677, 384] on textarea at bounding box center [733, 379] width 200 height 63
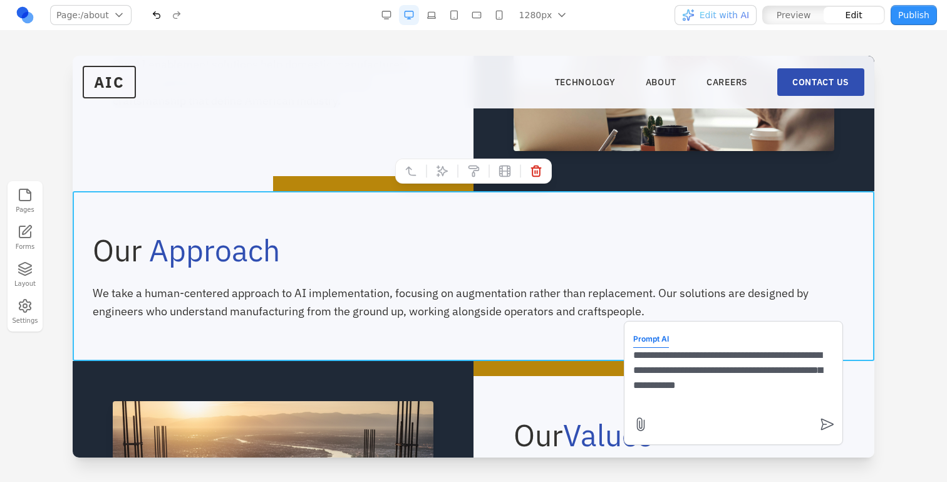
type textarea "**********"
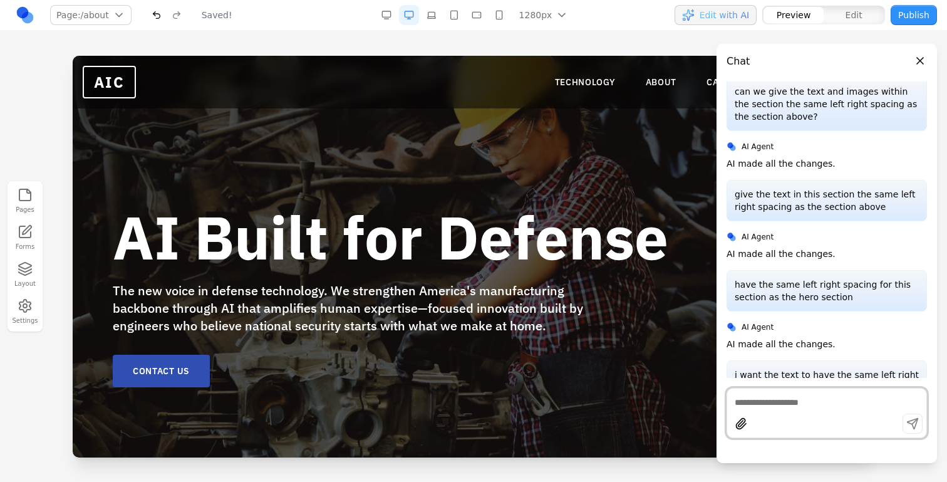
scroll to position [0, 0]
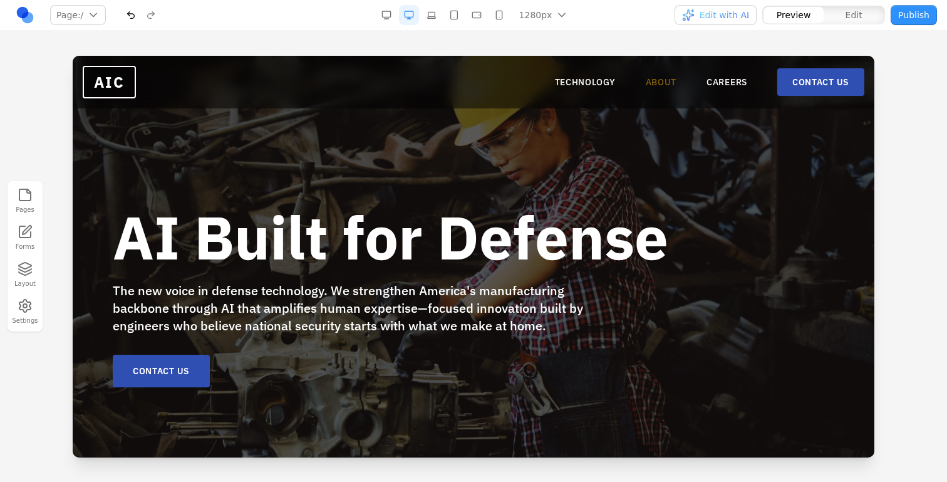
click at [660, 85] on link "ABOUT" at bounding box center [661, 82] width 31 height 13
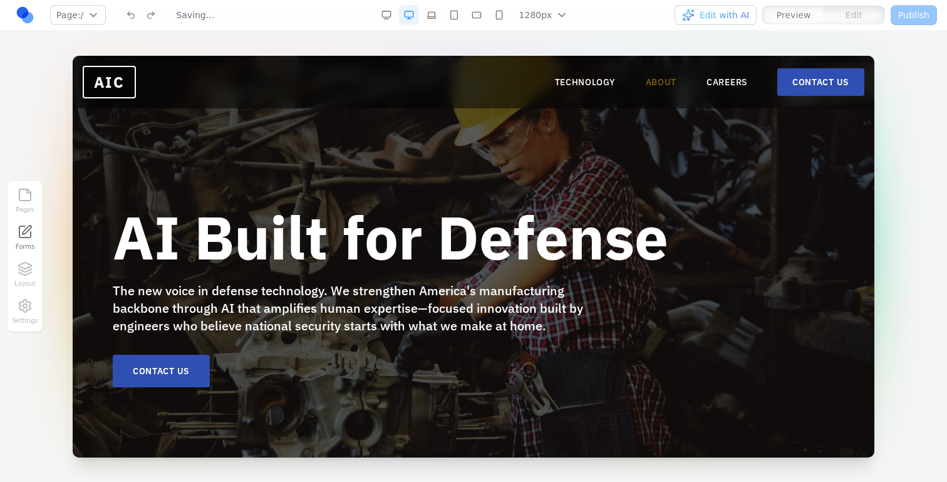
click at [653, 81] on link "ABOUT" at bounding box center [661, 82] width 31 height 13
click at [663, 77] on link "ABOUT" at bounding box center [661, 82] width 31 height 13
click at [664, 83] on link "ABOUT" at bounding box center [661, 82] width 31 height 13
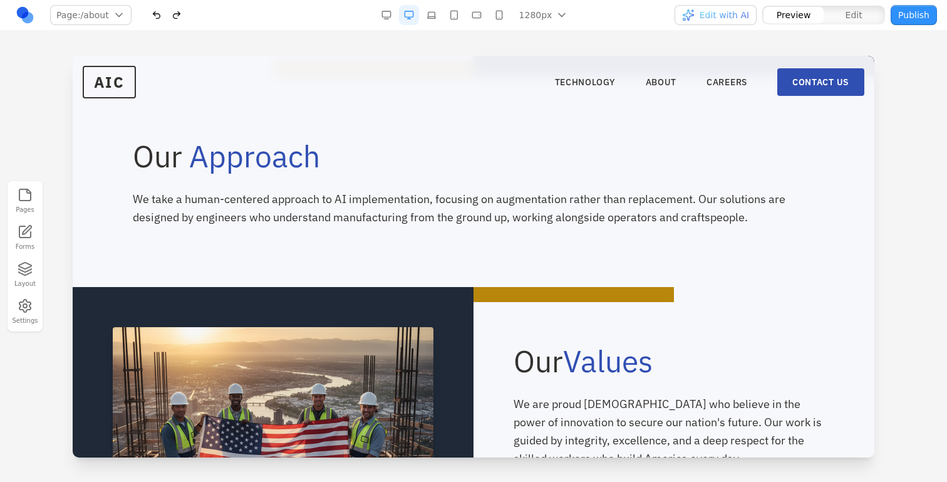
scroll to position [610, 0]
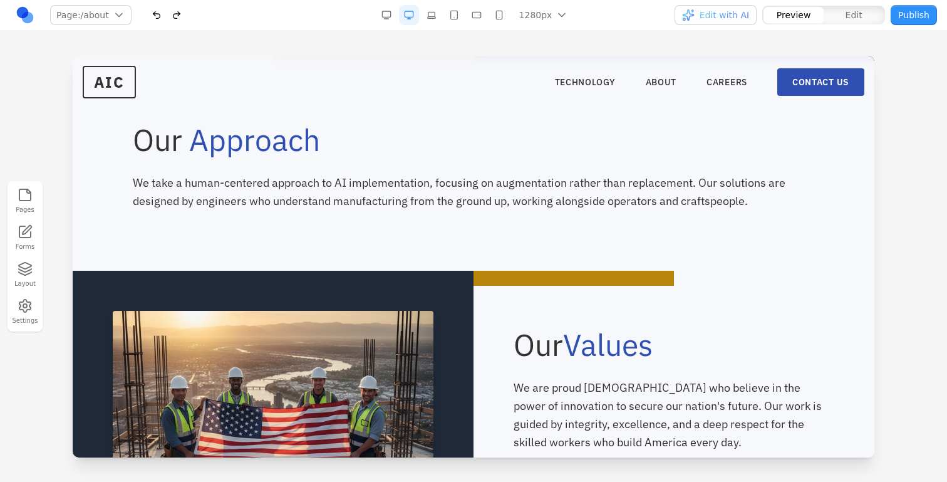
click at [915, 21] on button "Publish" at bounding box center [914, 15] width 46 height 20
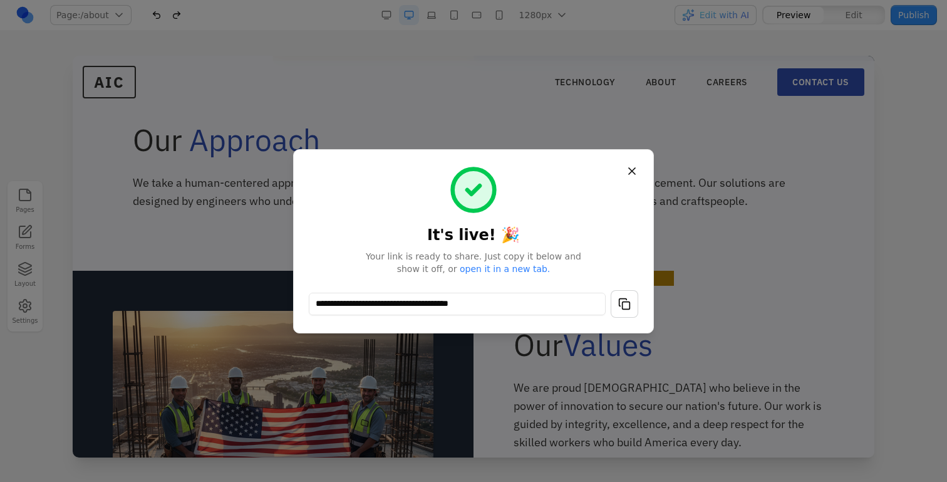
click at [623, 307] on button "button" at bounding box center [625, 304] width 28 height 28
click at [631, 165] on button "Close" at bounding box center [632, 171] width 23 height 23
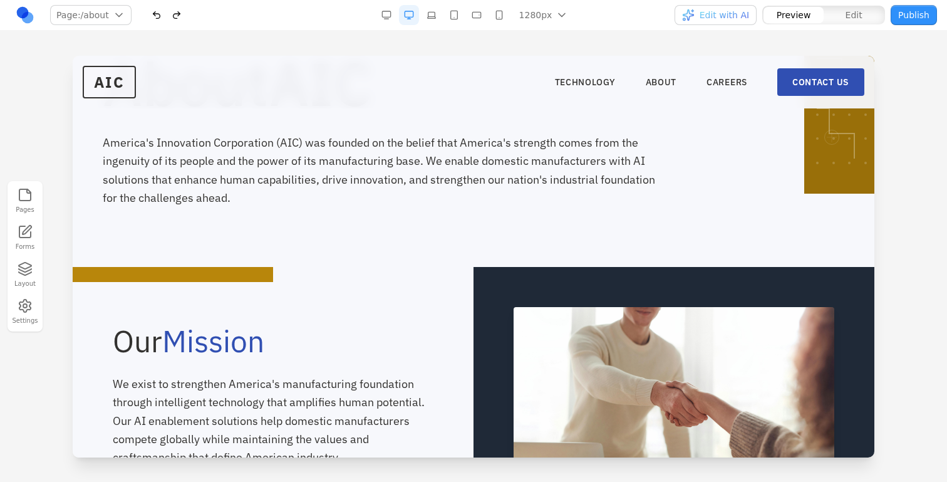
scroll to position [0, 0]
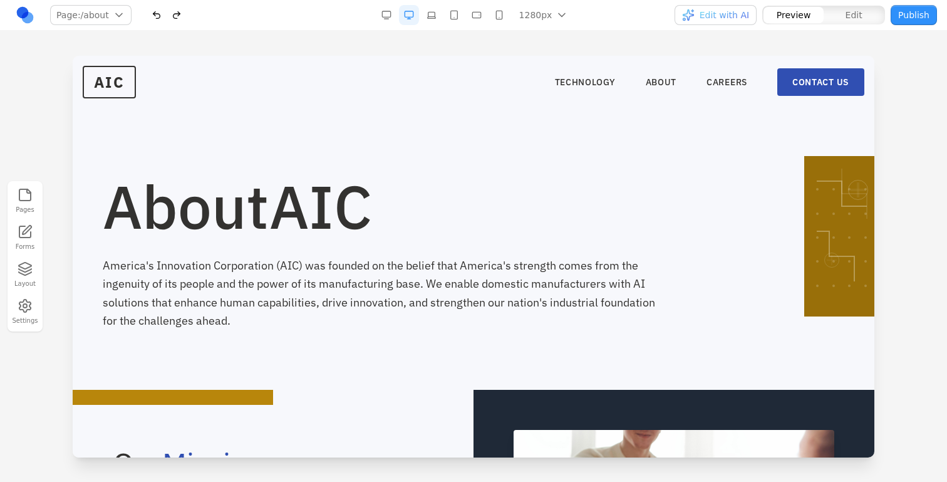
click at [745, 9] on span "Edit with AI" at bounding box center [724, 15] width 49 height 13
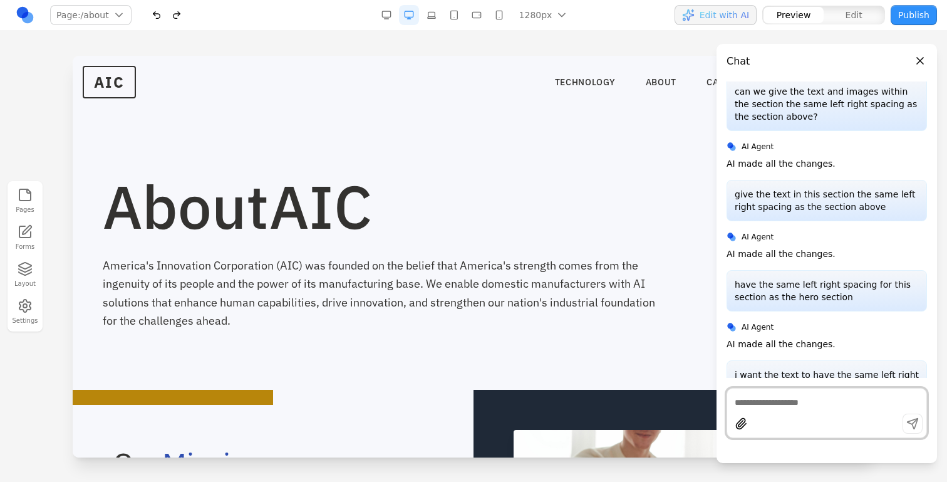
click at [820, 399] on textarea at bounding box center [827, 402] width 184 height 13
type textarea "**********"
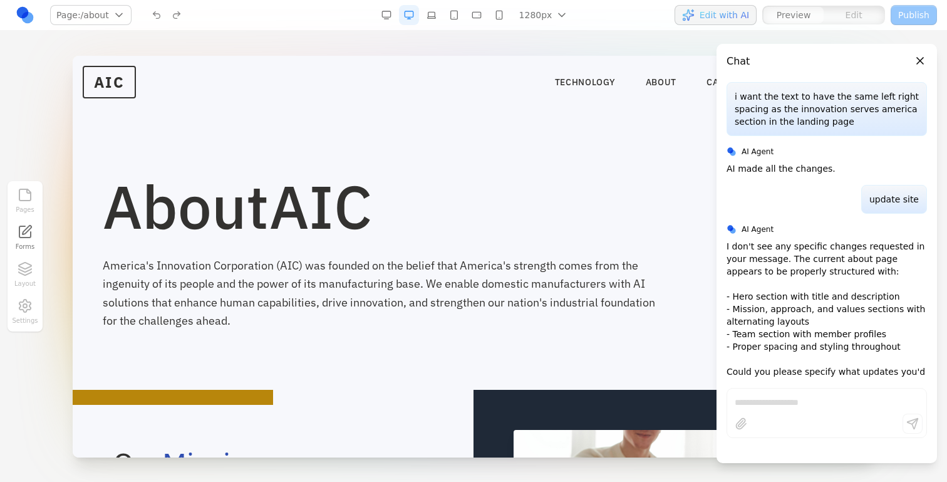
scroll to position [1528, 0]
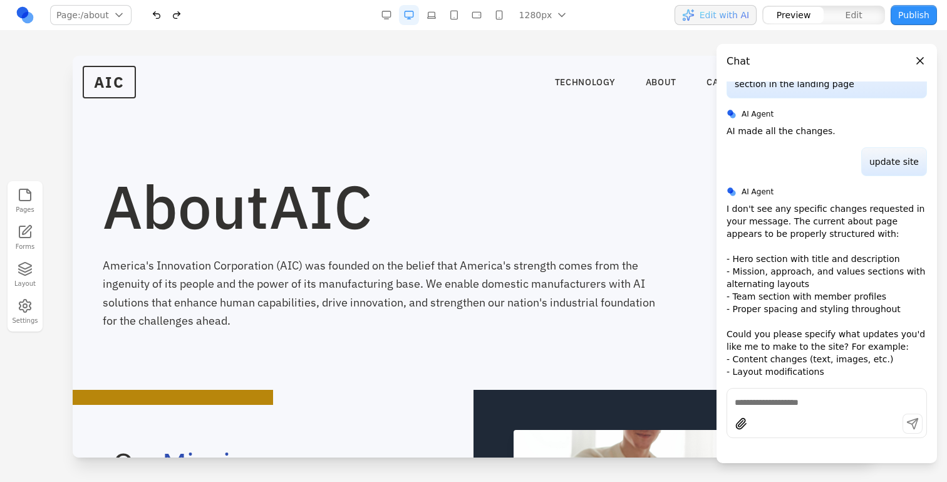
click at [910, 21] on button "Publish" at bounding box center [914, 15] width 46 height 20
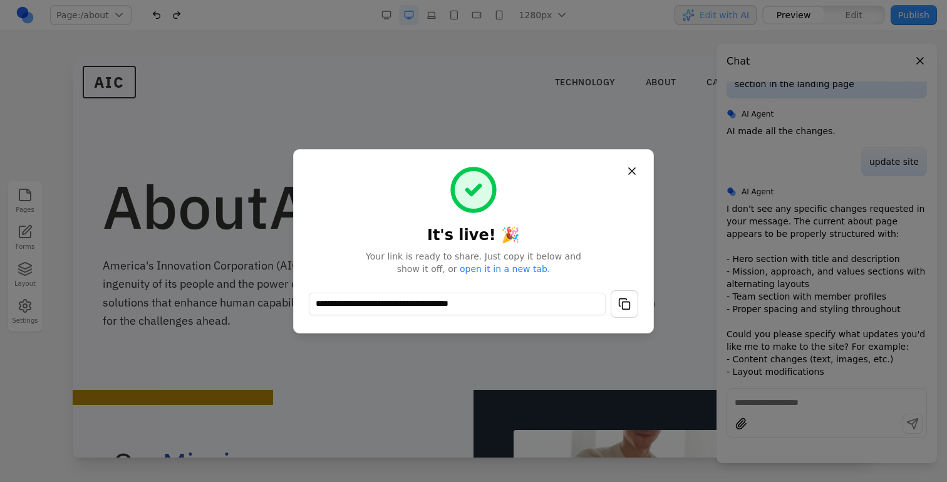
click at [645, 294] on div "**********" at bounding box center [473, 241] width 361 height 184
click at [626, 297] on button "button" at bounding box center [625, 304] width 28 height 28
click at [636, 174] on button "Close" at bounding box center [632, 171] width 23 height 23
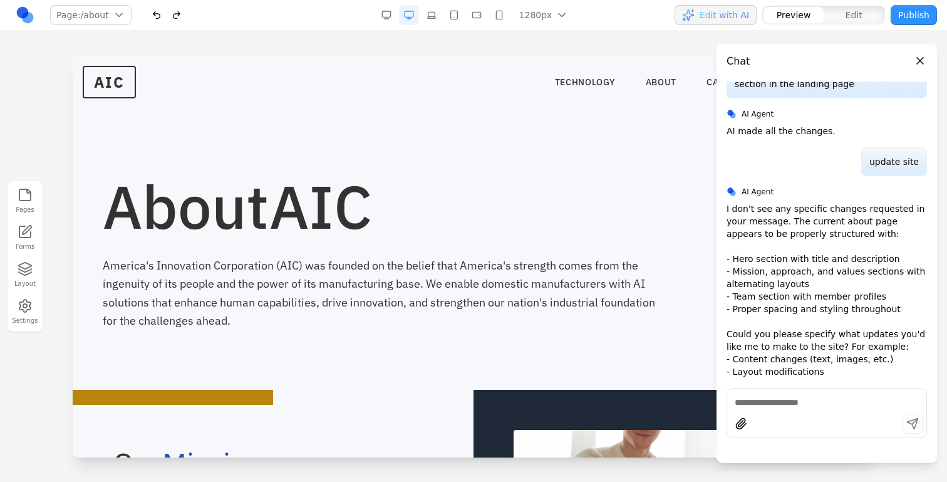
click at [922, 54] on button "Close panel" at bounding box center [920, 61] width 14 height 14
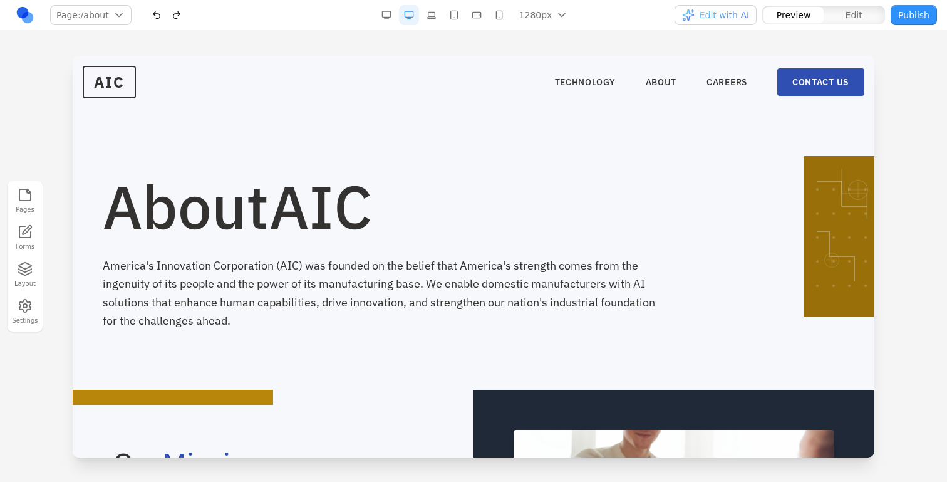
click at [660, 221] on h1 "About AIC" at bounding box center [434, 206] width 662 height 60
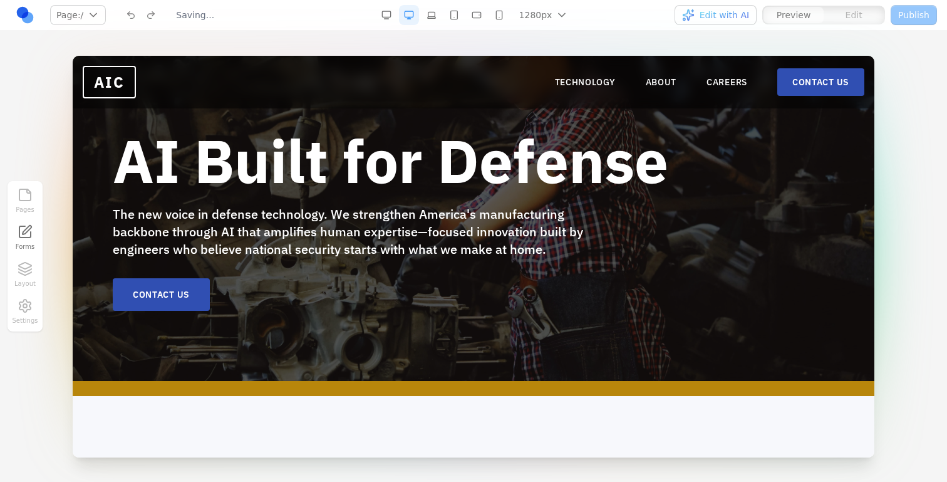
scroll to position [251, 0]
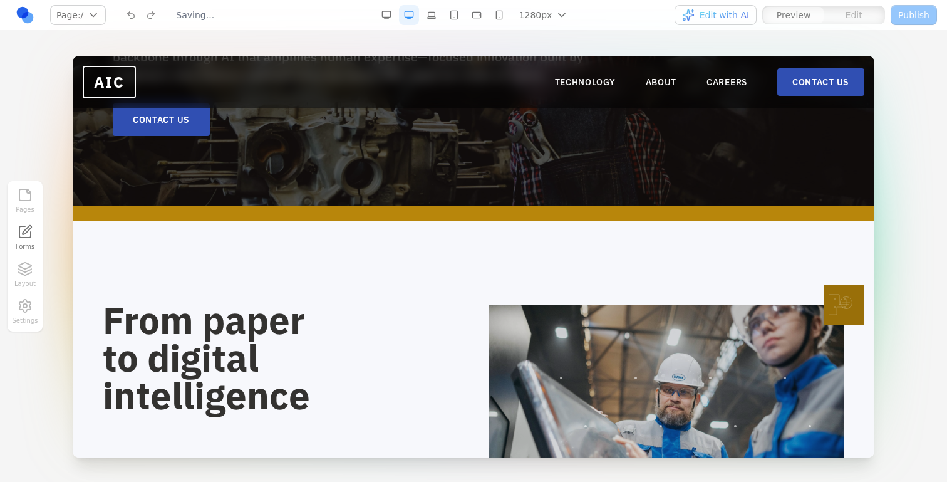
click at [668, 74] on nav "TECHNOLOGY ABOUT CAREERS CONTACT US" at bounding box center [709, 82] width 309 height 28
click at [668, 75] on nav "TECHNOLOGY ABOUT CAREERS CONTACT US" at bounding box center [709, 82] width 309 height 28
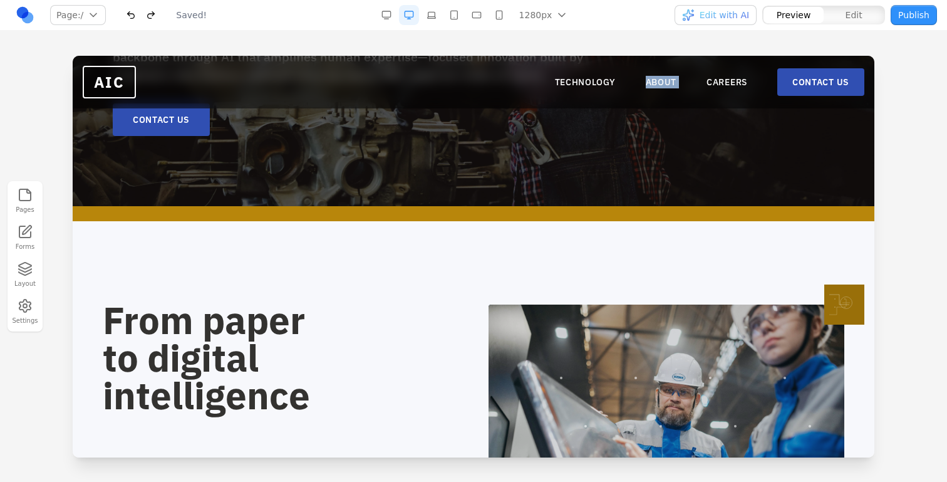
click at [668, 75] on nav "TECHNOLOGY ABOUT CAREERS CONTACT US" at bounding box center [709, 82] width 309 height 28
click at [668, 80] on link "ABOUT" at bounding box center [661, 82] width 31 height 13
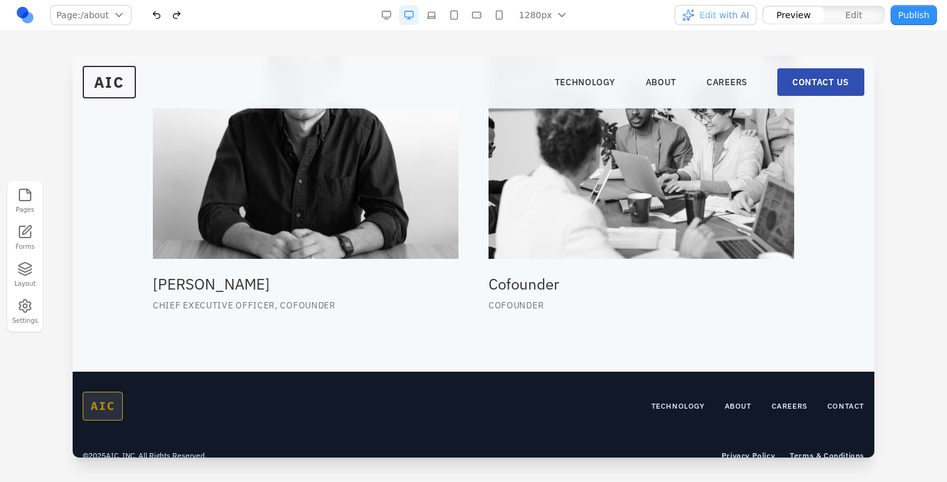
scroll to position [1313, 0]
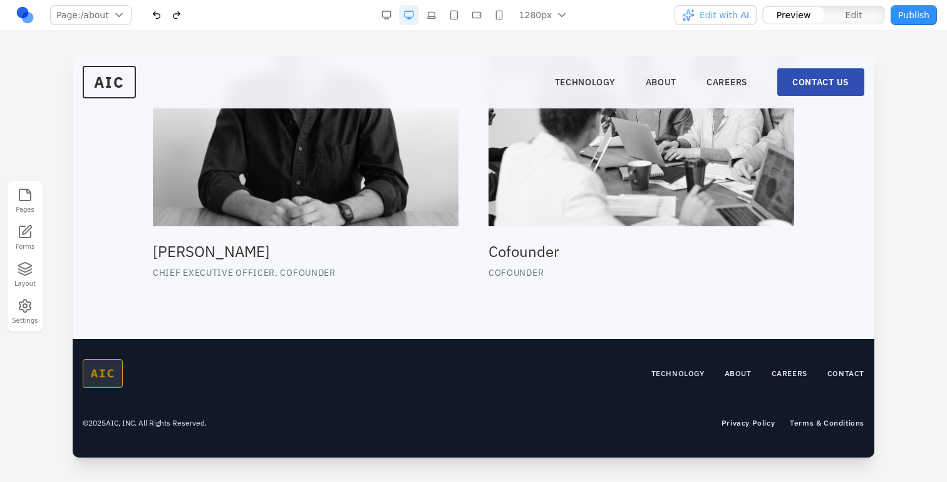
click at [910, 21] on button "Publish" at bounding box center [914, 15] width 46 height 20
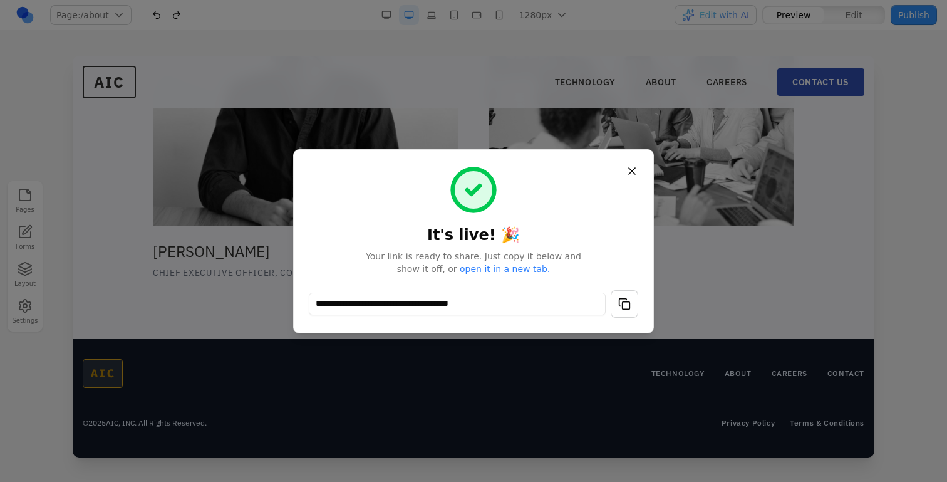
click at [625, 305] on button "button" at bounding box center [625, 304] width 28 height 28
click at [631, 170] on button "Close" at bounding box center [632, 171] width 23 height 23
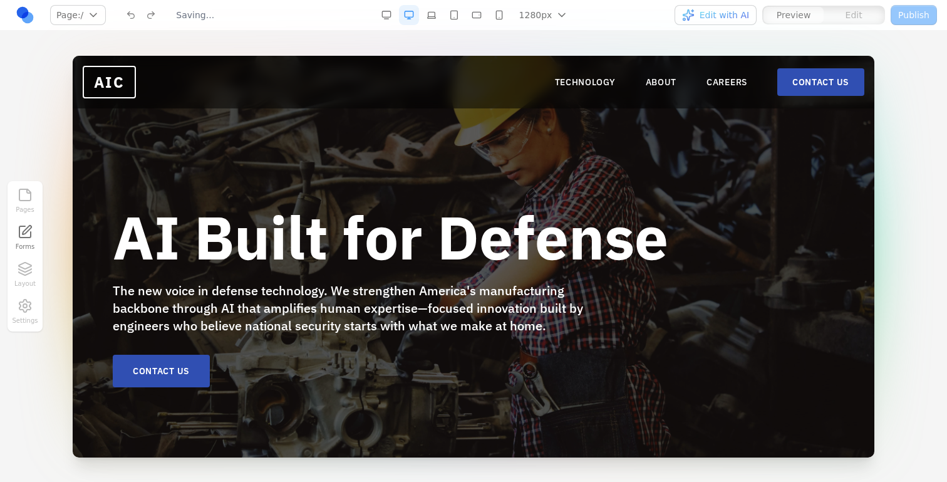
scroll to position [0, 0]
click at [672, 72] on nav "TECHNOLOGY ABOUT CAREERS CONTACT US" at bounding box center [709, 82] width 309 height 28
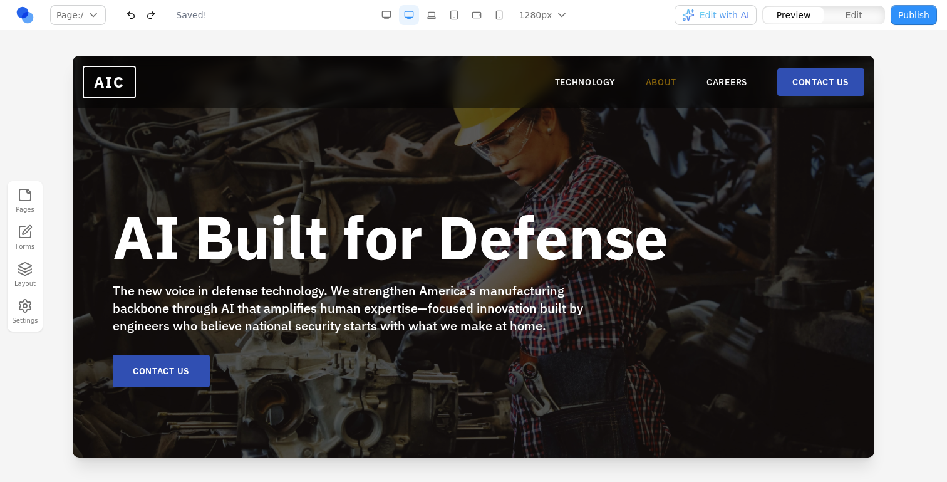
click at [672, 79] on link "ABOUT" at bounding box center [661, 82] width 31 height 13
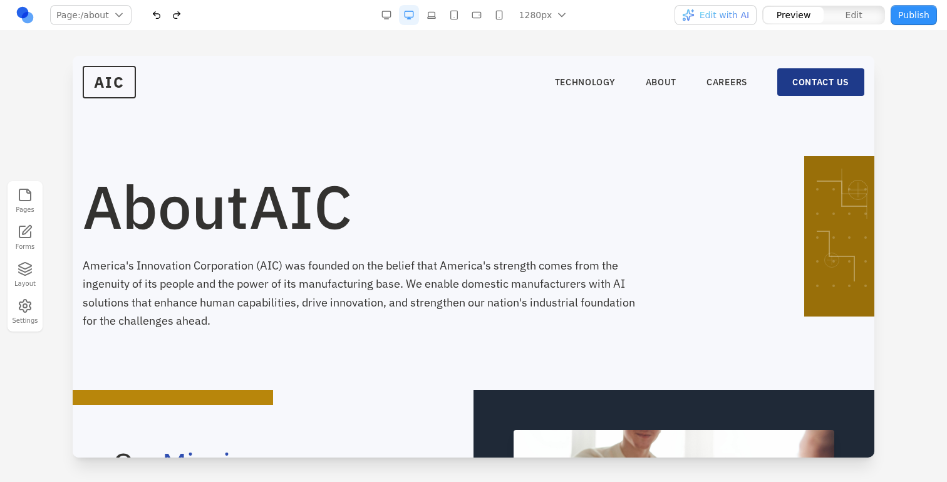
click at [797, 88] on link "CONTACT US" at bounding box center [820, 82] width 87 height 28
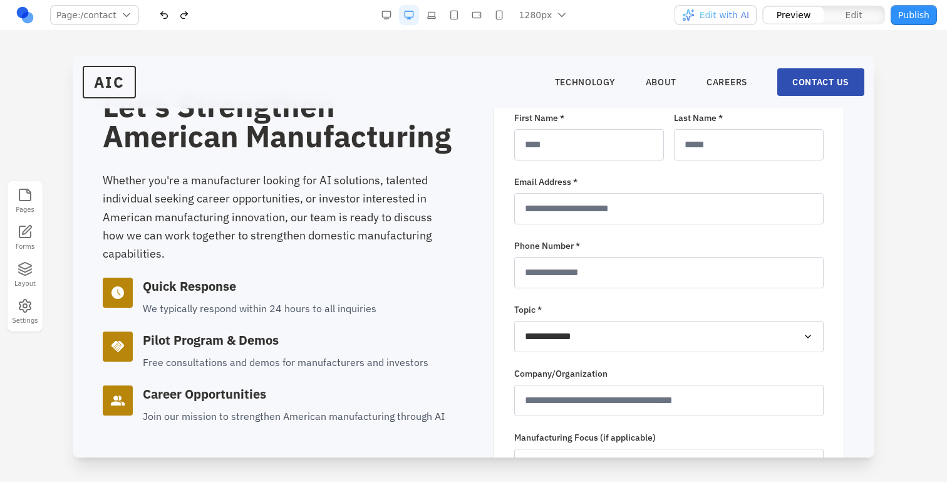
scroll to position [106, 0]
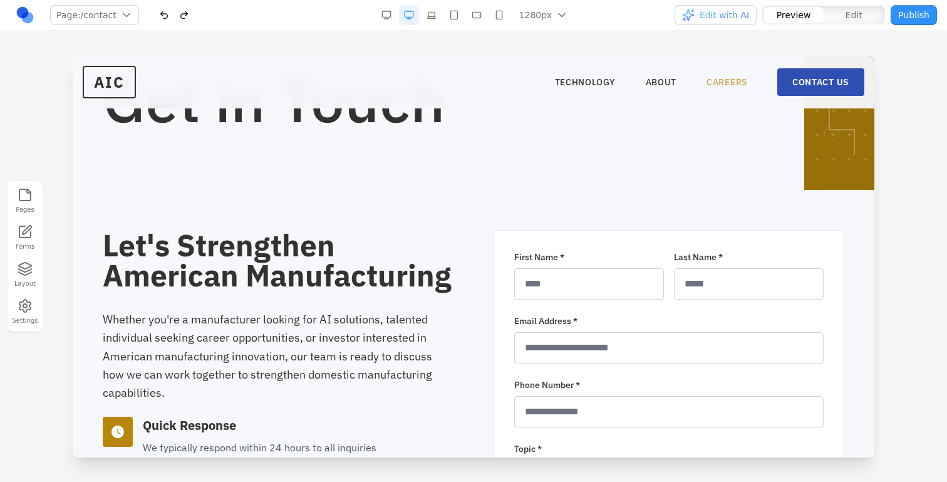
click at [737, 79] on link "CAREERS" at bounding box center [727, 82] width 41 height 13
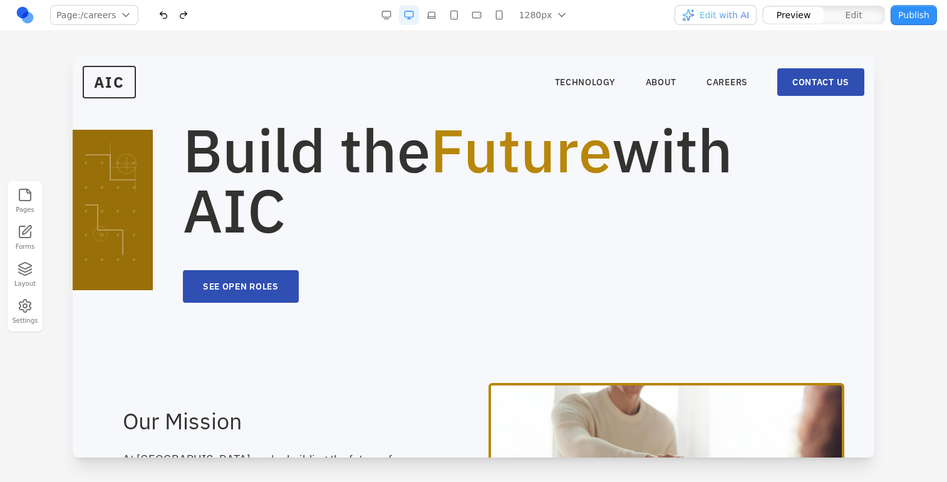
scroll to position [41, 0]
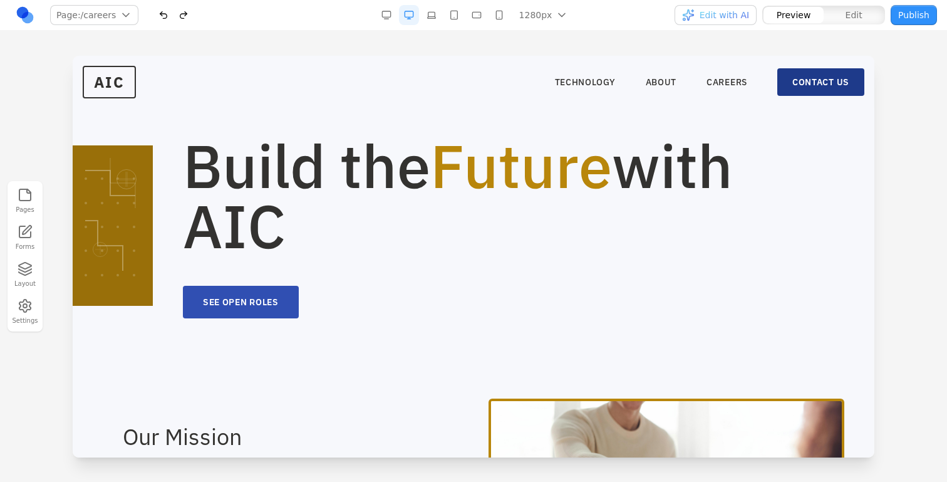
click at [796, 80] on link "CONTACT US" at bounding box center [820, 82] width 87 height 28
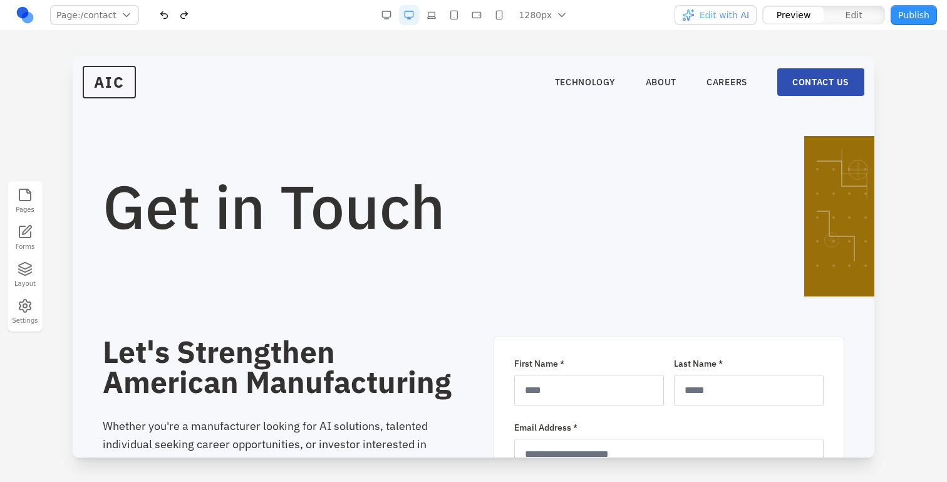
scroll to position [0, 0]
click at [177, 21] on button "button" at bounding box center [184, 15] width 20 height 20
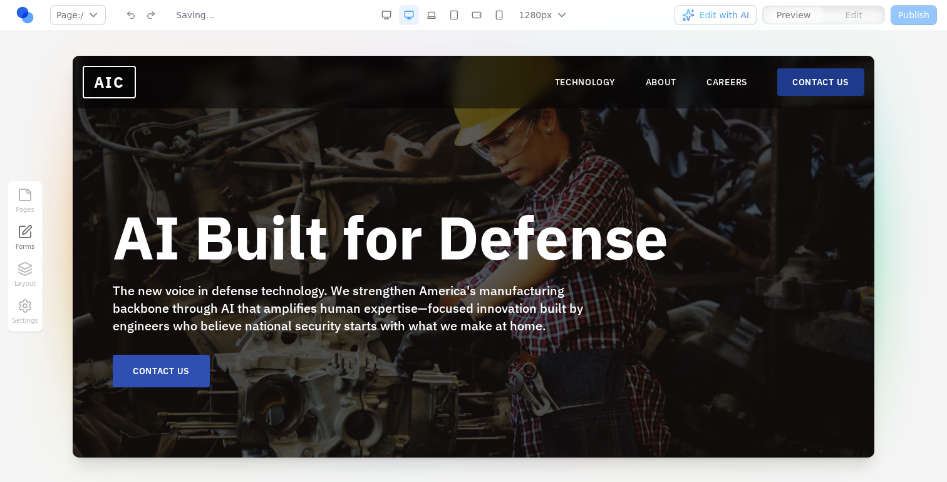
click at [825, 85] on link "CONTACT US" at bounding box center [820, 82] width 87 height 28
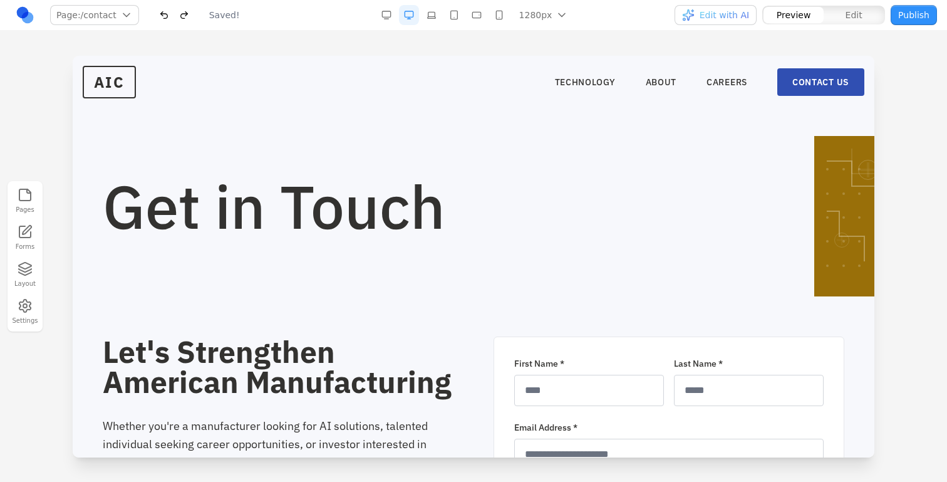
click at [180, 9] on button "button" at bounding box center [184, 15] width 20 height 20
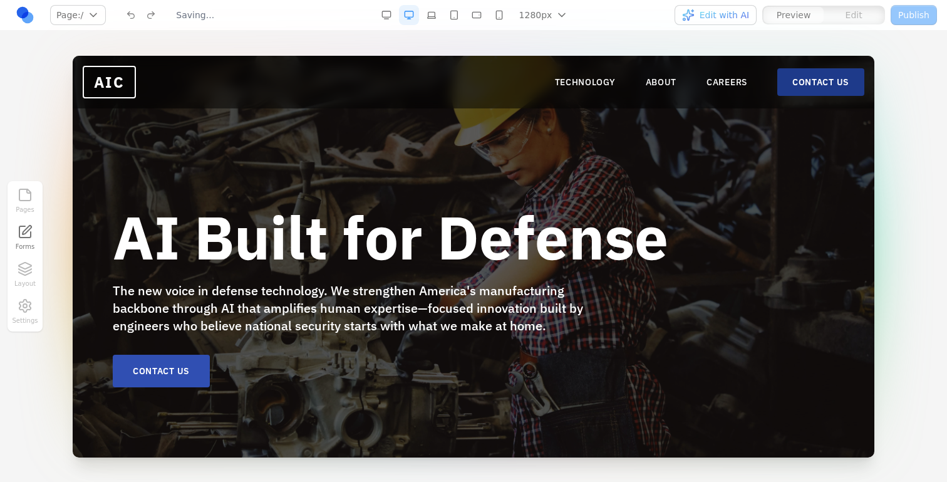
click at [810, 83] on link "CONTACT US" at bounding box center [820, 82] width 87 height 28
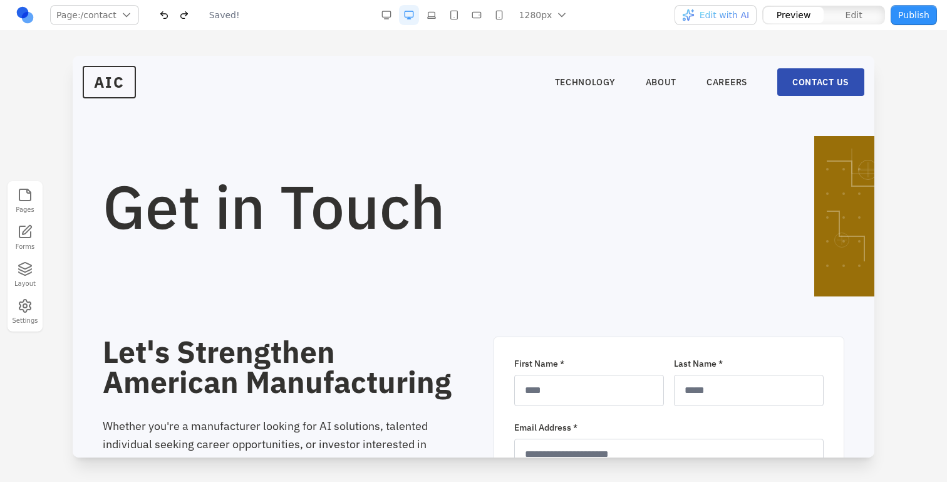
click at [180, 17] on button "button" at bounding box center [184, 15] width 20 height 20
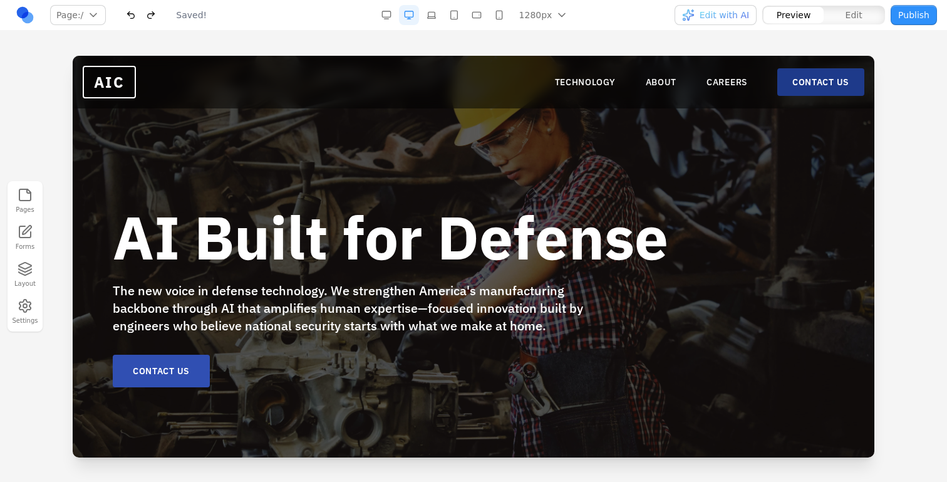
click at [797, 83] on link "CONTACT US" at bounding box center [820, 82] width 87 height 28
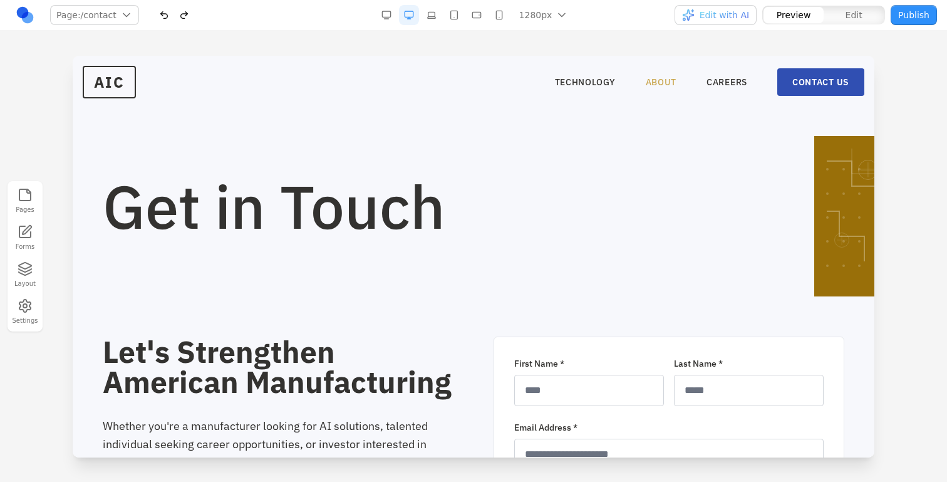
click at [665, 85] on link "ABOUT" at bounding box center [661, 82] width 31 height 13
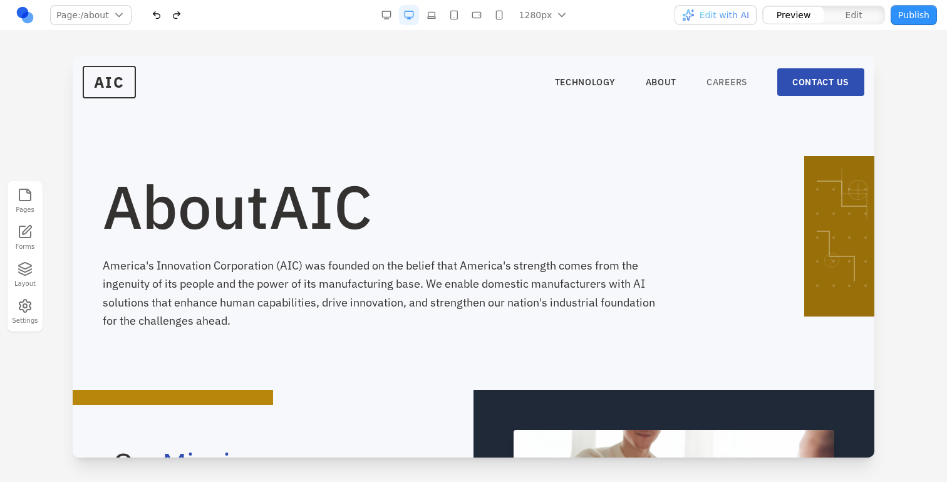
click at [712, 86] on link "CAREERS" at bounding box center [727, 82] width 41 height 13
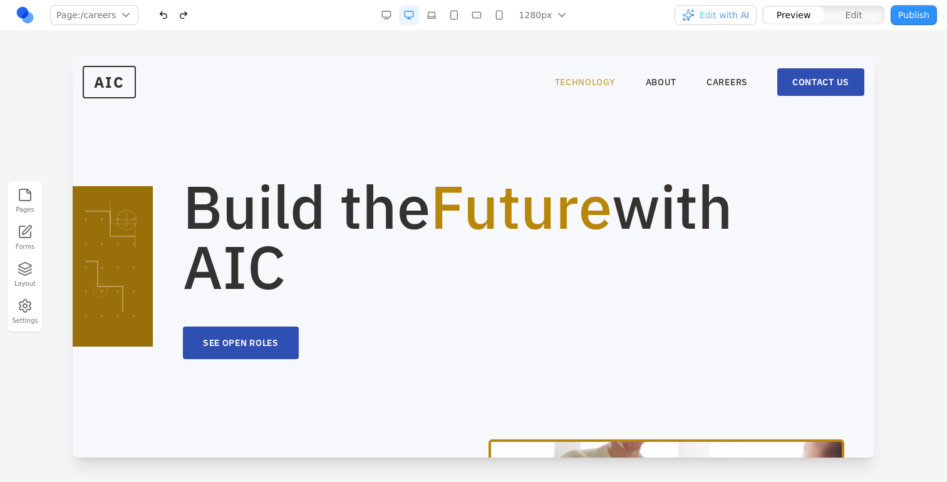
click at [589, 83] on link "TECHNOLOGY" at bounding box center [585, 82] width 61 height 13
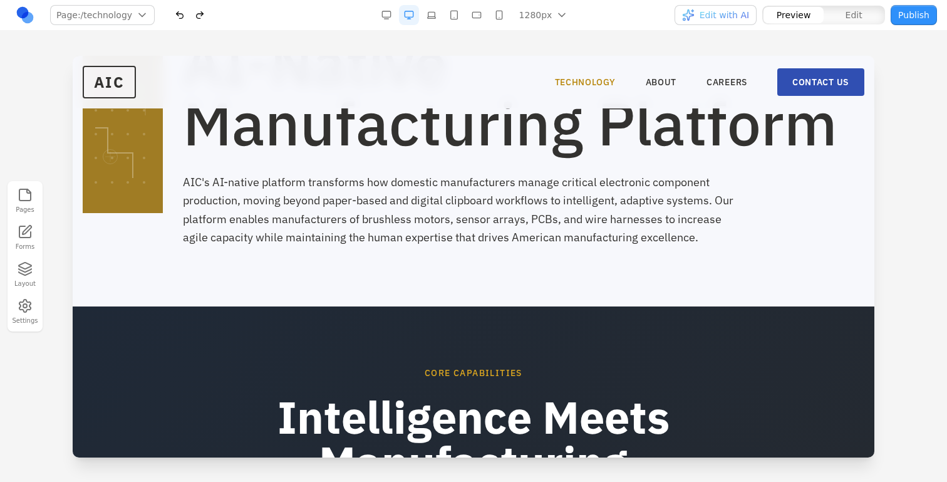
scroll to position [42, 0]
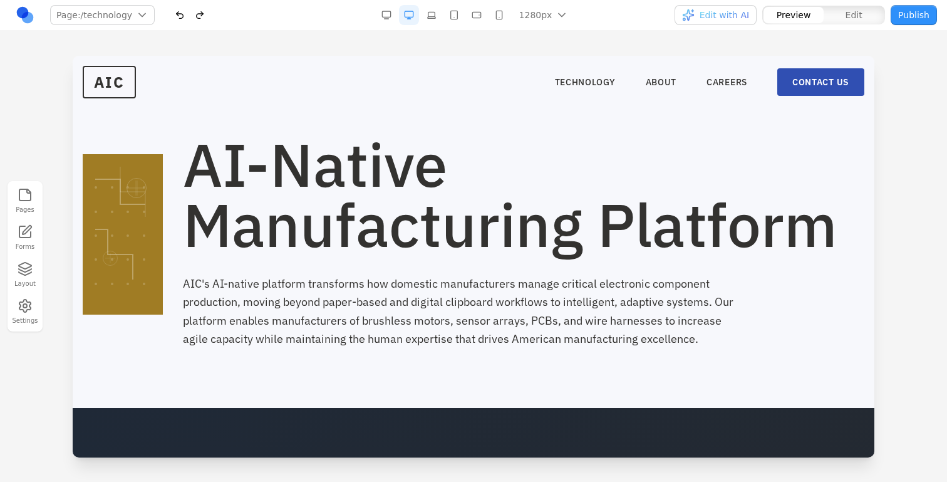
click at [198, 21] on button "button" at bounding box center [200, 15] width 20 height 20
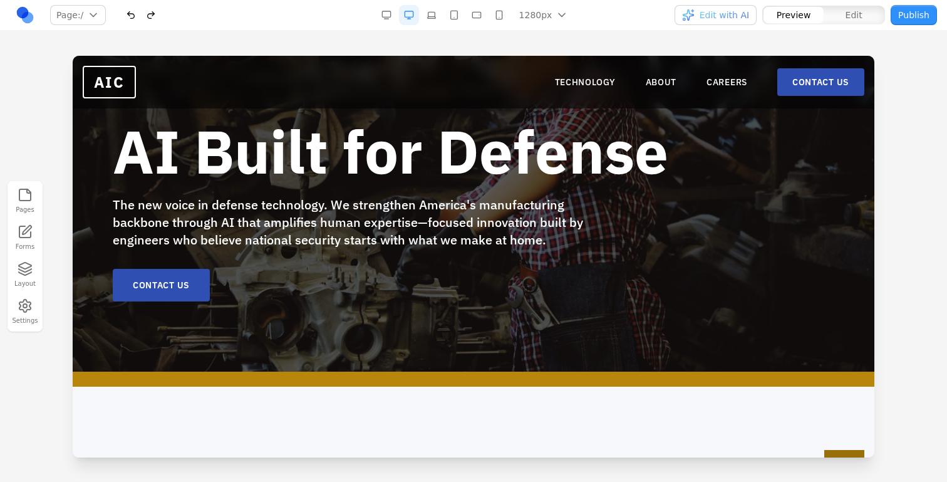
scroll to position [0, 0]
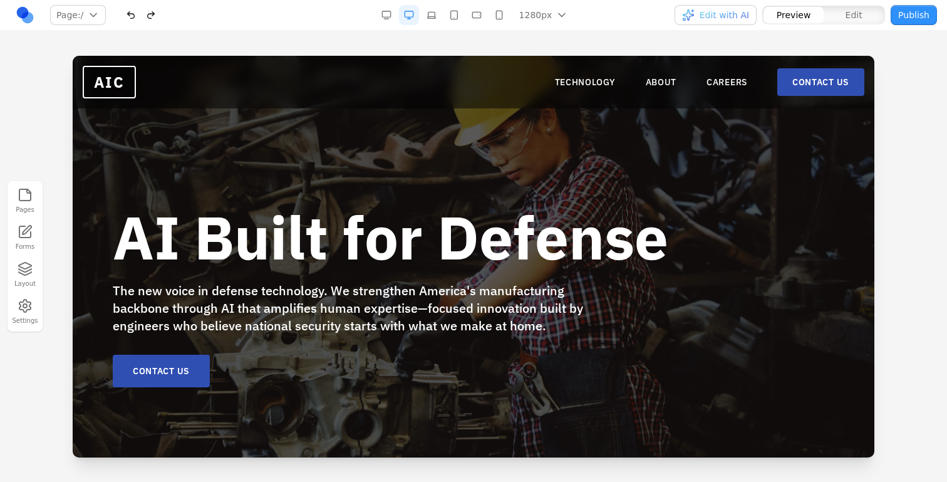
click at [574, 75] on nav "TECHNOLOGY ABOUT CAREERS CONTACT US" at bounding box center [709, 82] width 309 height 28
click at [578, 77] on link "TECHNOLOGY" at bounding box center [585, 82] width 61 height 13
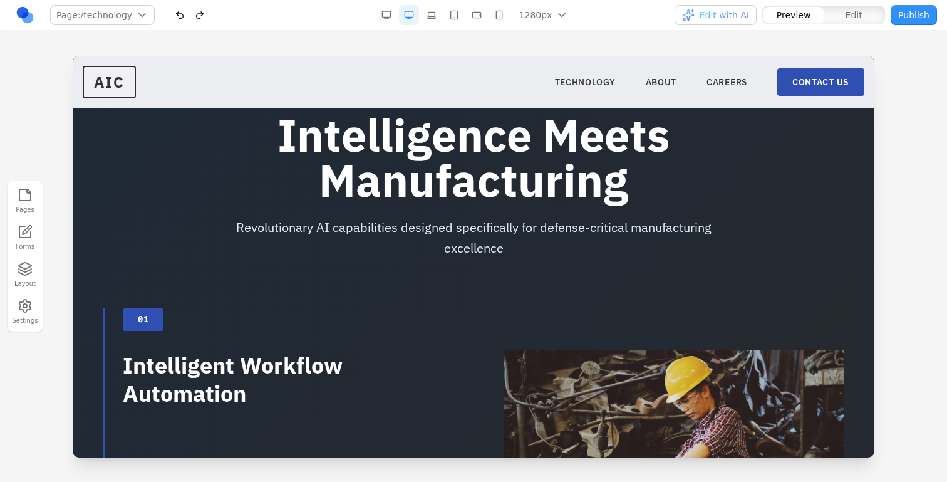
scroll to position [531, 0]
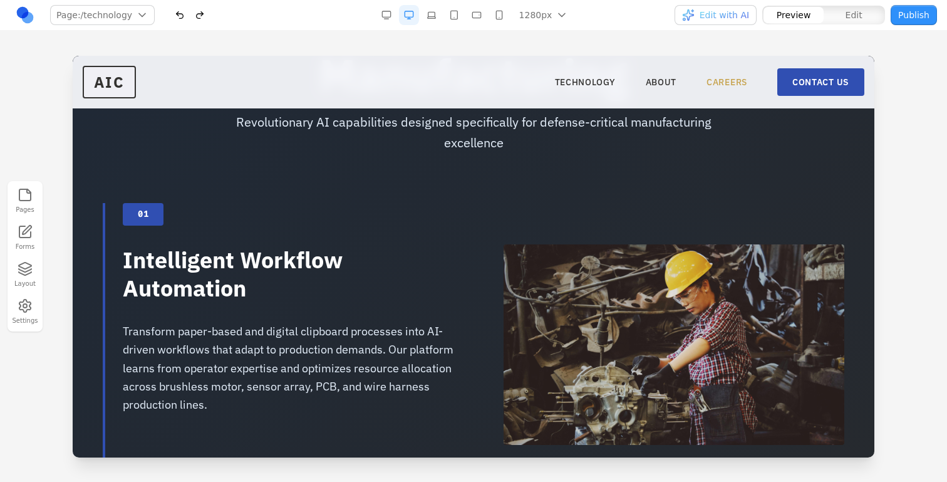
click at [724, 77] on link "CAREERS" at bounding box center [727, 82] width 41 height 13
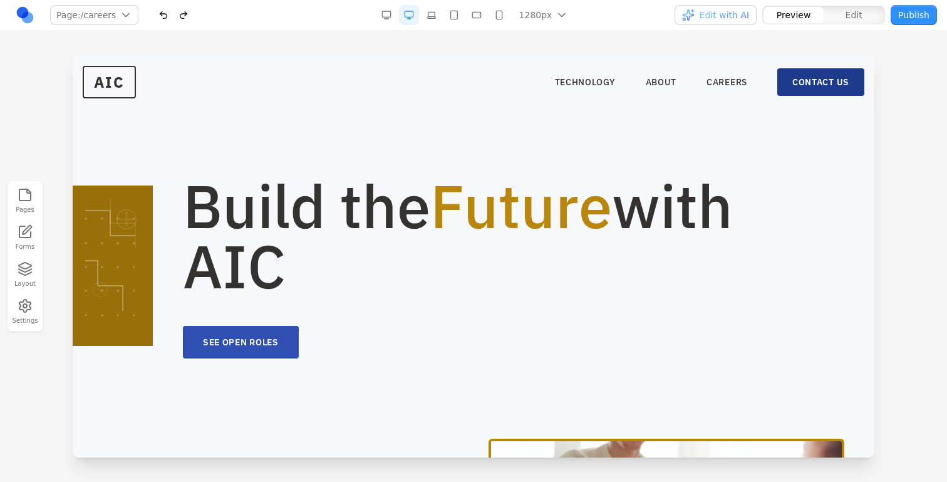
scroll to position [0, 0]
click at [812, 77] on link "CONTACT US" at bounding box center [820, 82] width 87 height 28
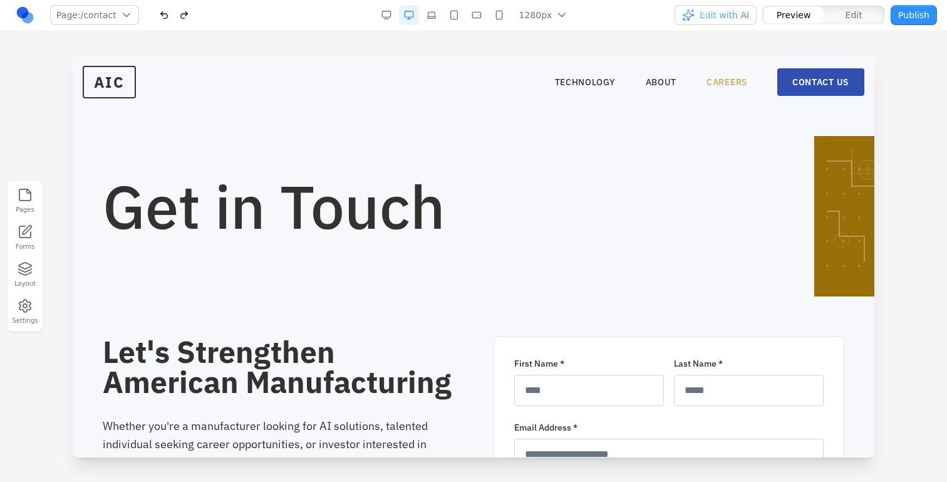
click at [725, 88] on link "CAREERS" at bounding box center [727, 82] width 41 height 13
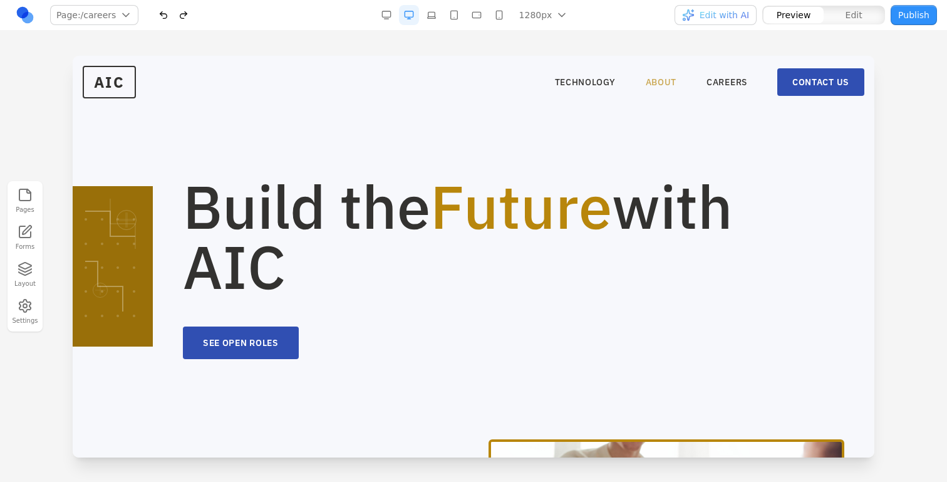
click at [660, 86] on link "ABOUT" at bounding box center [661, 82] width 31 height 13
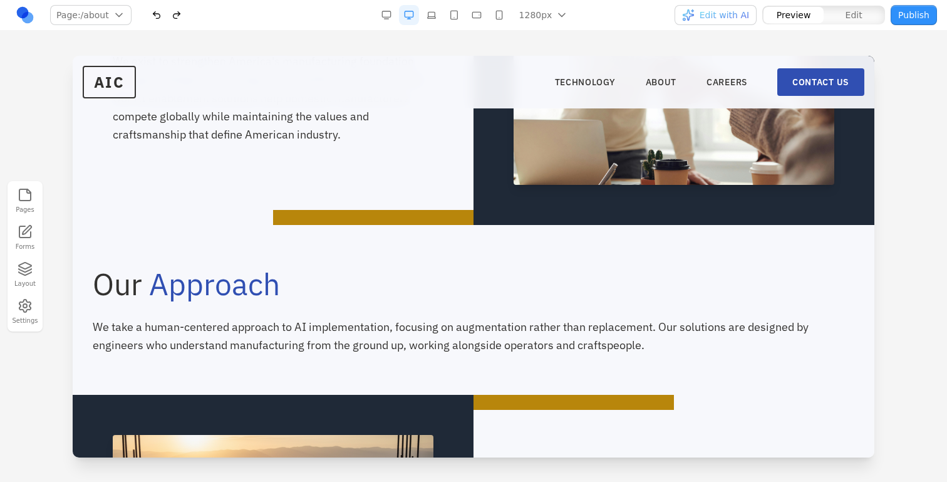
scroll to position [440, 0]
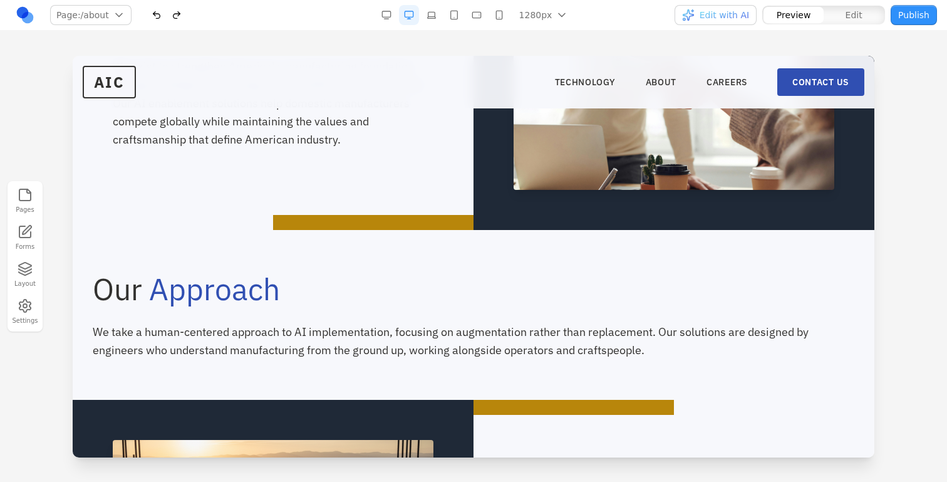
click at [175, 15] on button "button" at bounding box center [177, 15] width 20 height 20
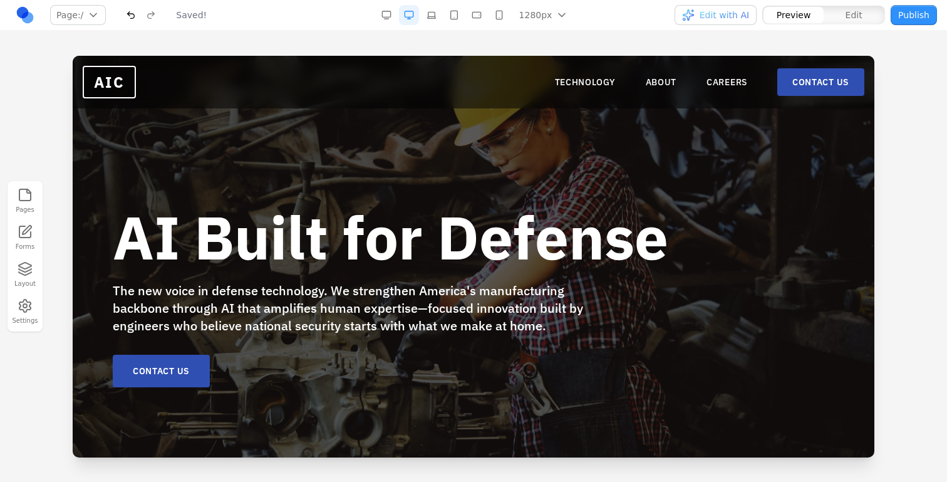
scroll to position [24, 0]
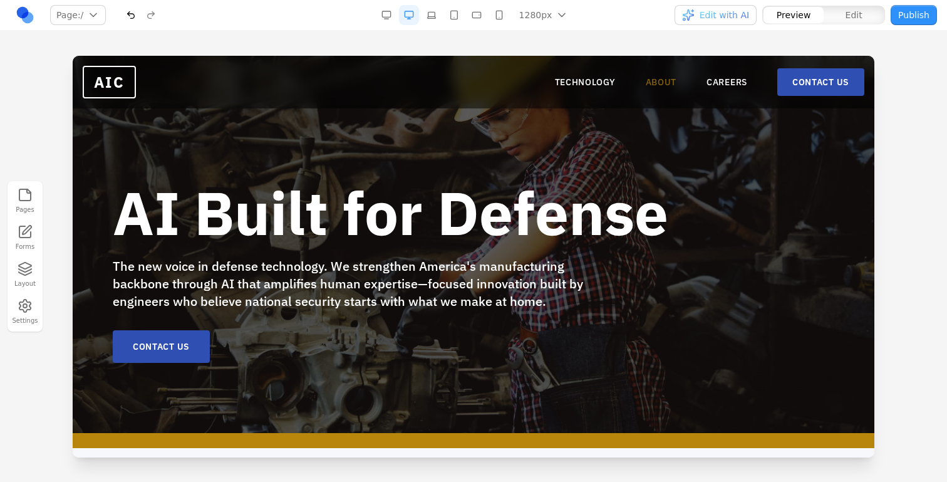
click at [648, 76] on link "ABOUT" at bounding box center [661, 82] width 31 height 13
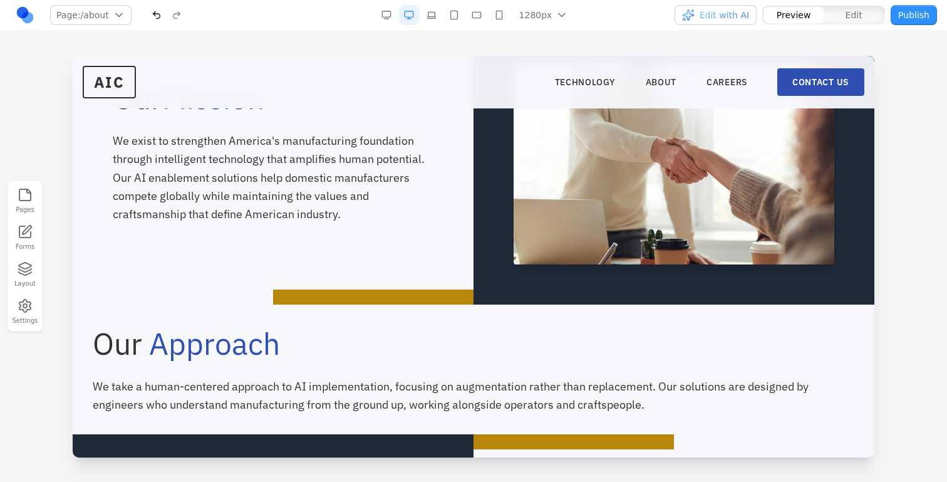
scroll to position [479, 0]
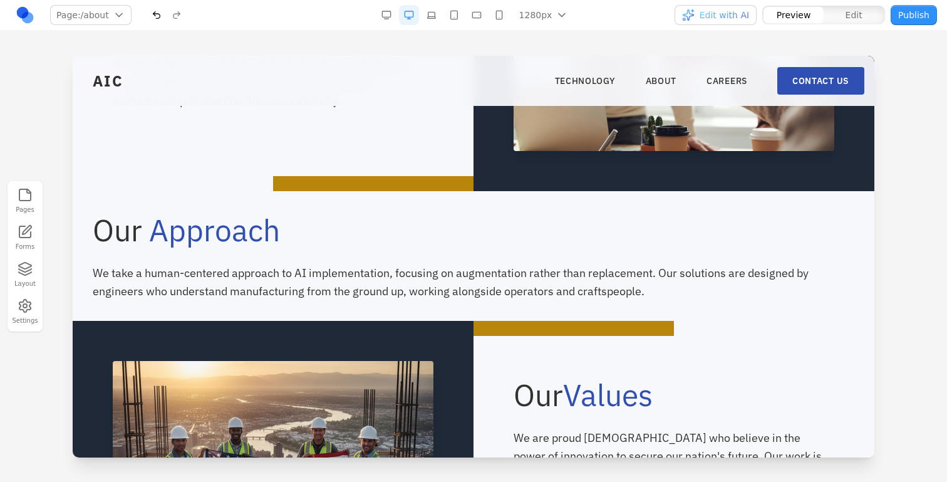
click at [147, 13] on button "button" at bounding box center [157, 15] width 20 height 20
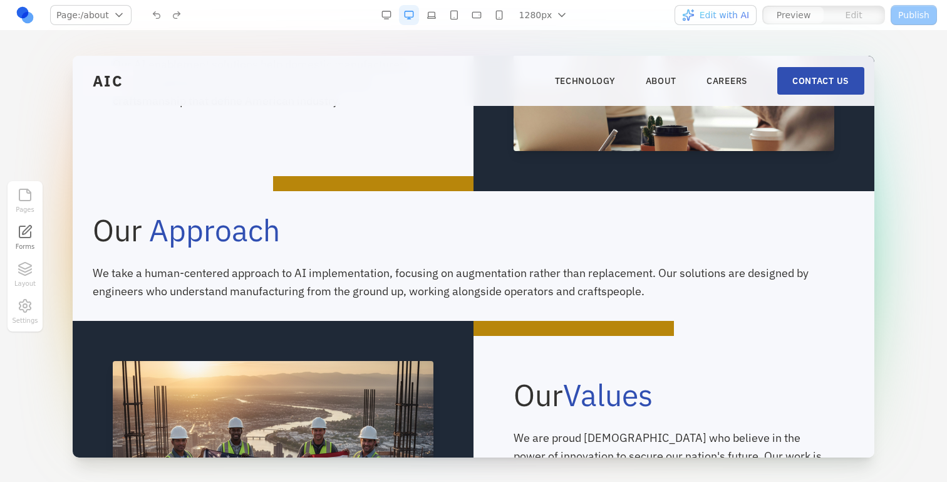
click at [725, 15] on span "Edit with AI" at bounding box center [724, 15] width 49 height 13
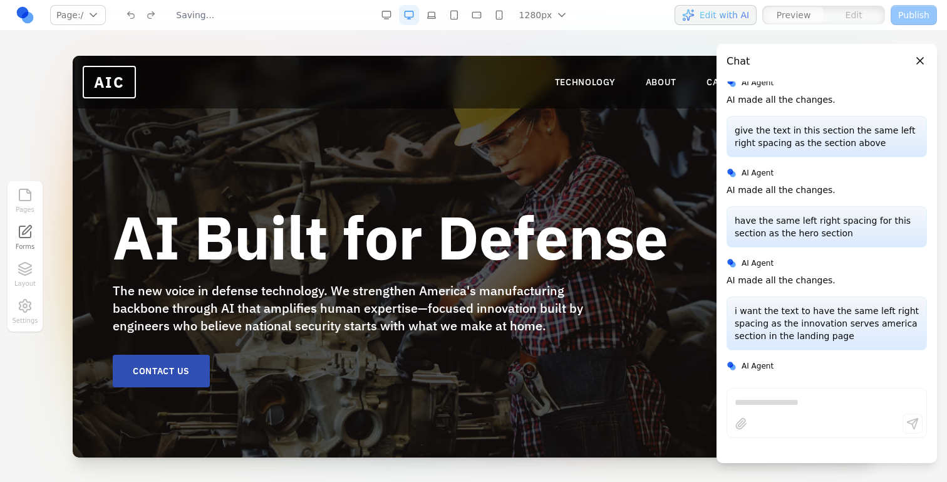
scroll to position [1251, 0]
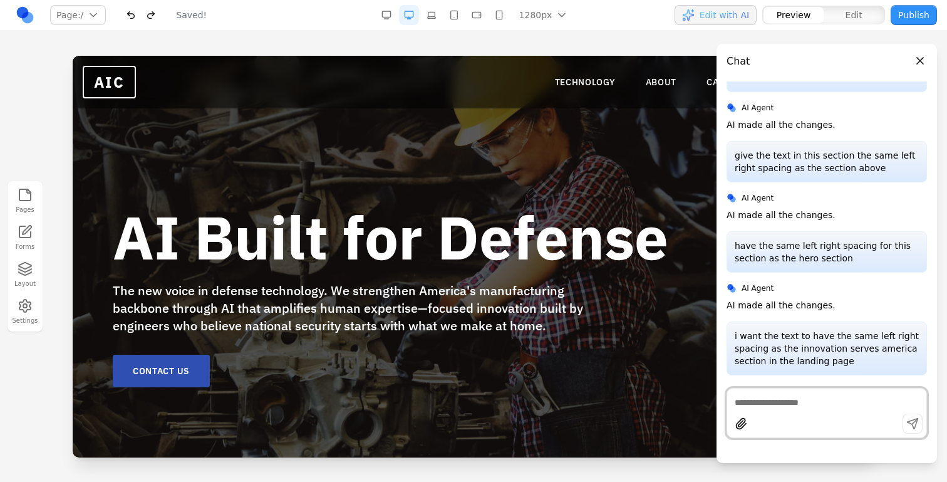
click at [919, 59] on button "Close panel" at bounding box center [920, 61] width 14 height 14
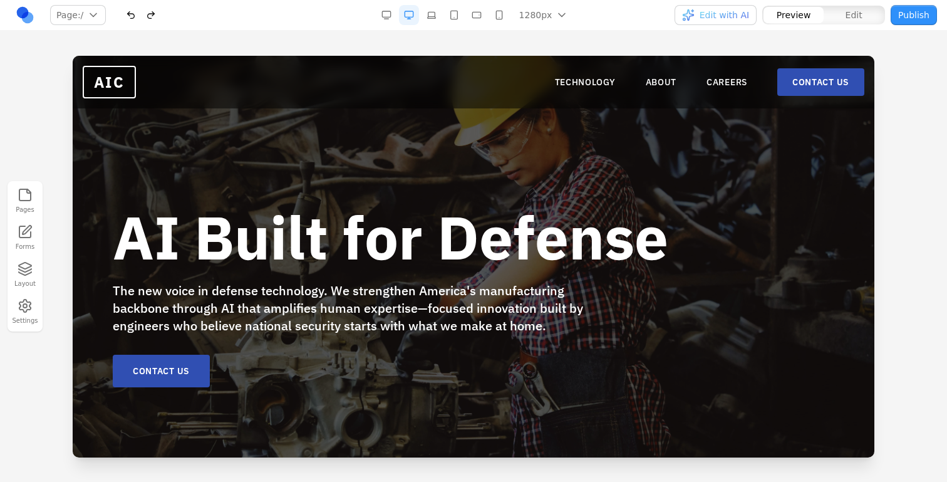
click at [661, 88] on nav "TECHNOLOGY ABOUT CAREERS CONTACT US" at bounding box center [709, 82] width 309 height 28
click at [659, 88] on link "ABOUT" at bounding box center [661, 82] width 31 height 13
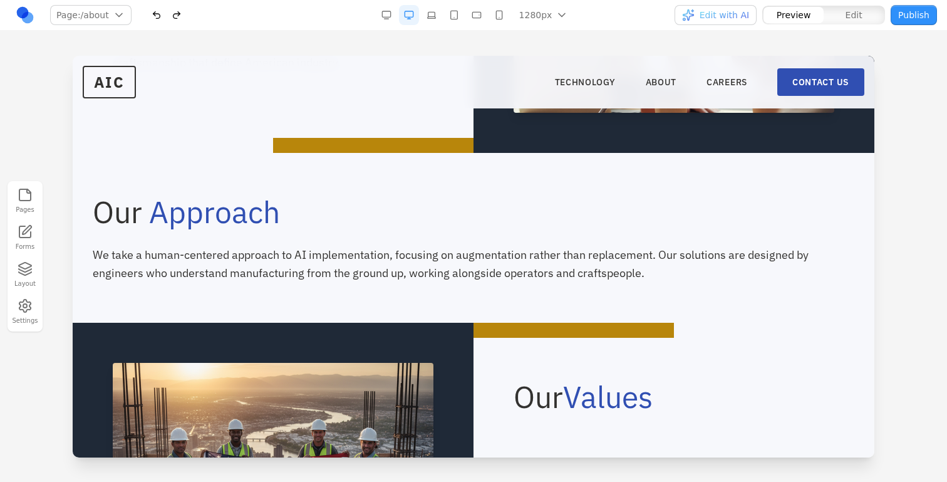
scroll to position [543, 0]
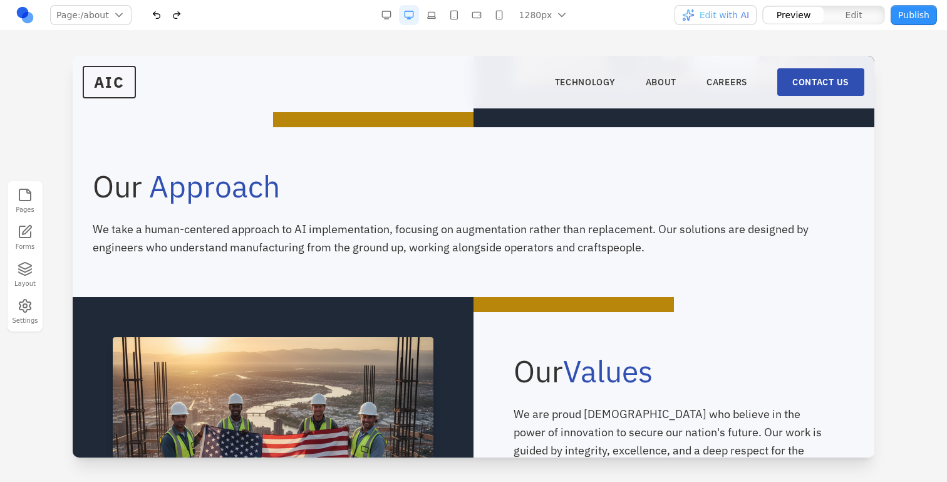
click at [154, 19] on button "button" at bounding box center [157, 15] width 20 height 20
click at [152, 19] on button "button" at bounding box center [157, 15] width 20 height 20
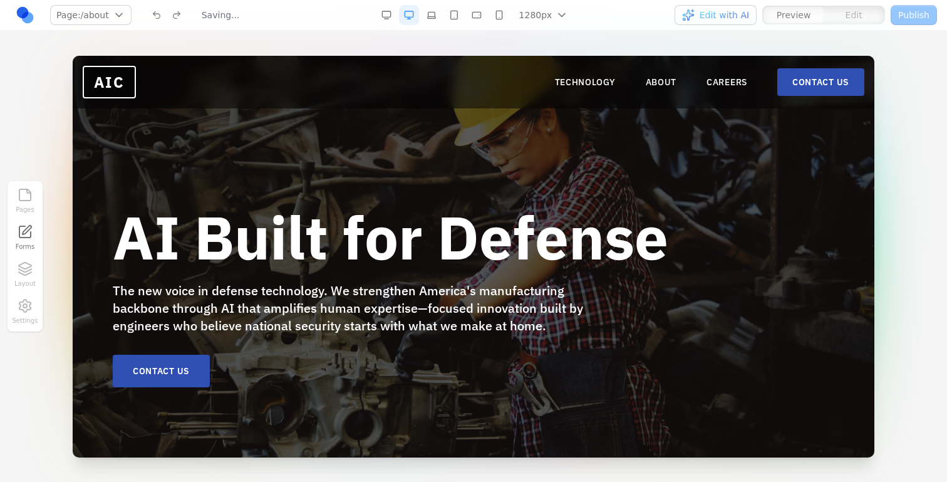
scroll to position [0, 0]
click at [664, 77] on link "ABOUT" at bounding box center [661, 82] width 31 height 13
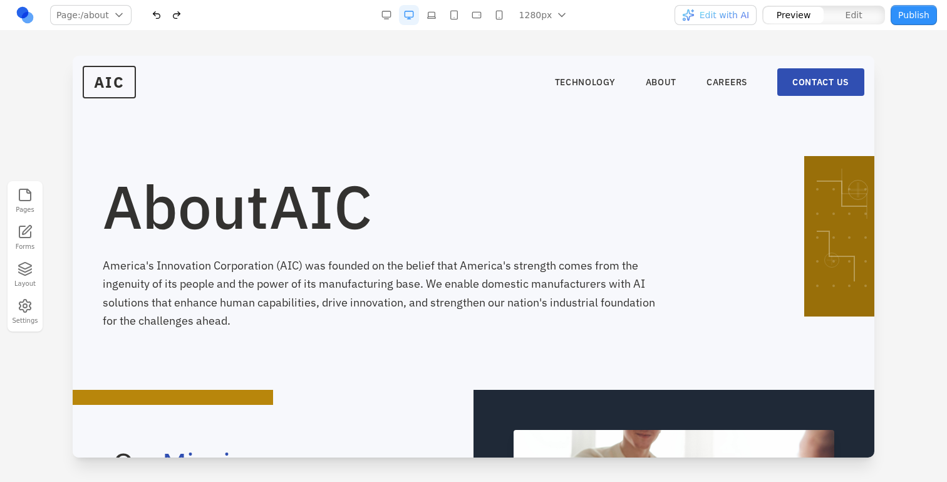
click at [723, 21] on button "Edit with AI" at bounding box center [716, 15] width 82 height 20
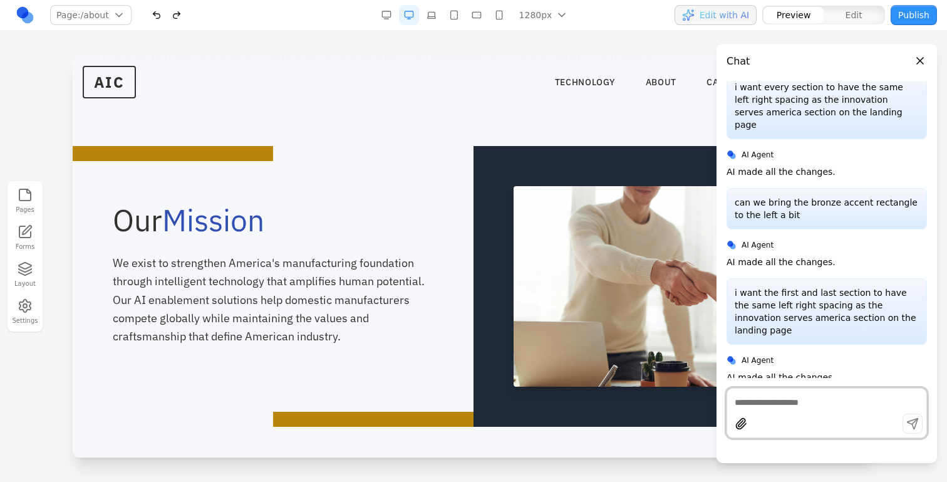
scroll to position [884, 0]
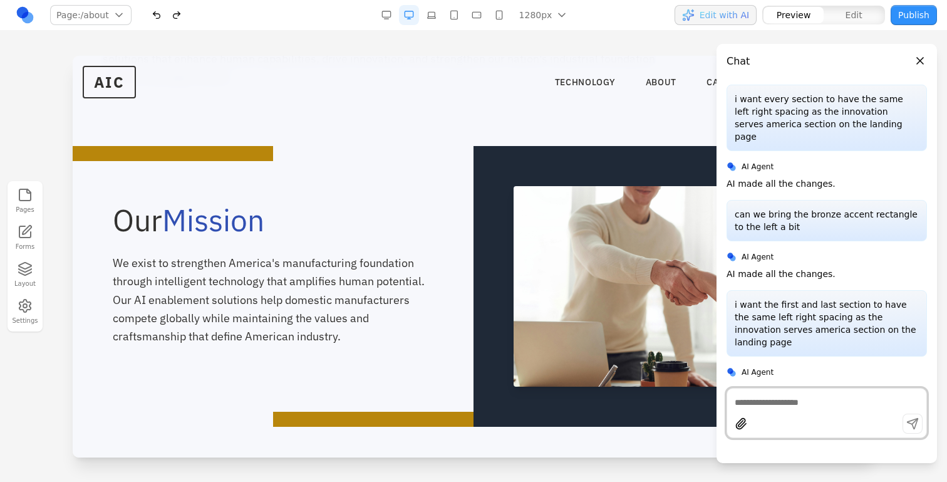
click at [923, 49] on header "Chat" at bounding box center [827, 56] width 221 height 25
click at [923, 56] on button "Close panel" at bounding box center [920, 61] width 14 height 14
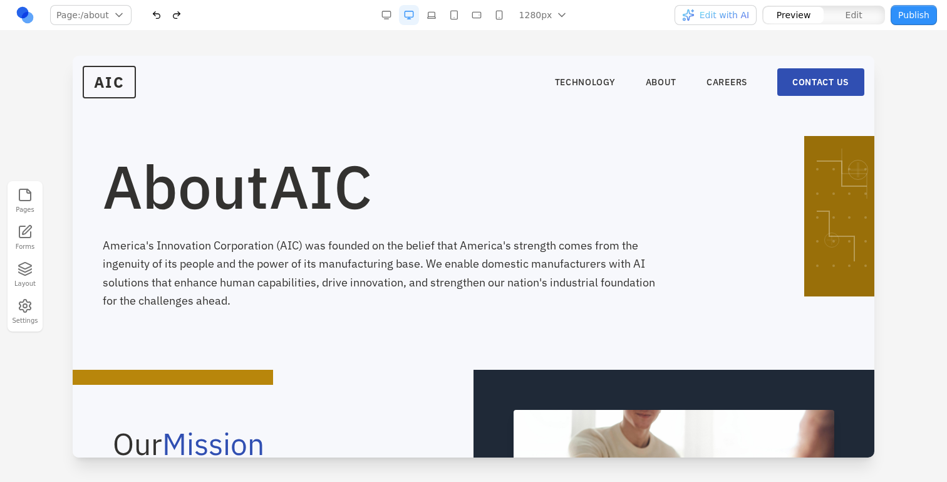
scroll to position [0, 0]
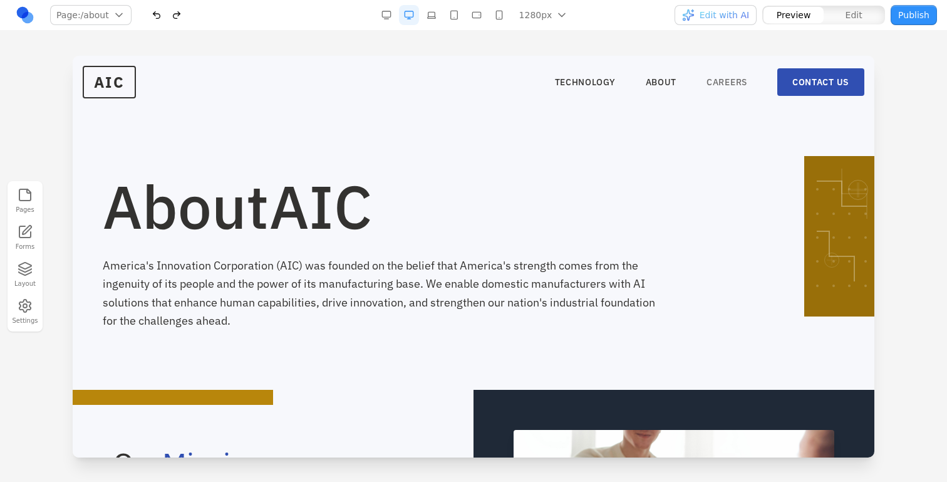
click at [735, 84] on link "CAREERS" at bounding box center [727, 82] width 41 height 13
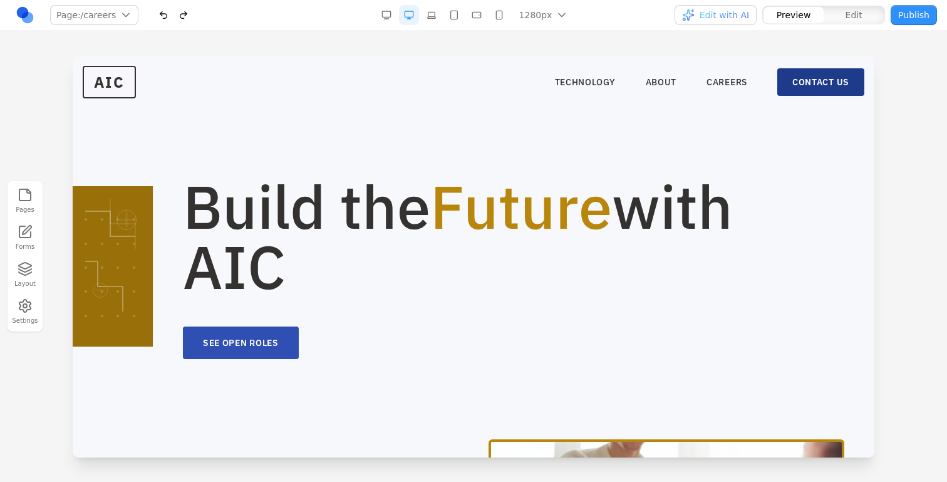
click at [811, 77] on link "CONTACT US" at bounding box center [820, 82] width 87 height 28
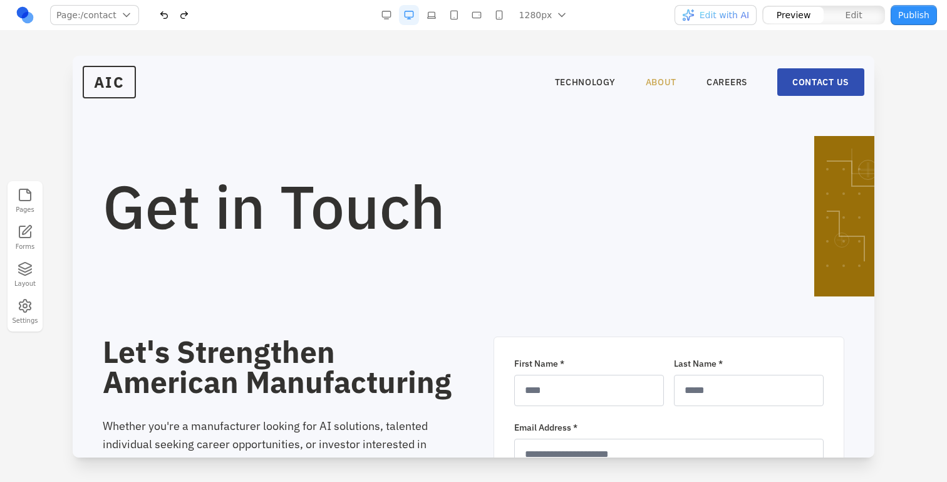
click at [660, 78] on link "ABOUT" at bounding box center [661, 82] width 31 height 13
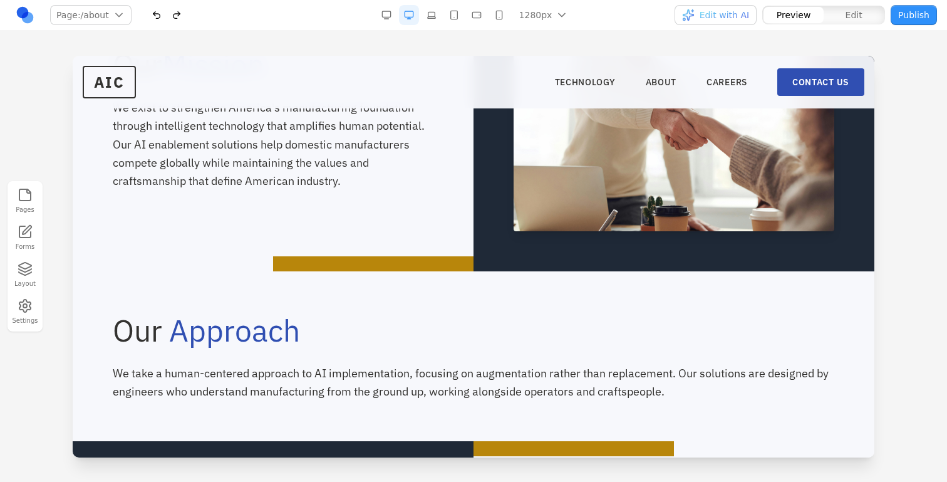
scroll to position [493, 0]
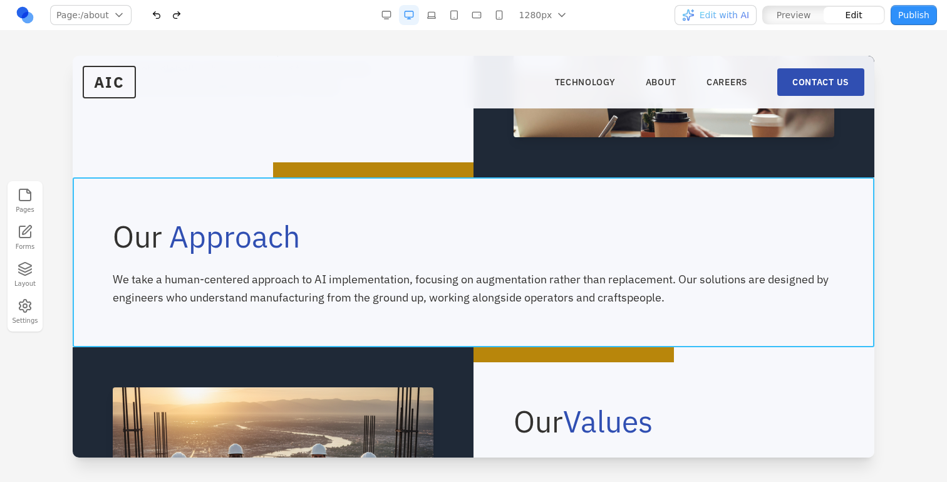
click at [415, 208] on div "Our Approach We take a human-centered approach to AI implementation, focusing o…" at bounding box center [474, 262] width 802 height 170
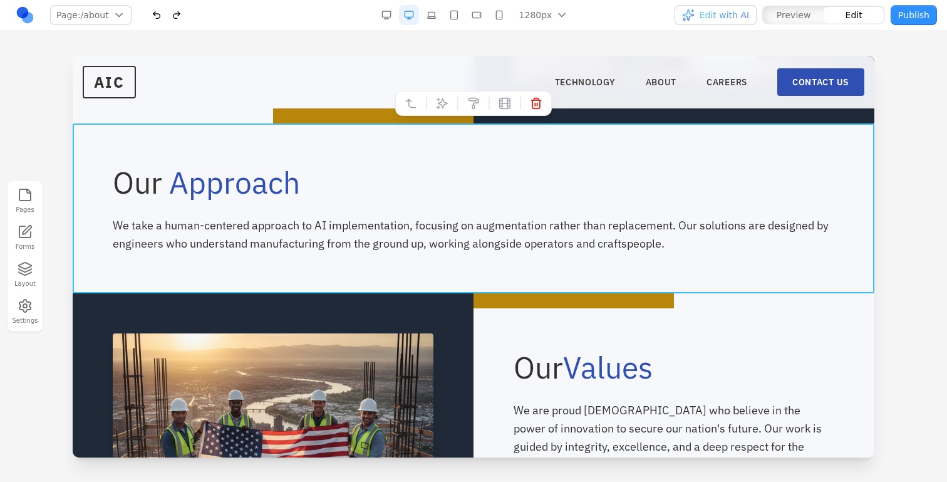
scroll to position [526, 0]
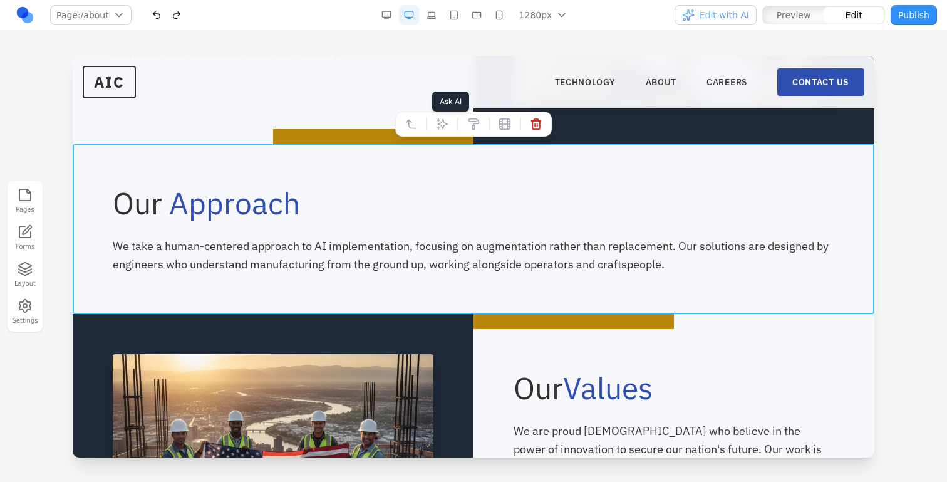
click at [445, 119] on icon at bounding box center [442, 124] width 13 height 13
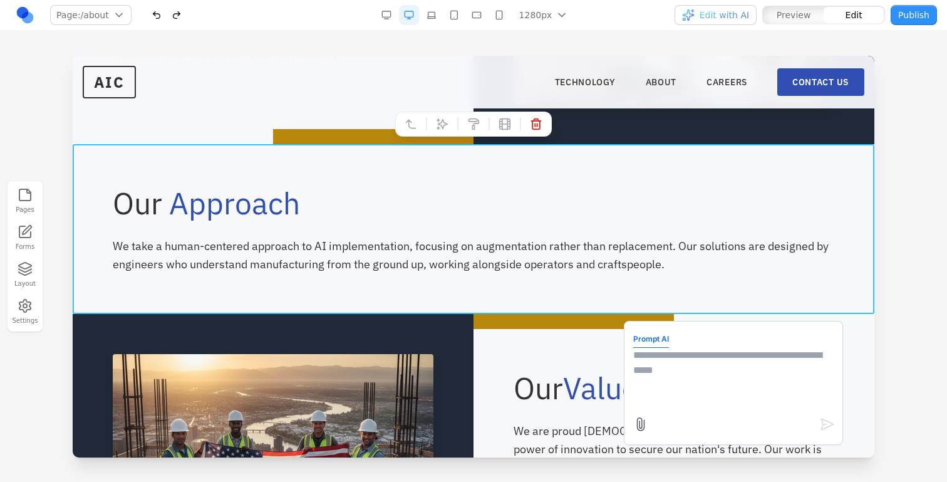
click at [660, 351] on textarea at bounding box center [733, 379] width 200 height 63
type textarea "**********"
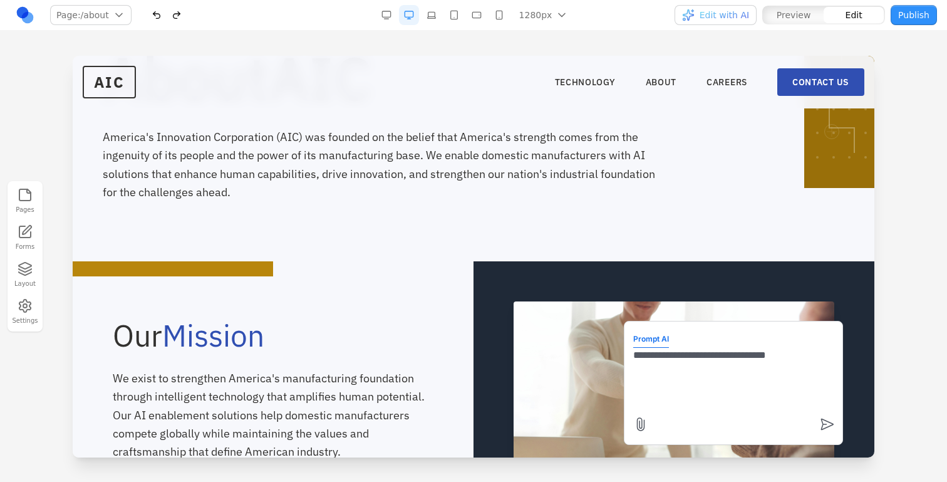
scroll to position [0, 0]
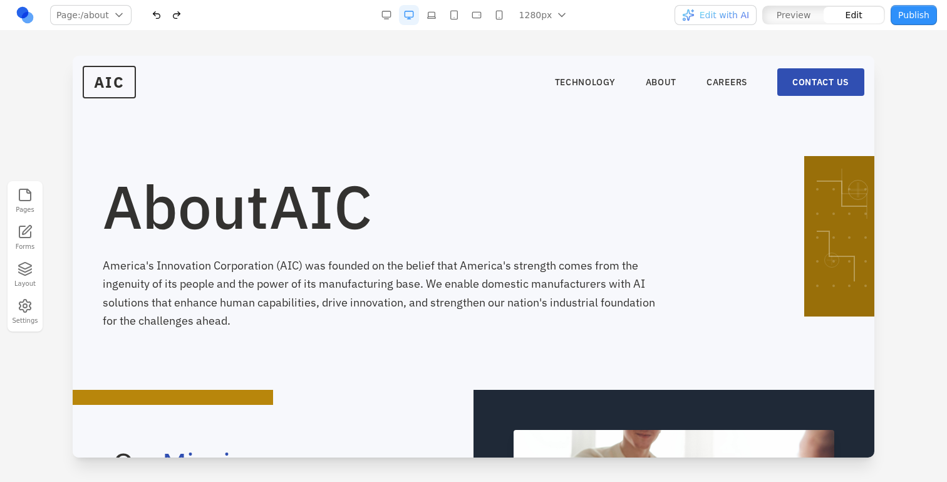
click at [372, 320] on p "America's Innovation Corporation (AIC) was founded on the belief that America's…" at bounding box center [383, 292] width 561 height 73
click at [565, 77] on link "TECHNOLOGY" at bounding box center [585, 82] width 61 height 13
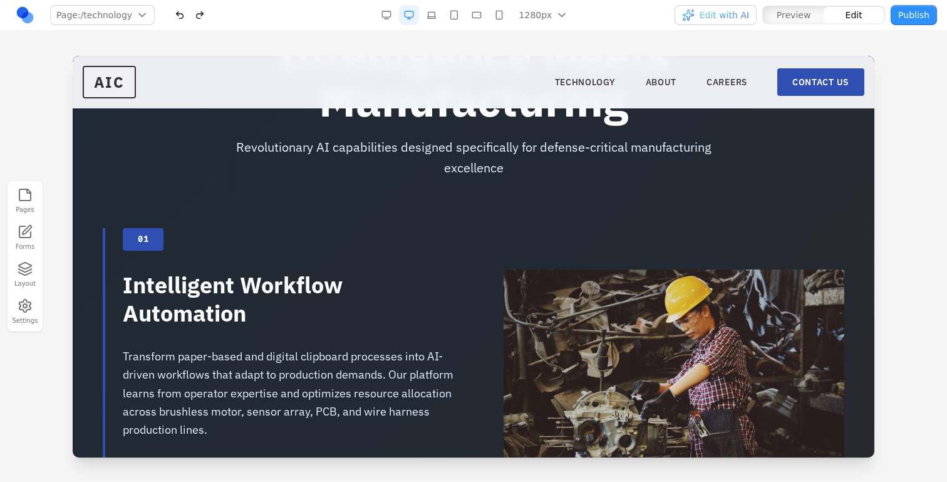
scroll to position [509, 0]
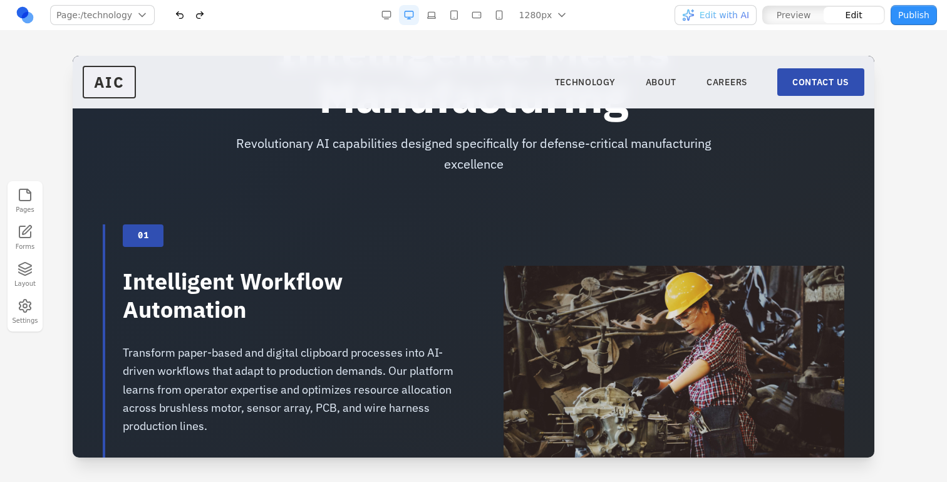
click at [804, 14] on span "Preview" at bounding box center [794, 15] width 34 height 13
click at [658, 81] on link "ABOUT" at bounding box center [661, 82] width 31 height 13
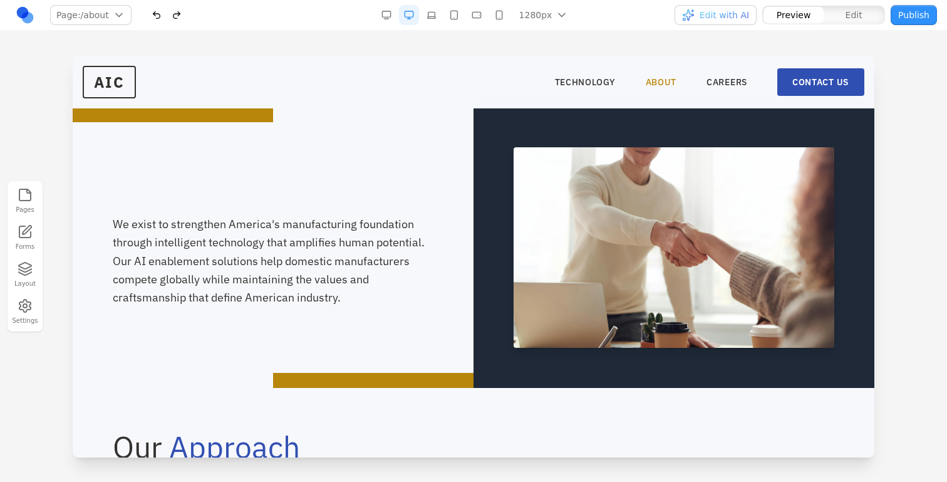
click at [658, 81] on link "ABOUT" at bounding box center [661, 82] width 31 height 13
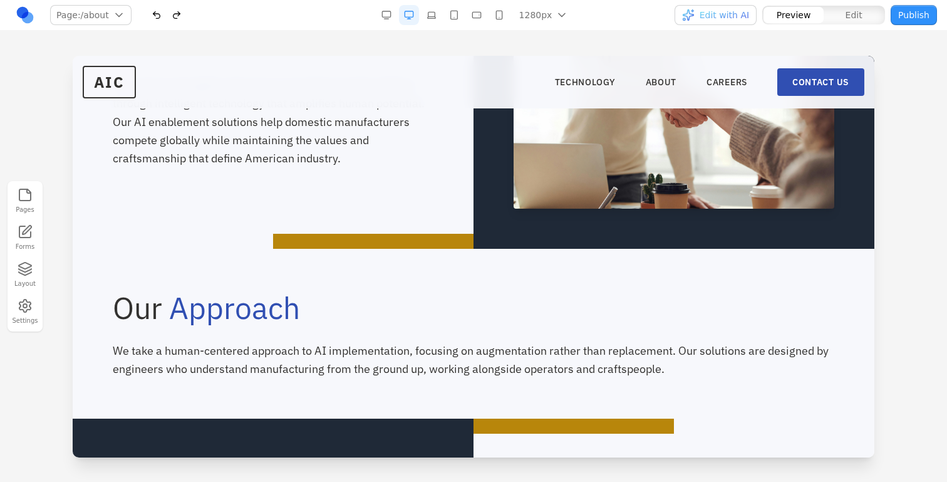
scroll to position [429, 0]
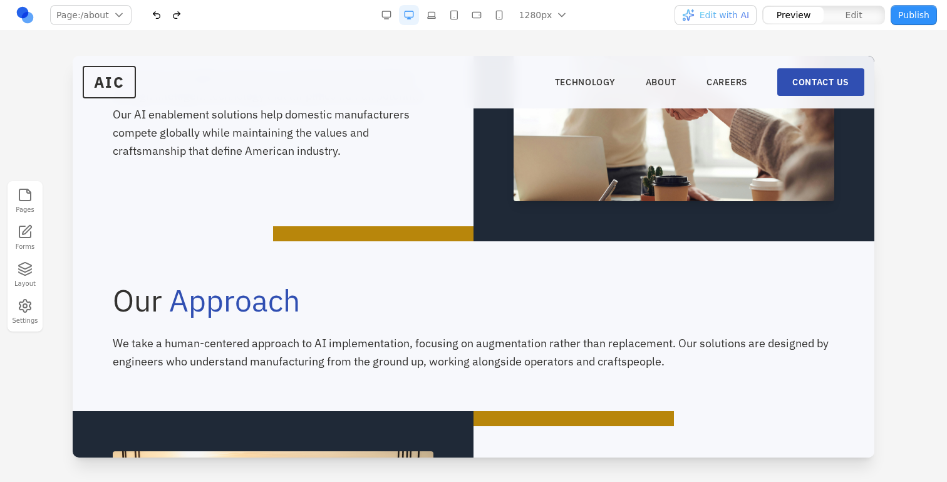
click at [839, 9] on button "Edit" at bounding box center [854, 15] width 60 height 16
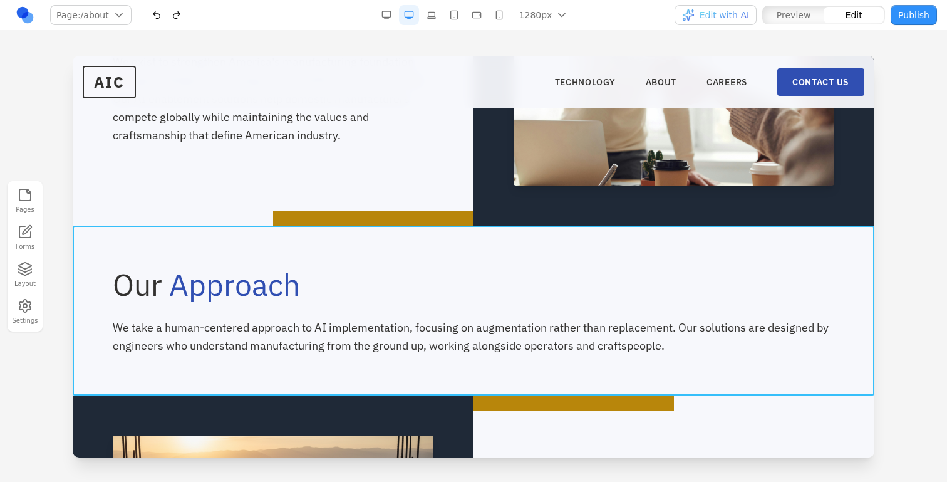
scroll to position [455, 0]
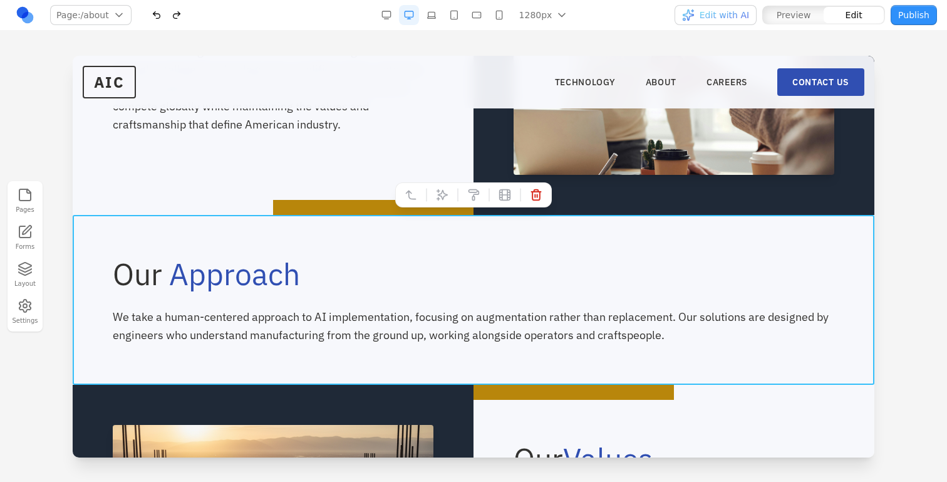
click at [112, 294] on div "Our Approach We take a human-centered approach to AI implementation, focusing o…" at bounding box center [474, 300] width 802 height 170
click at [437, 196] on icon at bounding box center [442, 195] width 13 height 13
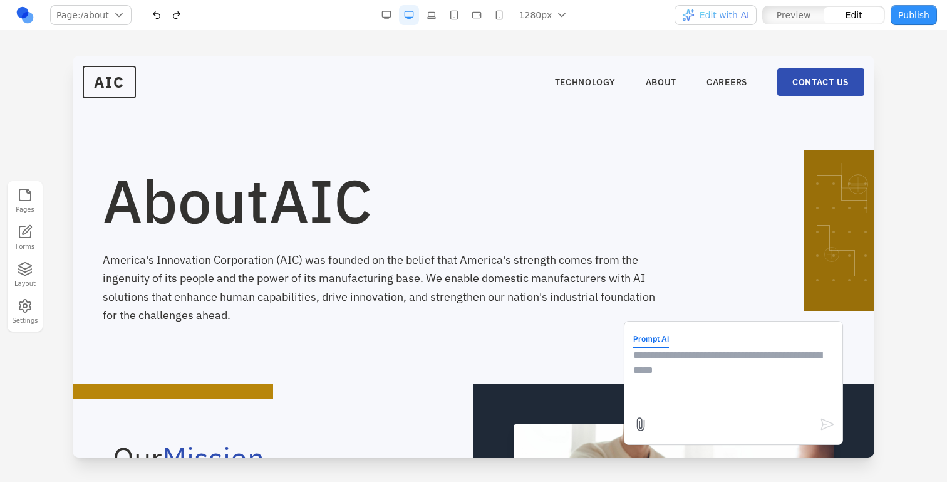
scroll to position [2, 0]
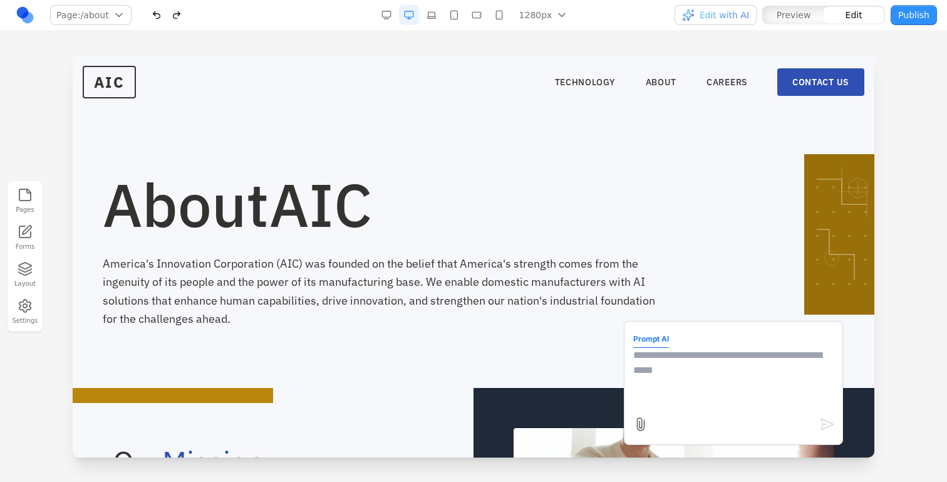
click at [719, 396] on textarea at bounding box center [733, 379] width 200 height 63
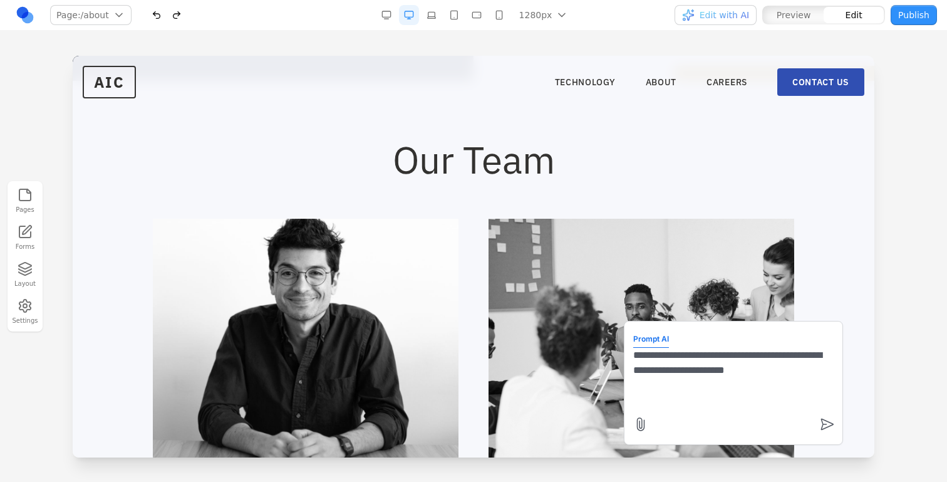
scroll to position [1042, 0]
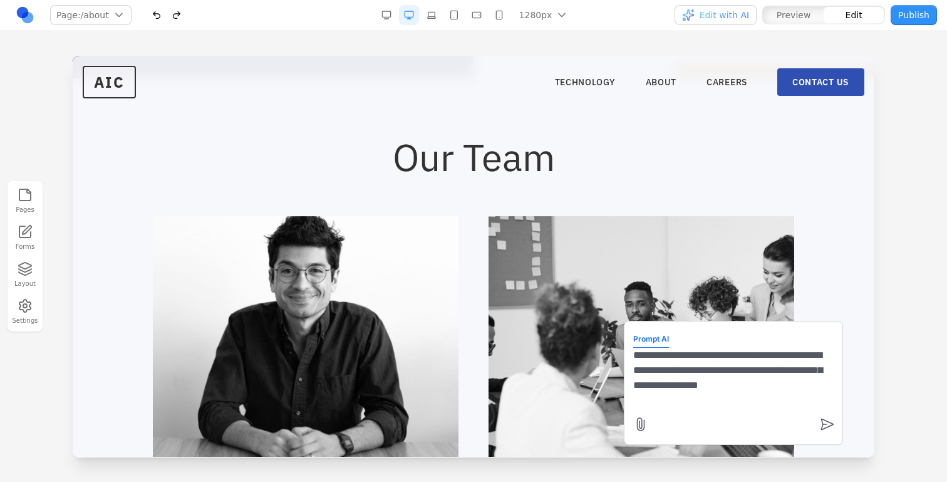
type textarea "**********"
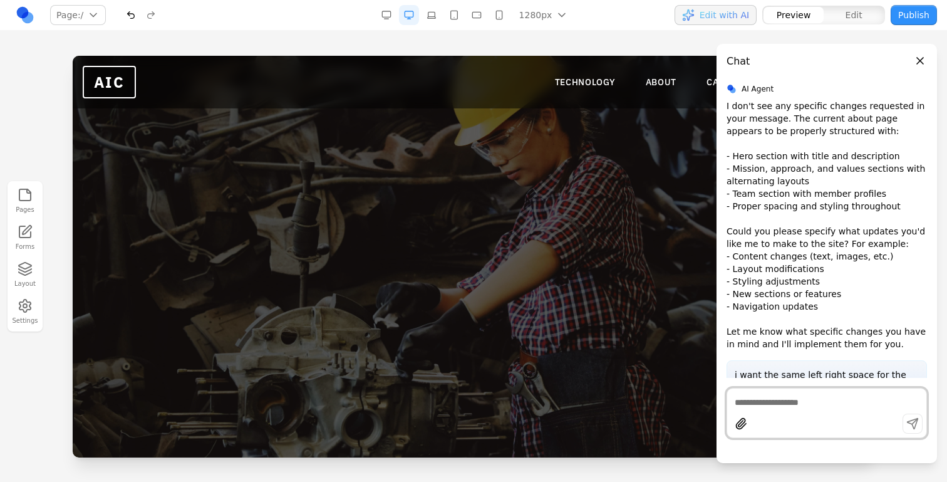
scroll to position [0, 0]
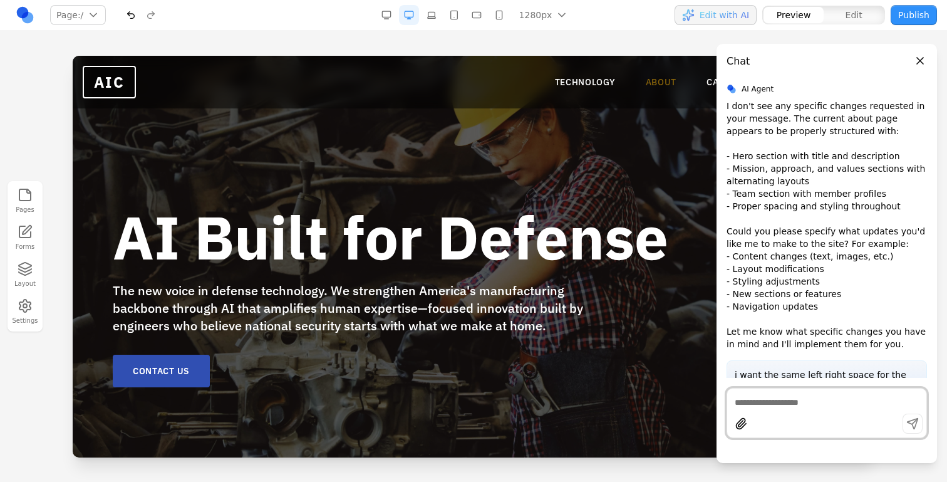
click at [670, 85] on link "ABOUT" at bounding box center [661, 82] width 31 height 13
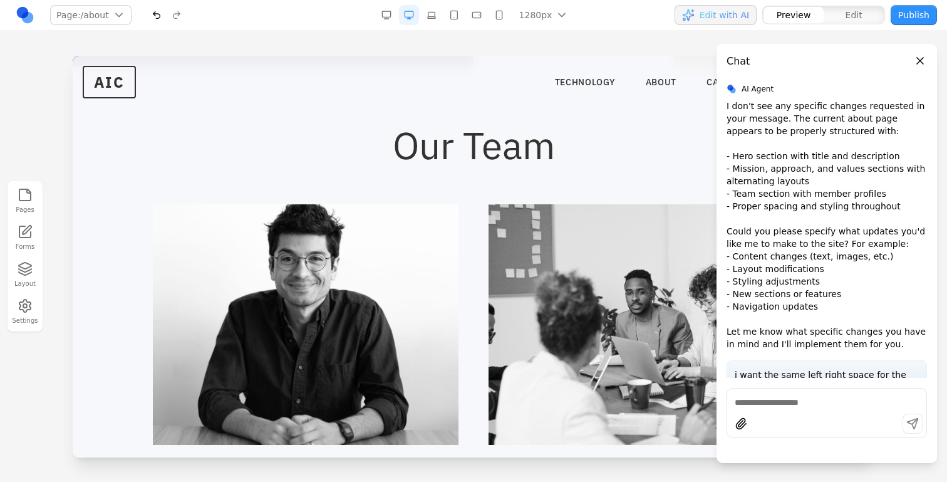
scroll to position [944, 0]
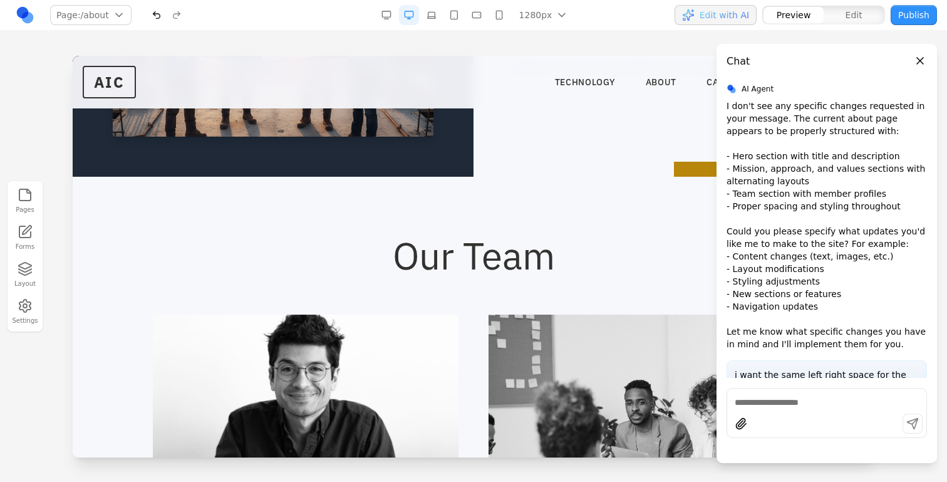
click at [918, 23] on button "Publish" at bounding box center [914, 15] width 46 height 20
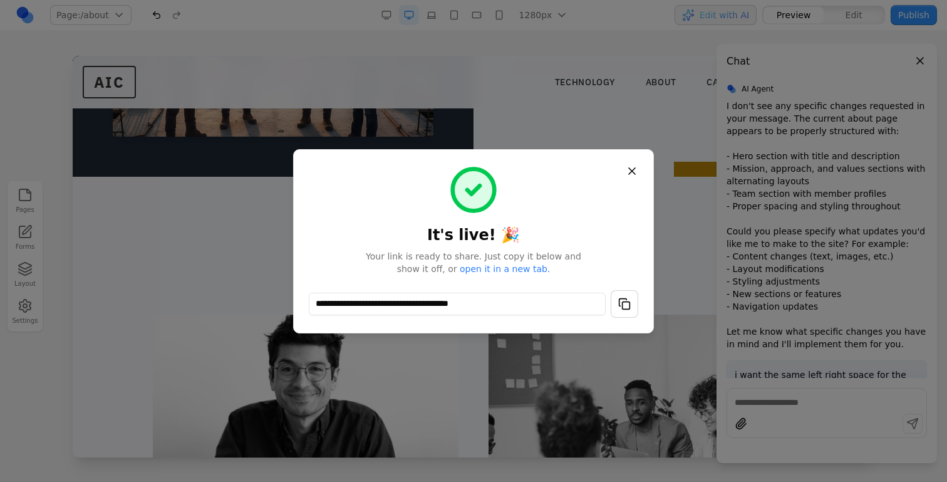
click at [630, 172] on button "Close" at bounding box center [632, 171] width 23 height 23
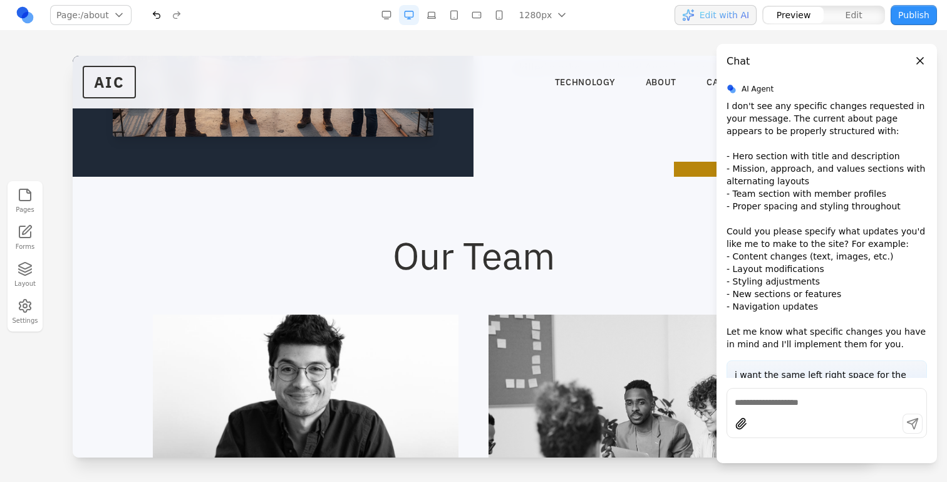
click at [925, 57] on button "Close panel" at bounding box center [920, 61] width 14 height 14
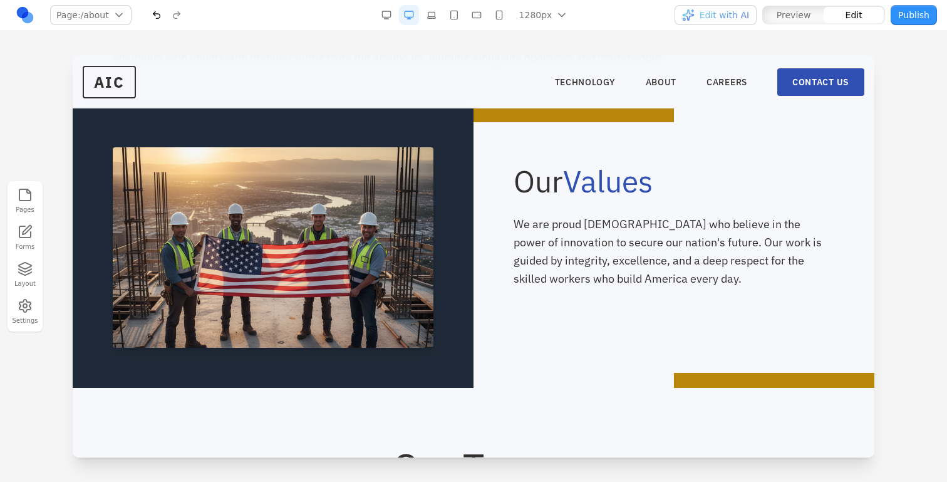
scroll to position [787, 0]
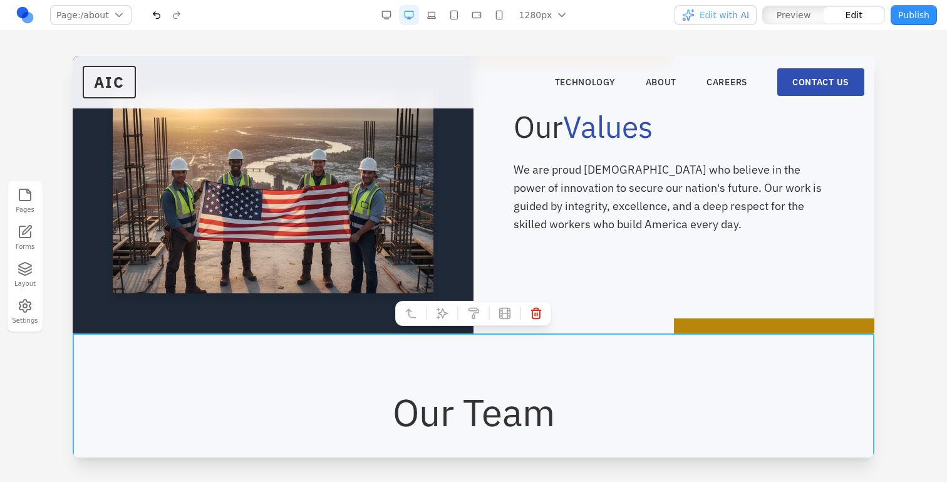
click at [262, 324] on div at bounding box center [273, 193] width 401 height 281
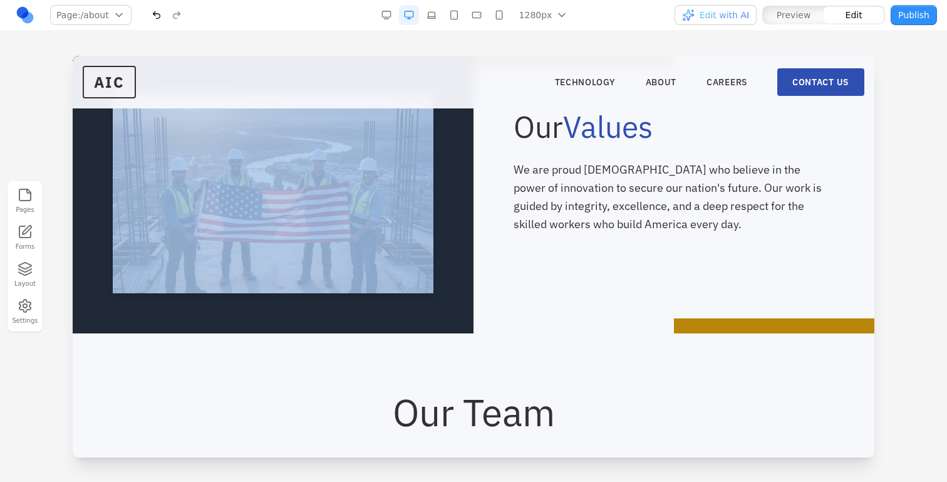
click at [262, 324] on div at bounding box center [273, 193] width 401 height 281
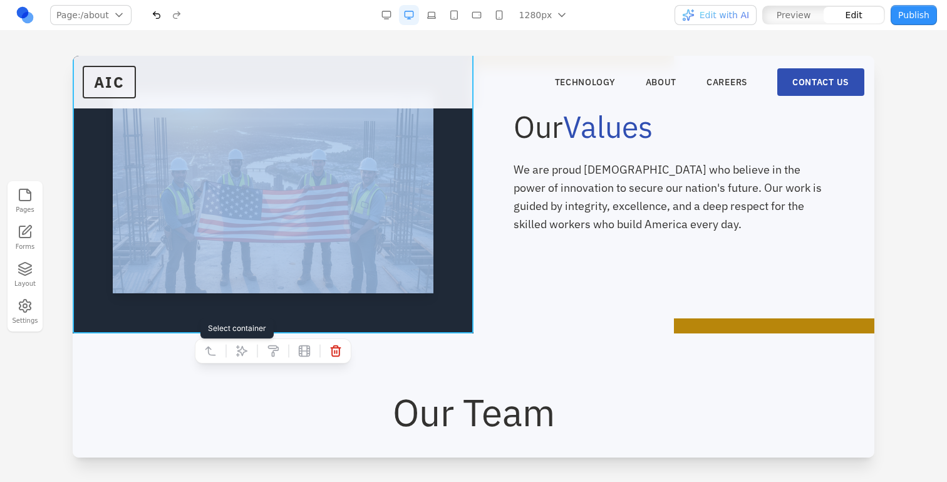
click at [210, 348] on icon at bounding box center [210, 350] width 9 height 8
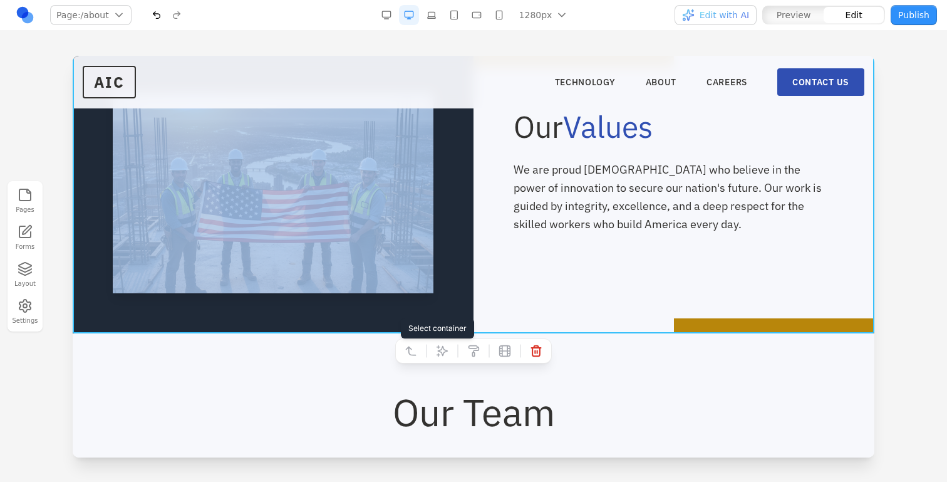
click at [410, 345] on icon at bounding box center [411, 351] width 13 height 13
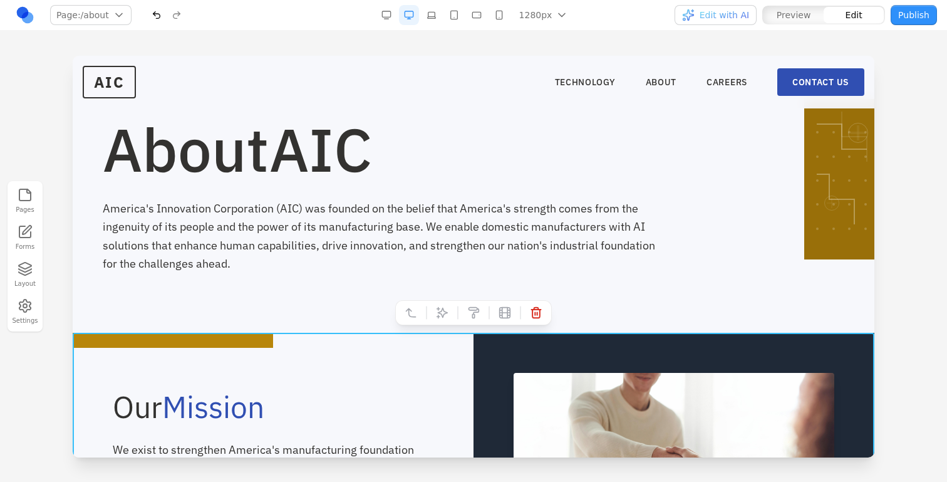
scroll to position [56, 0]
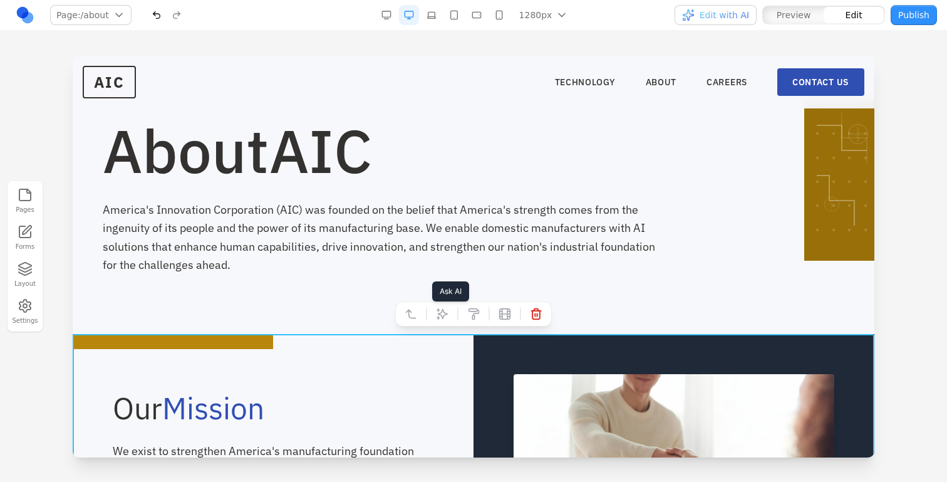
click at [448, 308] on icon at bounding box center [442, 314] width 13 height 13
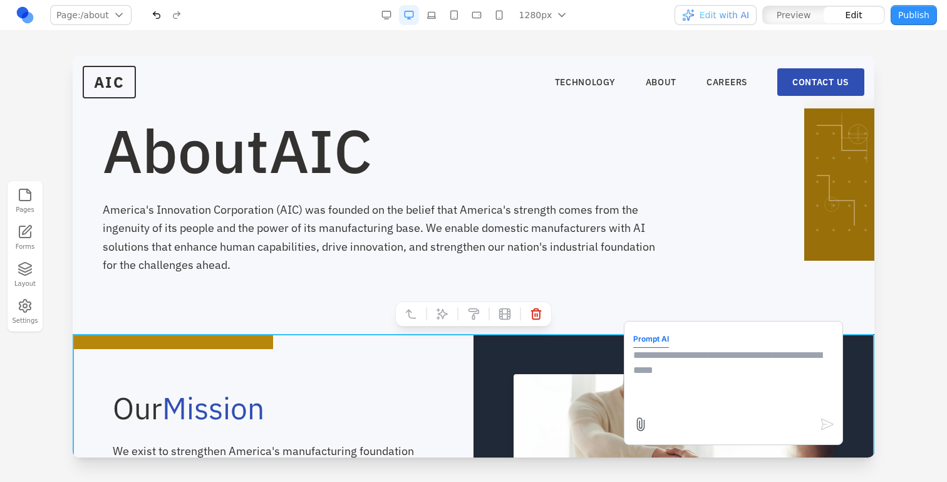
click at [699, 391] on textarea at bounding box center [733, 379] width 200 height 63
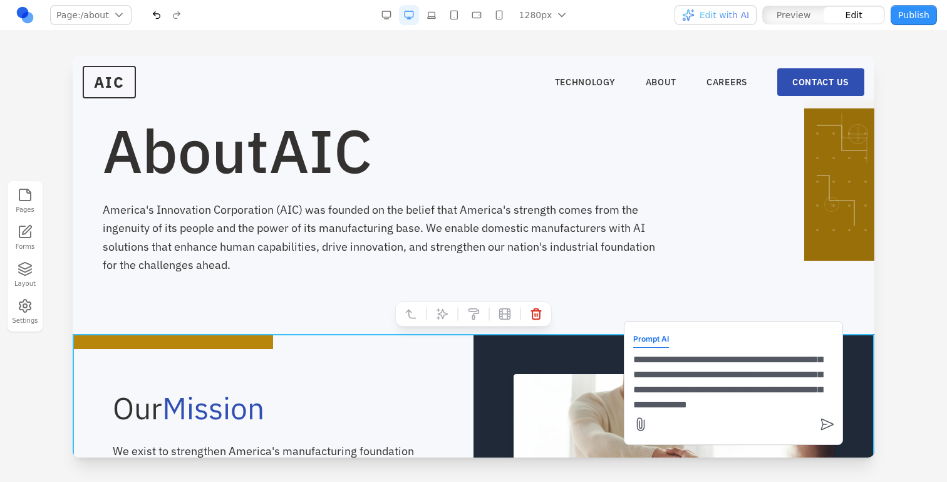
scroll to position [26, 0]
type textarea "**********"
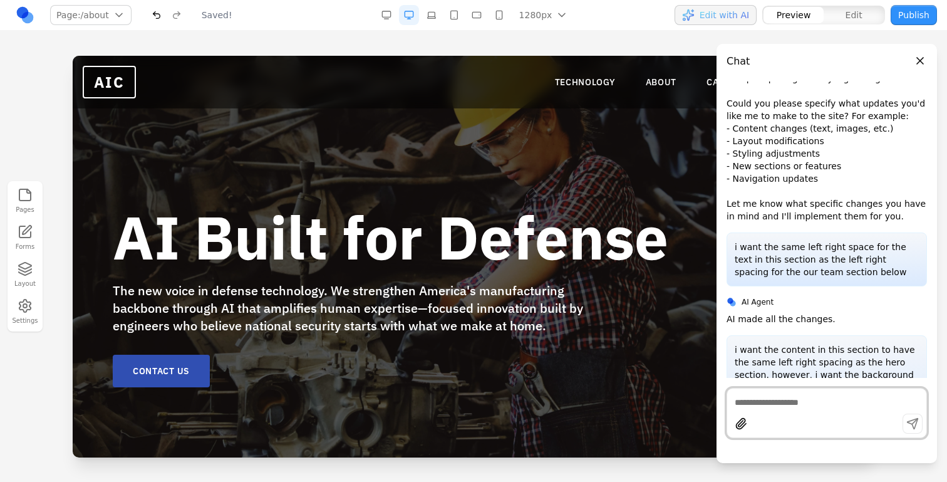
scroll to position [0, 0]
click at [668, 80] on link "ABOUT" at bounding box center [661, 82] width 31 height 13
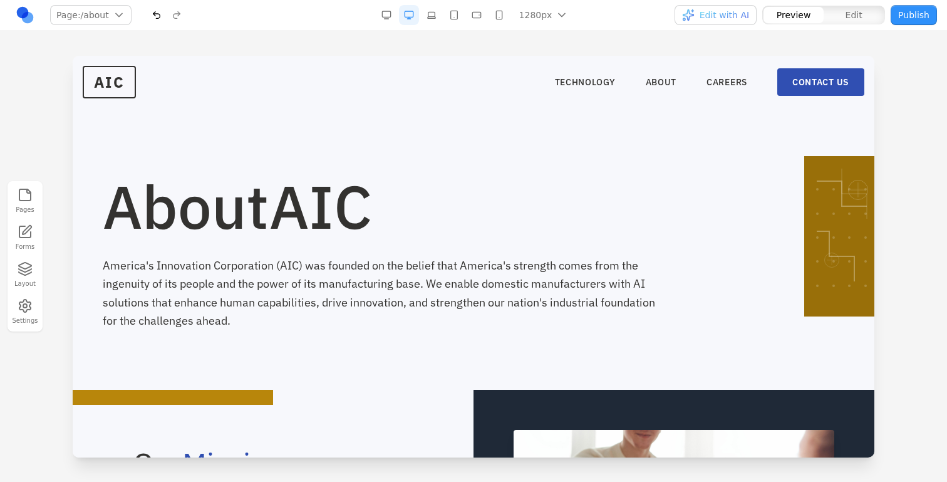
click at [930, 10] on button "Publish" at bounding box center [914, 15] width 46 height 20
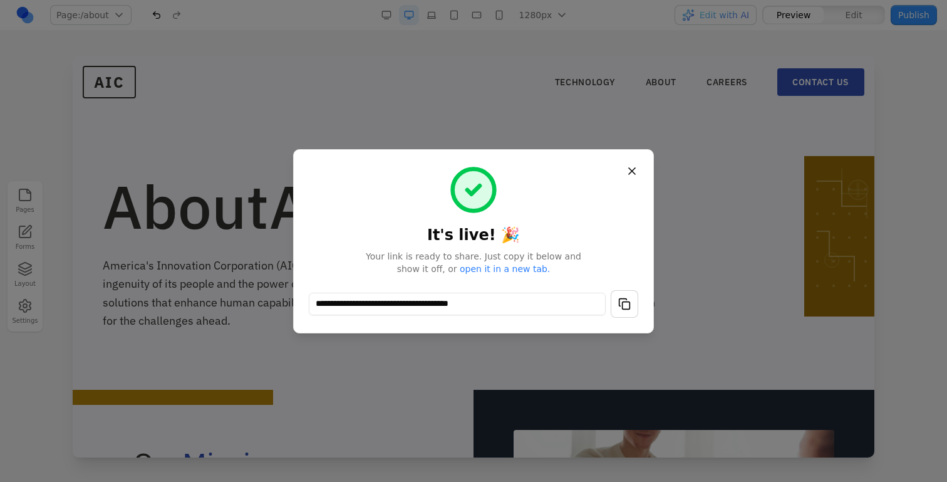
click at [635, 303] on button "button" at bounding box center [625, 304] width 28 height 28
